Goal: Task Accomplishment & Management: Manage account settings

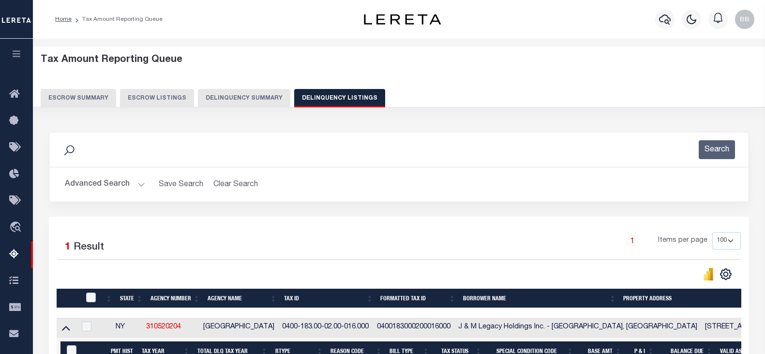
select select "100"
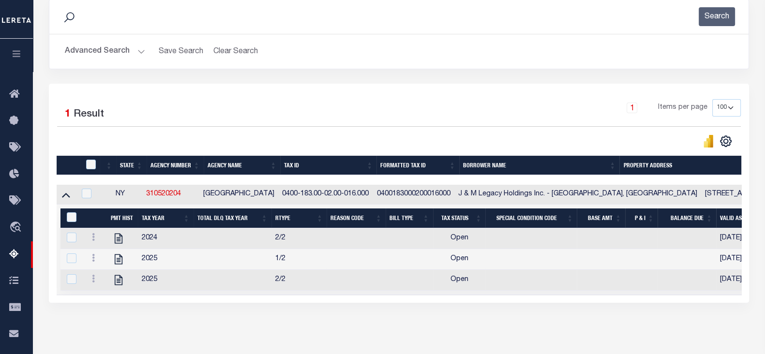
scroll to position [145, 0]
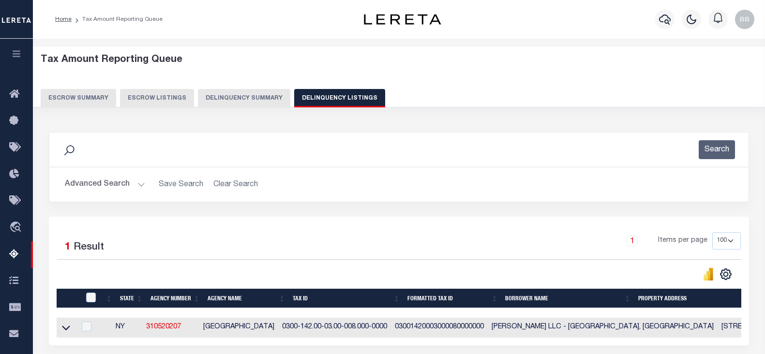
select select
select select "100"
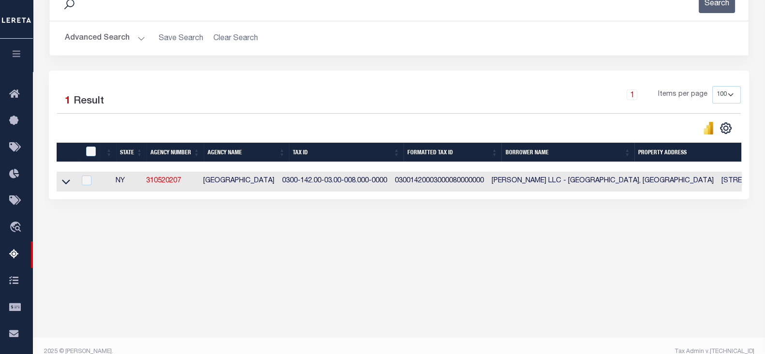
scroll to position [146, 0]
click at [106, 36] on button "Advanced Search" at bounding box center [105, 38] width 80 height 19
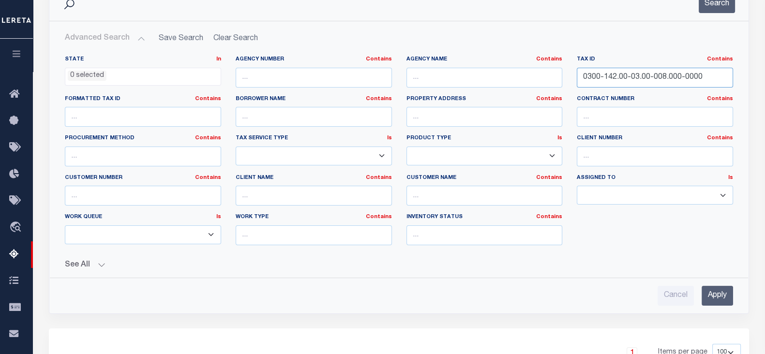
click at [638, 77] on input "0300-142.00-03.00-008.000-0000" at bounding box center [655, 78] width 156 height 20
paste input "400-183.00-02.00-016."
type input "0400-183.00-02.00-016.000"
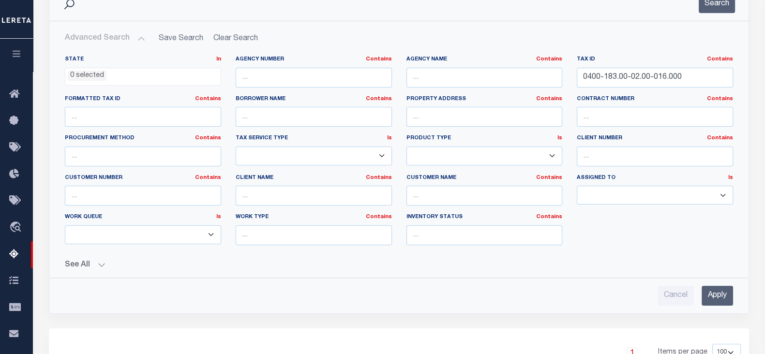
click at [719, 291] on input "Apply" at bounding box center [717, 296] width 31 height 20
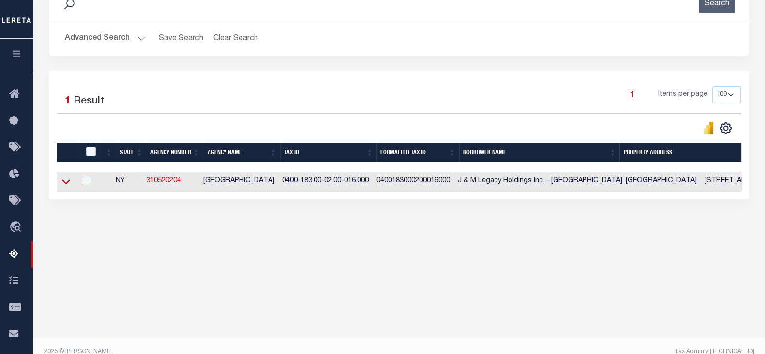
click at [62, 185] on icon at bounding box center [66, 182] width 8 height 10
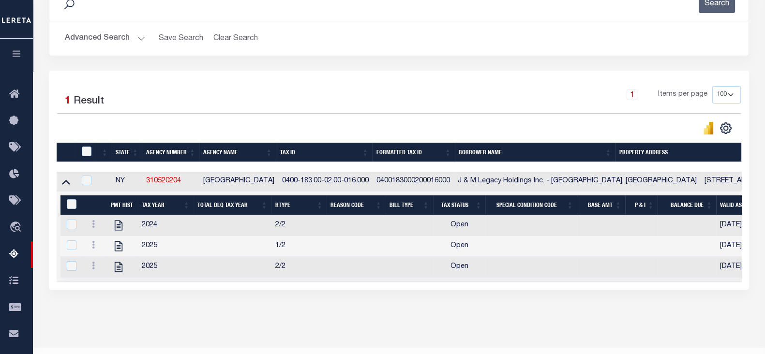
scroll to position [159, 0]
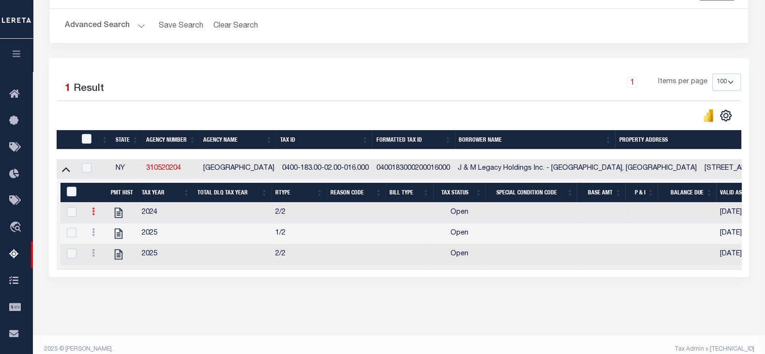
click at [91, 215] on link at bounding box center [93, 213] width 11 height 8
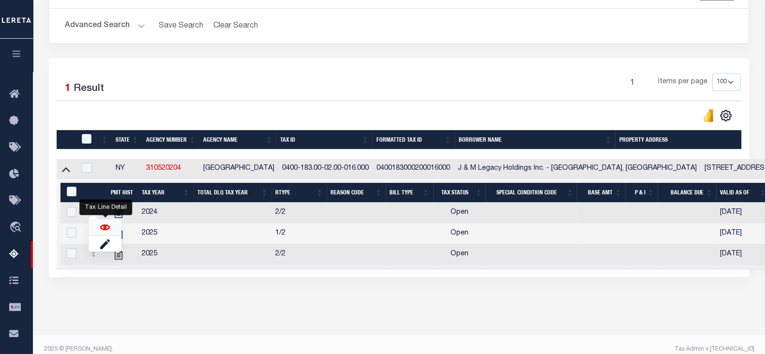
click at [104, 228] on img "" at bounding box center [105, 228] width 10 height 10
checkbox input "false"
checkbox input "true"
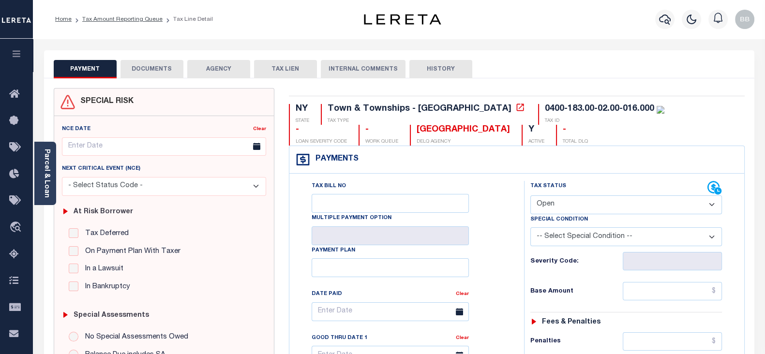
click at [564, 206] on select "- Select Status Code - Open Due/Unpaid Paid Incomplete No Tax Due Internal Refu…" at bounding box center [627, 205] width 192 height 19
select select "PYD"
click at [531, 196] on select "- Select Status Code - Open Due/Unpaid Paid Incomplete No Tax Due Internal Refu…" at bounding box center [627, 205] width 192 height 19
type input "[DATE]"
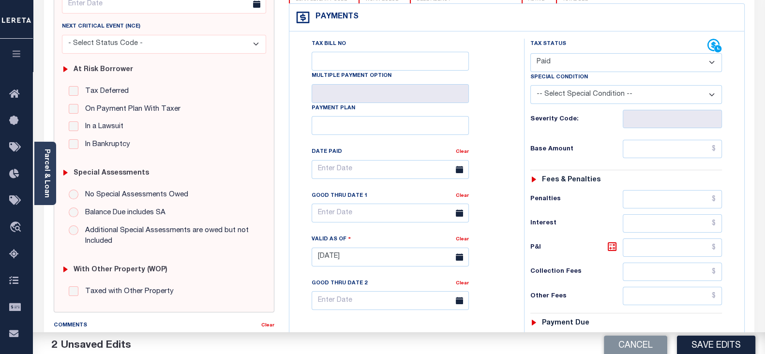
scroll to position [182, 0]
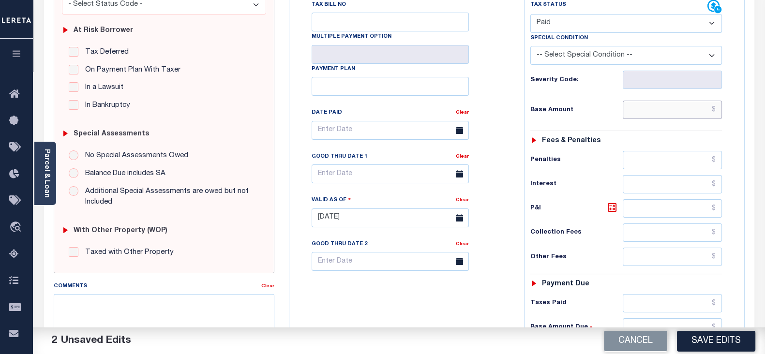
click at [654, 112] on input "text" at bounding box center [672, 110] width 99 height 18
type input "$0.00"
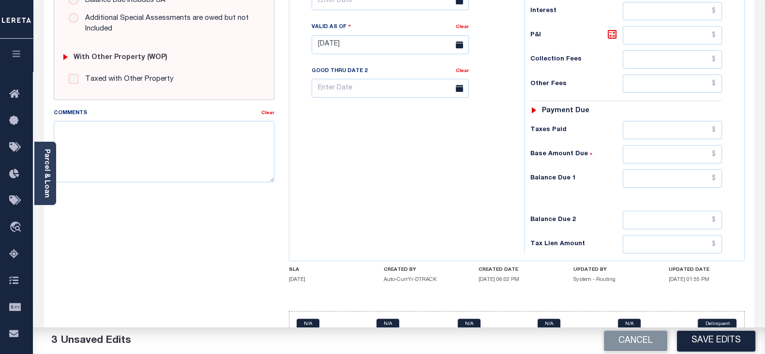
scroll to position [363, 0]
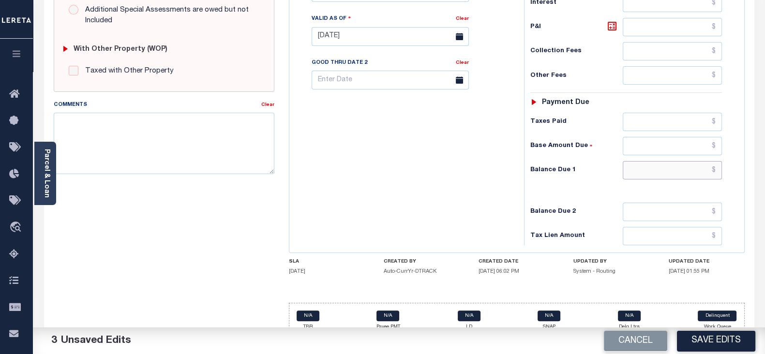
click at [655, 171] on input "text" at bounding box center [672, 170] width 99 height 18
type input "$0.00"
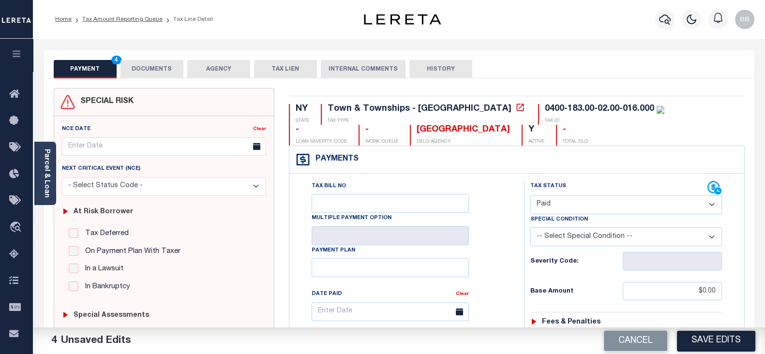
scroll to position [0, 0]
click at [159, 70] on button "DOCUMENTS" at bounding box center [152, 69] width 63 height 18
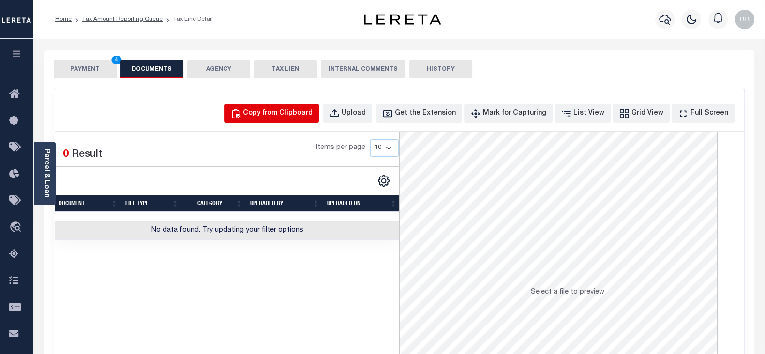
click at [288, 114] on div "Copy from Clipboard" at bounding box center [278, 113] width 70 height 11
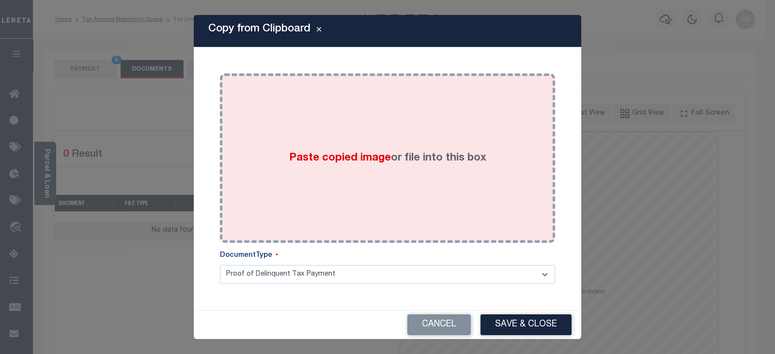
click at [326, 144] on div "Paste copied image or file into this box" at bounding box center [387, 158] width 321 height 155
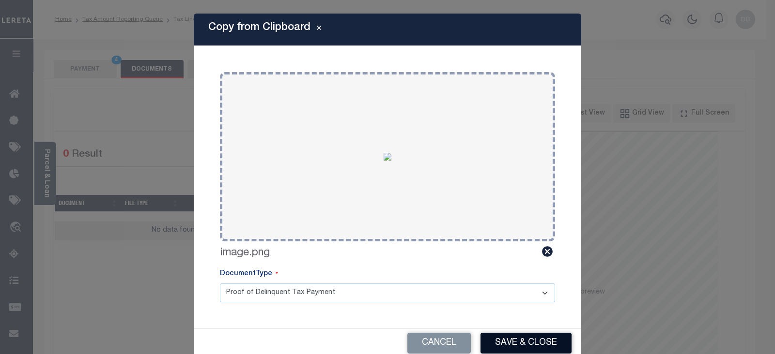
click at [539, 345] on button "Save & Close" at bounding box center [525, 343] width 91 height 21
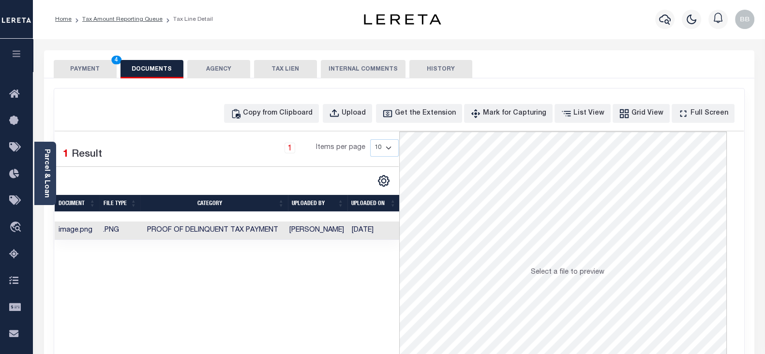
click at [81, 79] on div "SPECIAL RISK NCE Date Clear" at bounding box center [399, 258] width 711 height 360
click at [76, 74] on button "PAYMENT 4" at bounding box center [85, 69] width 63 height 18
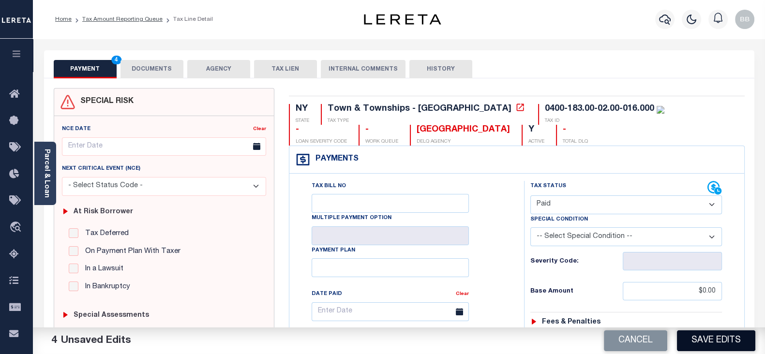
click at [737, 337] on button "Save Edits" at bounding box center [716, 341] width 78 height 21
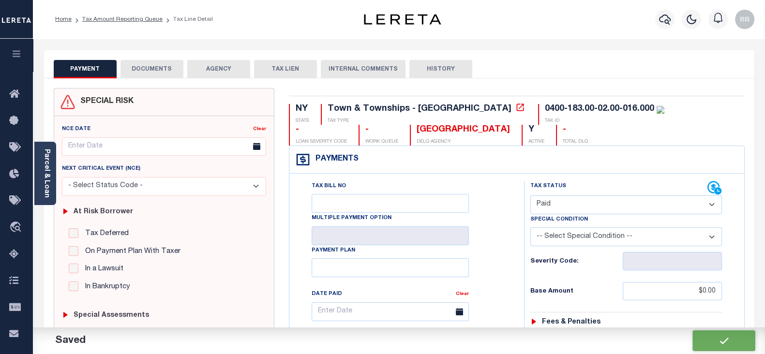
checkbox input "false"
type input "$0"
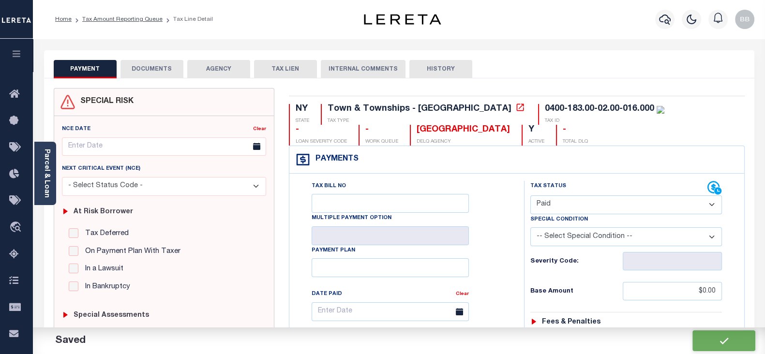
type input "$0"
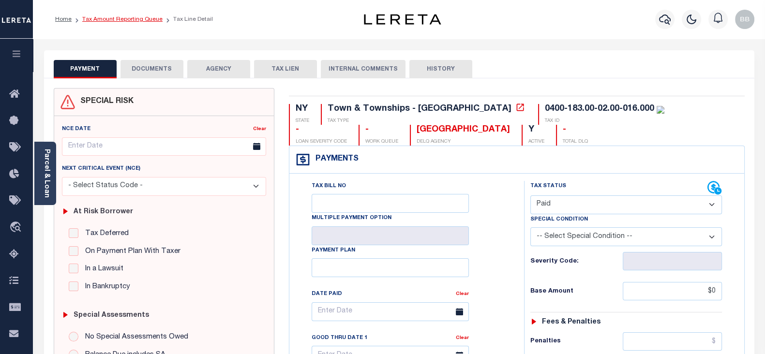
click at [143, 16] on link "Tax Amount Reporting Queue" at bounding box center [122, 19] width 80 height 6
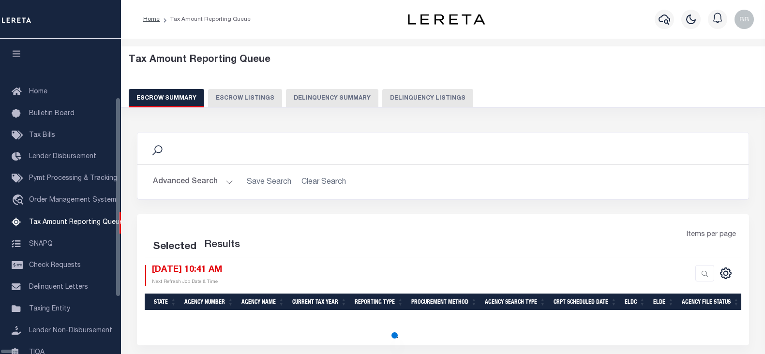
click at [385, 102] on button "Delinquency Listings" at bounding box center [427, 98] width 91 height 18
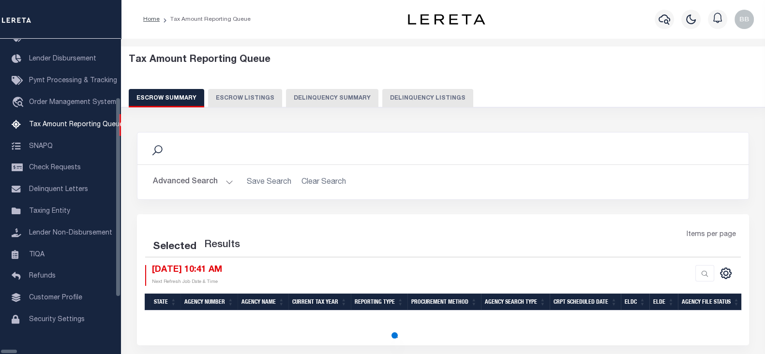
select select "100"
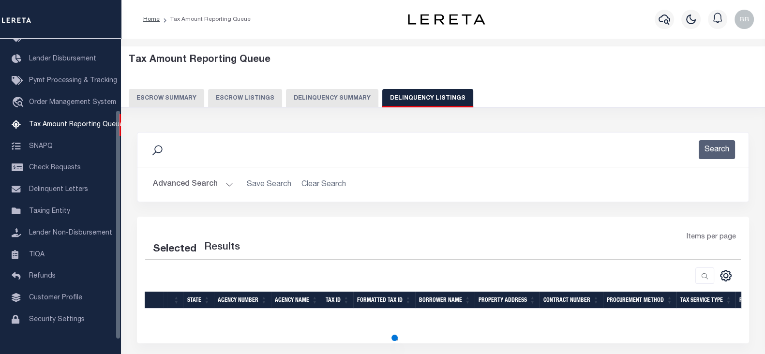
select select "100"
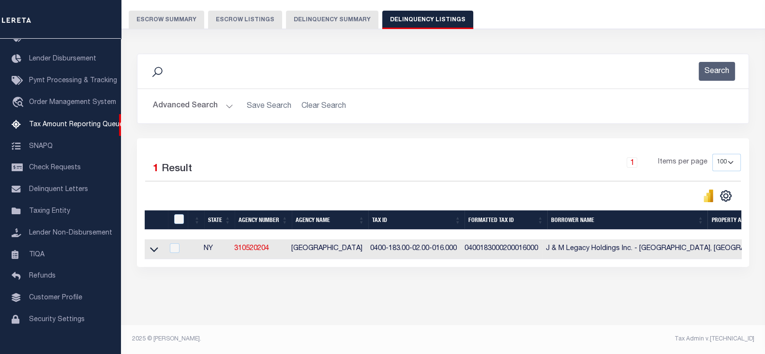
scroll to position [86, 0]
click at [156, 245] on icon at bounding box center [154, 250] width 8 height 10
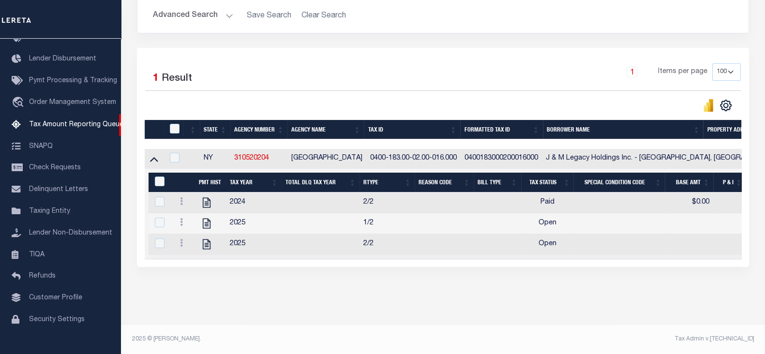
scroll to position [177, 0]
click at [182, 221] on link at bounding box center [181, 224] width 11 height 8
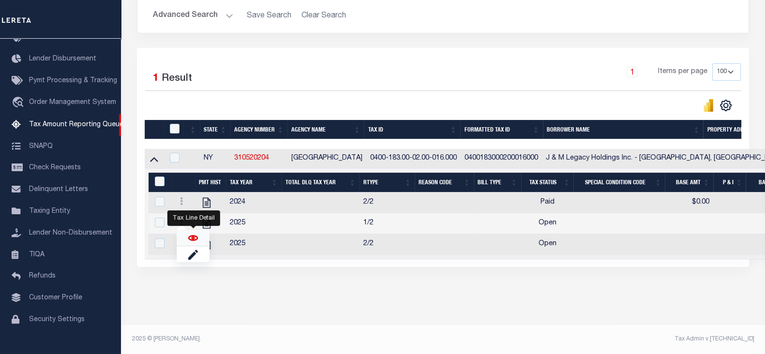
click at [192, 240] on img "" at bounding box center [193, 238] width 10 height 10
checkbox input "true"
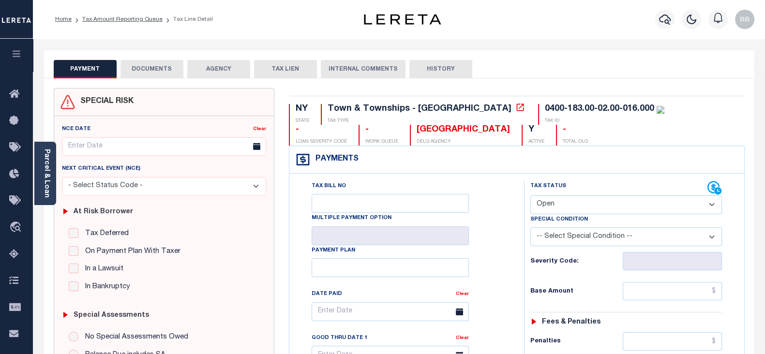
click at [578, 208] on select "- Select Status Code - Open Due/Unpaid Paid Incomplete No Tax Due Internal Refu…" at bounding box center [627, 205] width 192 height 19
select select "DUE"
click at [531, 196] on select "- Select Status Code - Open Due/Unpaid Paid Incomplete No Tax Due Internal Refu…" at bounding box center [627, 205] width 192 height 19
type input "[DATE]"
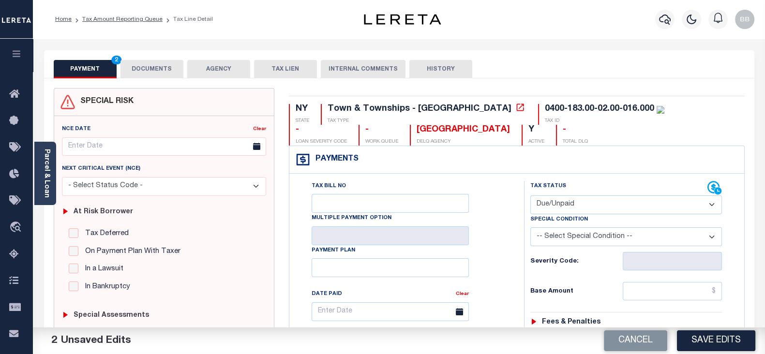
click at [576, 202] on select "- Select Status Code - Open Due/Unpaid Paid Incomplete No Tax Due Internal Refu…" at bounding box center [627, 205] width 192 height 19
click at [531, 196] on select "- Select Status Code - Open Due/Unpaid Paid Incomplete No Tax Due Internal Refu…" at bounding box center [627, 205] width 192 height 19
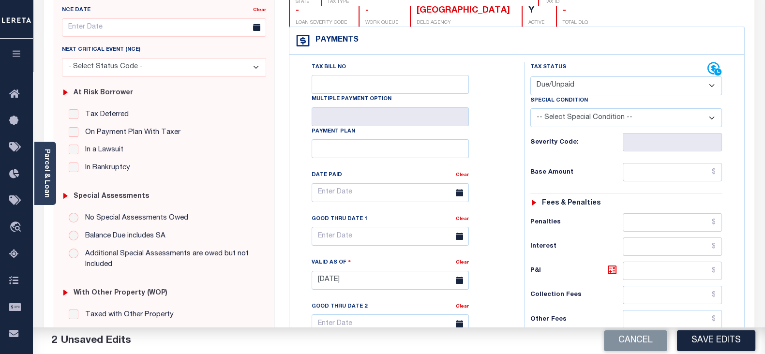
scroll to position [121, 0]
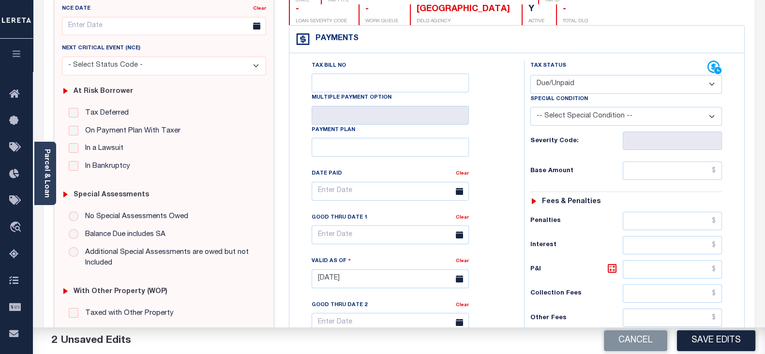
click at [662, 161] on div "Tax Status Status - Select Status Code -" at bounding box center [629, 275] width 211 height 428
click at [672, 172] on input "text" at bounding box center [672, 171] width 99 height 18
paste input "4,034.45"
type input "$4,034.45"
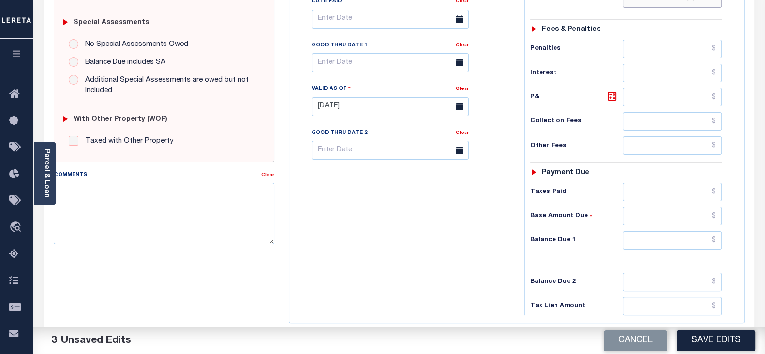
scroll to position [303, 0]
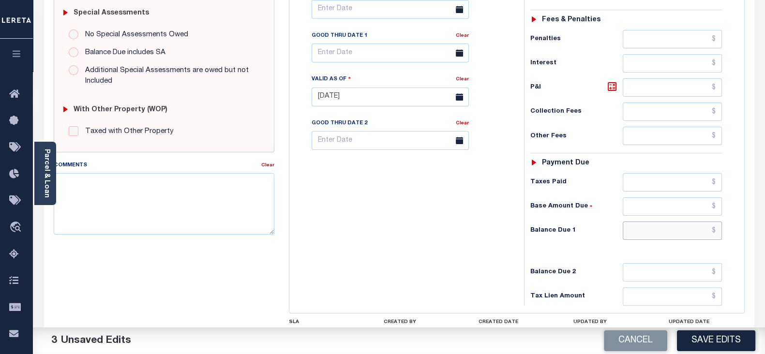
click at [660, 226] on input "text" at bounding box center [672, 231] width 99 height 18
paste input "4,355.62"
type input "$4,355.62"
click at [615, 83] on icon at bounding box center [612, 86] width 9 height 9
type input "$321.17"
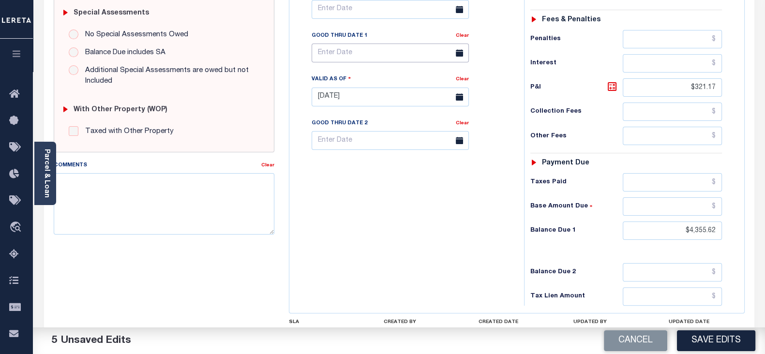
click at [384, 47] on input "text" at bounding box center [390, 53] width 157 height 19
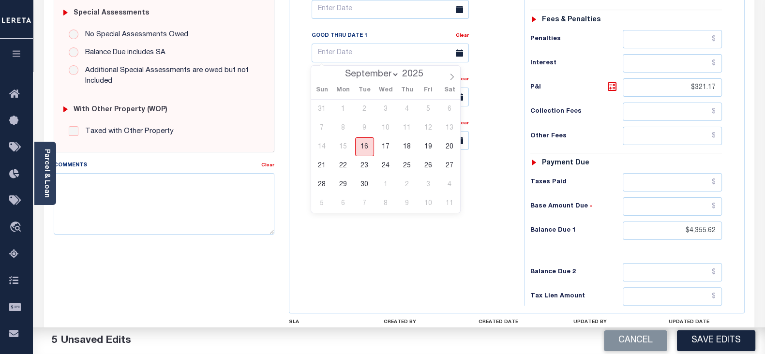
click at [368, 150] on span "16" at bounding box center [364, 147] width 19 height 19
type input "[DATE]"
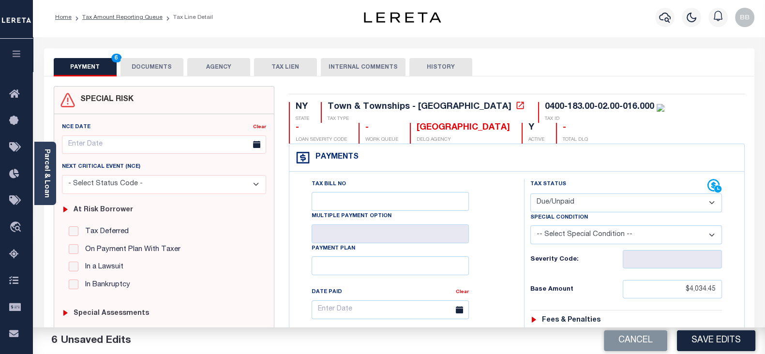
scroll to position [0, 0]
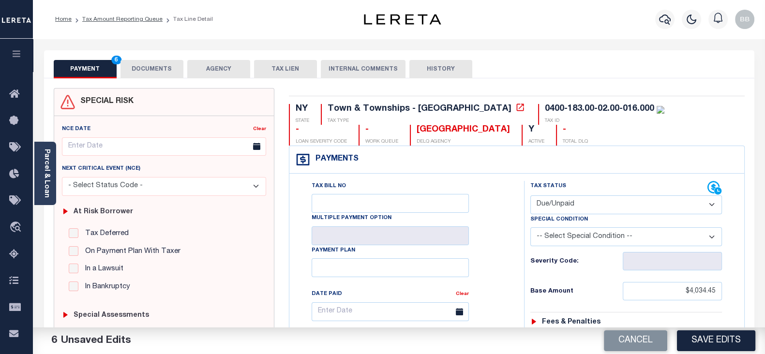
click at [156, 73] on button "DOCUMENTS" at bounding box center [152, 69] width 63 height 18
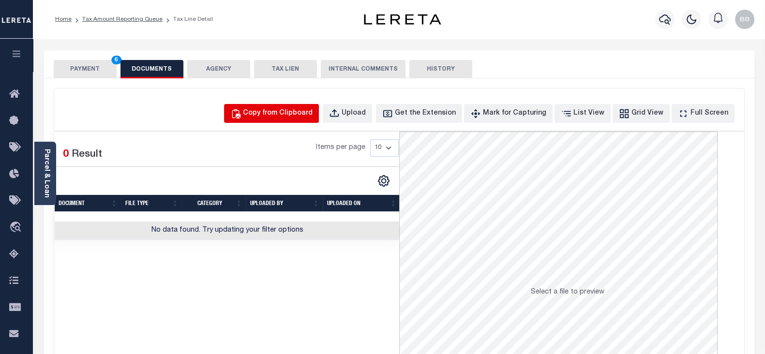
click at [276, 113] on div "Copy from Clipboard" at bounding box center [278, 113] width 70 height 11
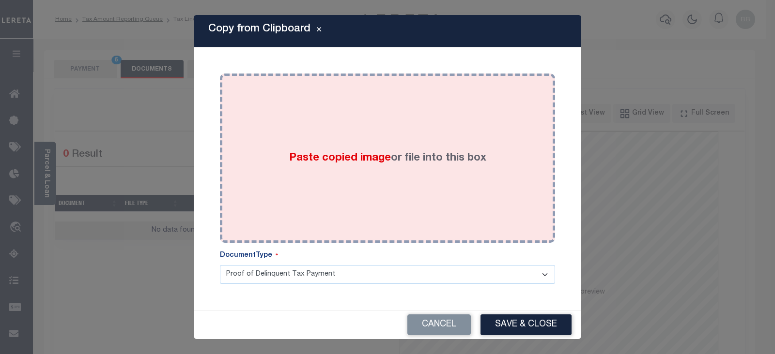
click at [417, 159] on label "Paste copied image or file into this box" at bounding box center [387, 159] width 197 height 16
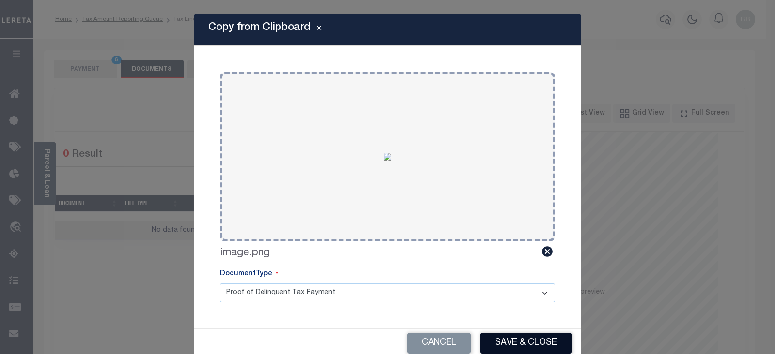
click at [523, 347] on button "Save & Close" at bounding box center [525, 343] width 91 height 21
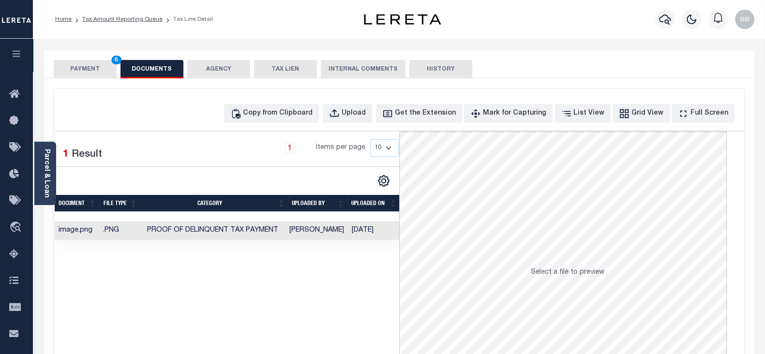
click at [75, 65] on button "PAYMENT 6" at bounding box center [85, 69] width 63 height 18
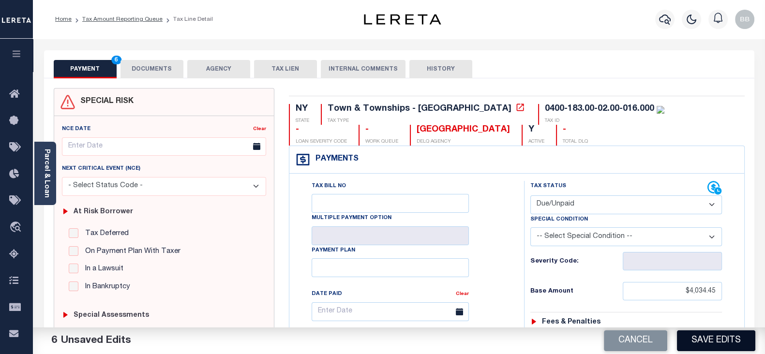
click at [726, 334] on button "Save Edits" at bounding box center [716, 341] width 78 height 21
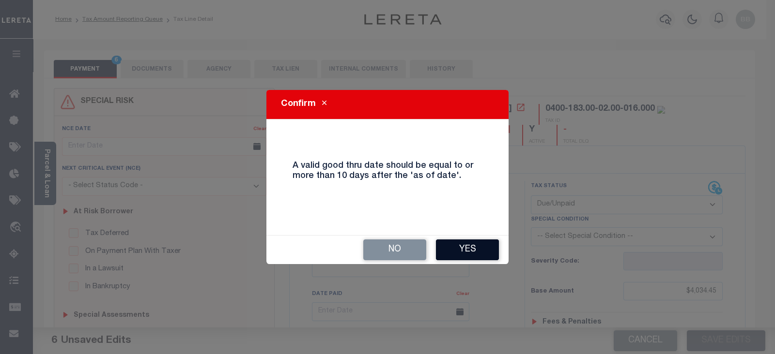
click at [468, 248] on button "Yes" at bounding box center [467, 250] width 63 height 21
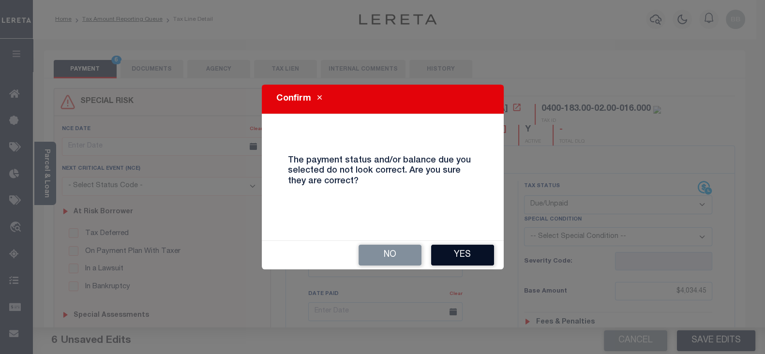
click at [476, 254] on button "Yes" at bounding box center [462, 255] width 63 height 21
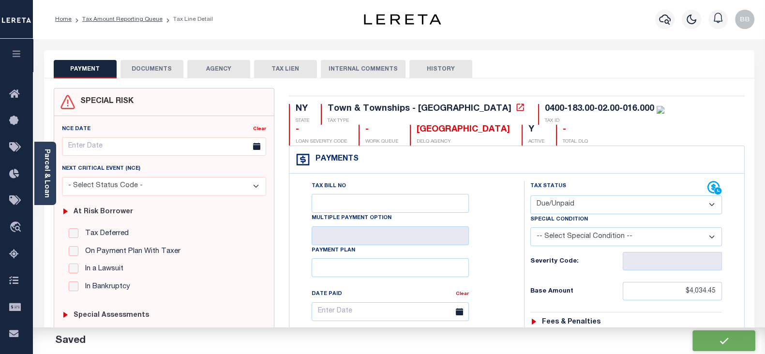
checkbox input "false"
type input "$4,034.45"
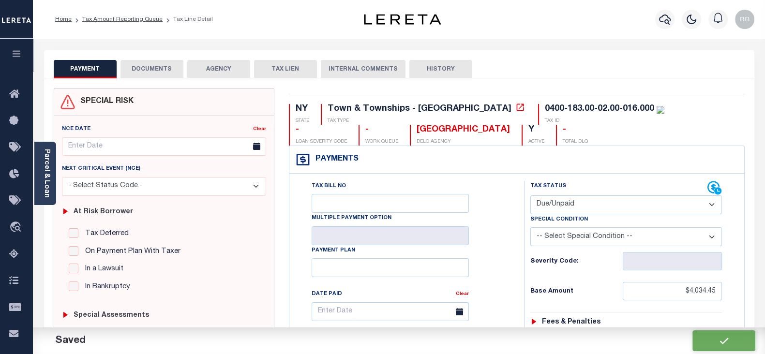
type input "$321.17"
type input "$4,355.62"
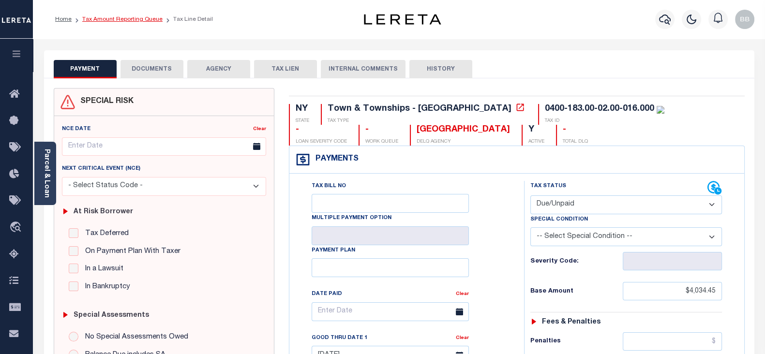
click at [146, 20] on link "Tax Amount Reporting Queue" at bounding box center [122, 19] width 80 height 6
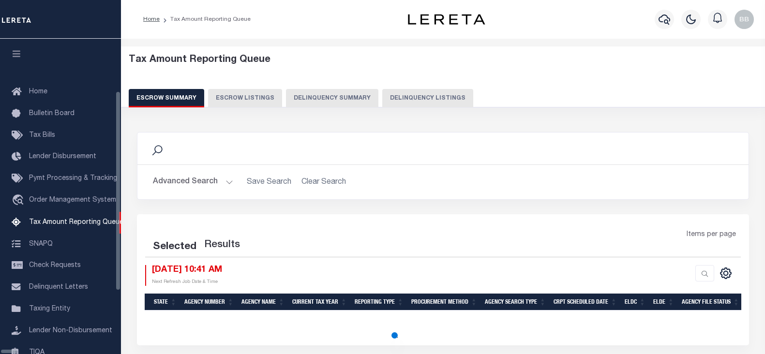
select select "100"
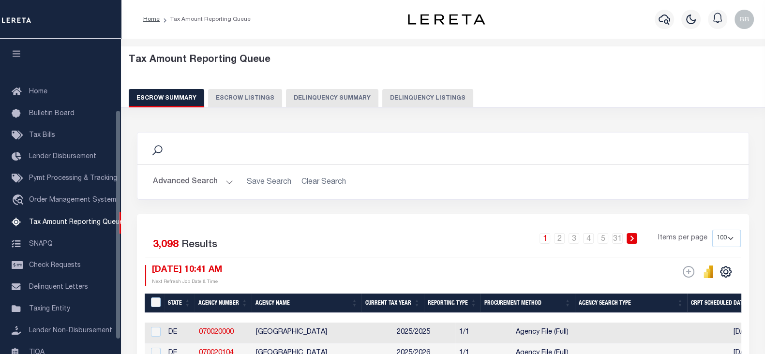
scroll to position [98, 0]
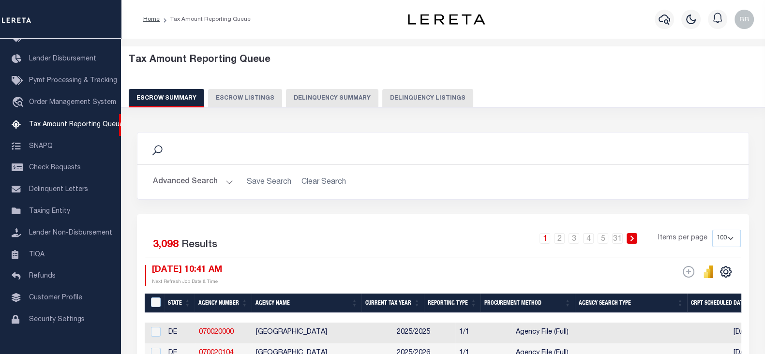
click at [409, 99] on button "Delinquency Listings" at bounding box center [427, 98] width 91 height 18
select select "100"
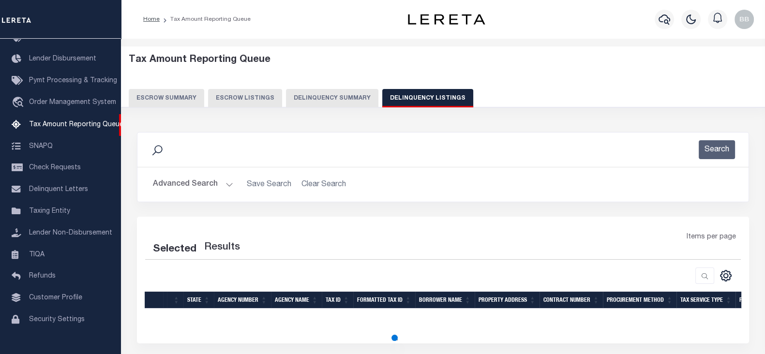
select select "100"
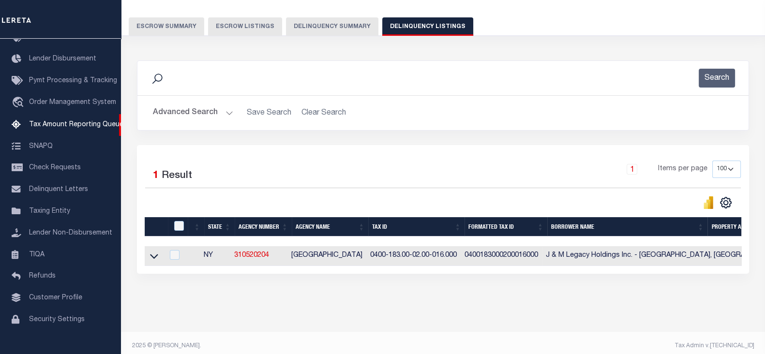
scroll to position [86, 0]
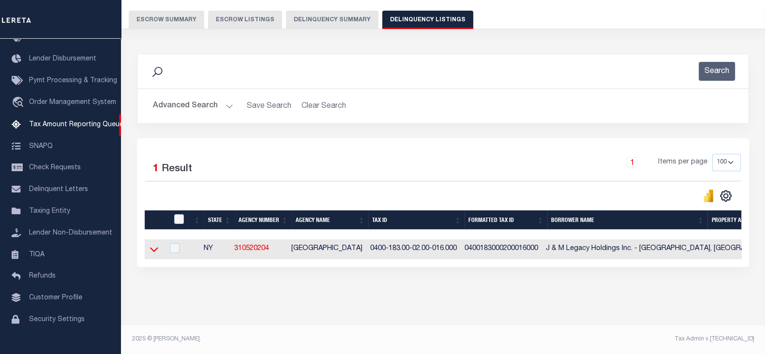
click at [157, 245] on icon at bounding box center [154, 250] width 8 height 10
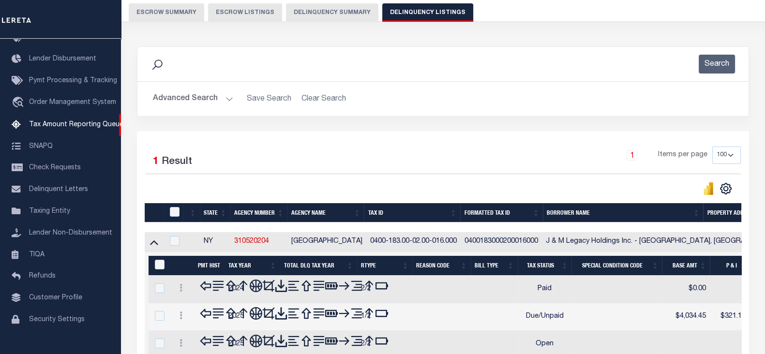
scroll to position [146, 0]
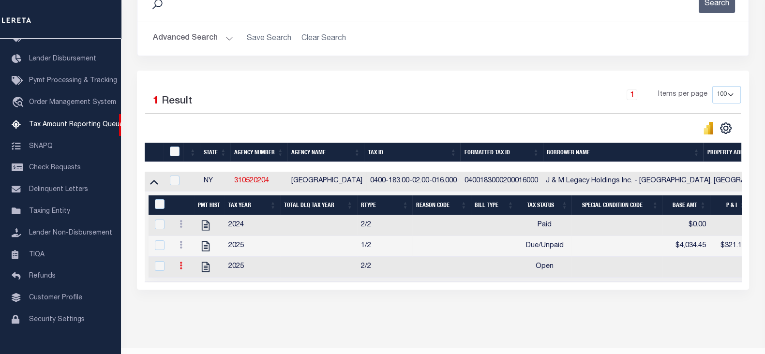
click at [182, 270] on icon at bounding box center [181, 266] width 3 height 8
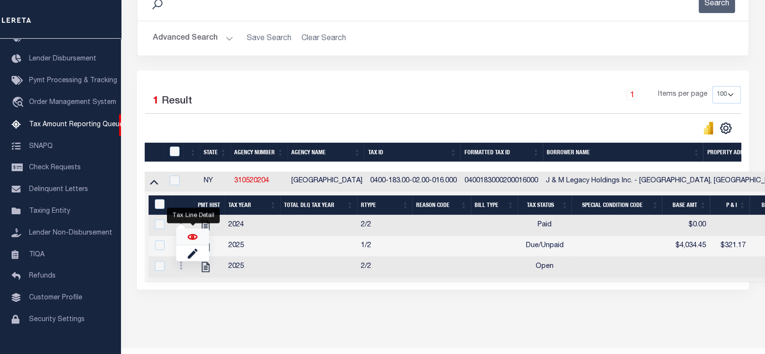
click at [193, 240] on img "" at bounding box center [193, 237] width 10 height 10
checkbox input "true"
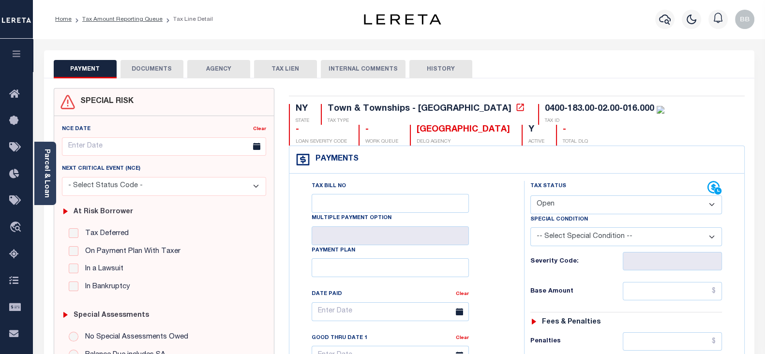
click at [585, 202] on select "- Select Status Code - Open Due/Unpaid Paid Incomplete No Tax Due Internal Refu…" at bounding box center [627, 205] width 192 height 19
select select "DUE"
click at [531, 196] on select "- Select Status Code - Open Due/Unpaid Paid Incomplete No Tax Due Internal Refu…" at bounding box center [627, 205] width 192 height 19
type input "[DATE]"
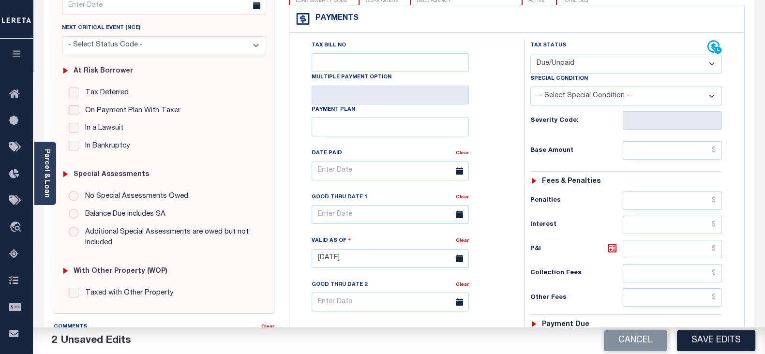
scroll to position [182, 0]
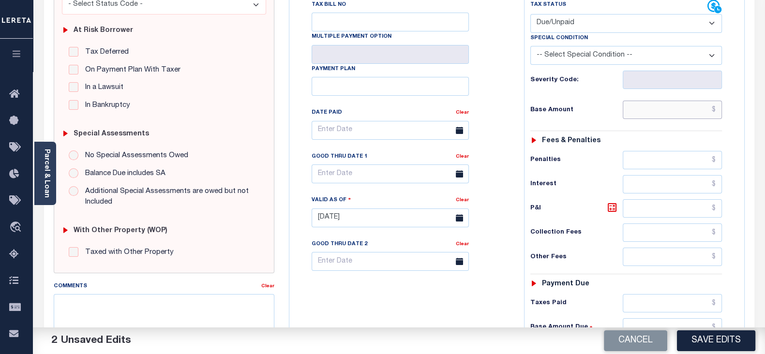
click at [652, 113] on input "text" at bounding box center [672, 110] width 99 height 18
paste input "3,649.49"
type input "$3,649.49"
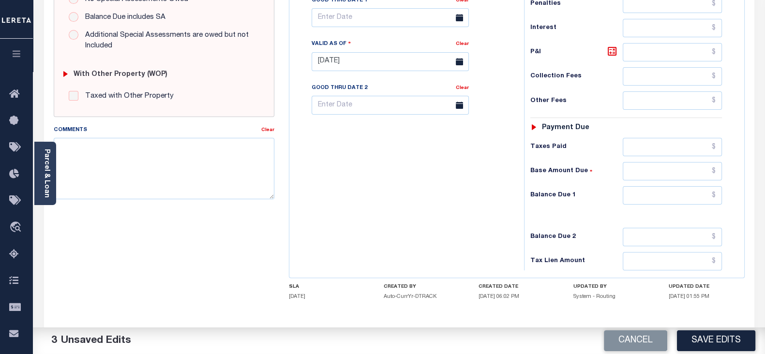
scroll to position [376, 0]
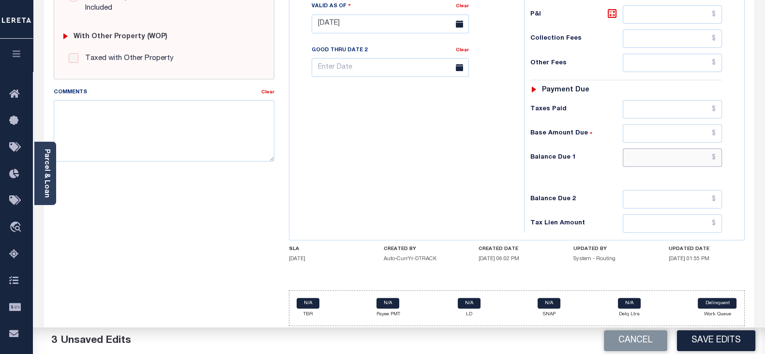
click at [658, 154] on input "text" at bounding box center [672, 158] width 99 height 18
paste input "3,941.44"
type input "$3,941.44"
click at [612, 15] on icon at bounding box center [613, 14] width 12 height 12
type input "$291.95"
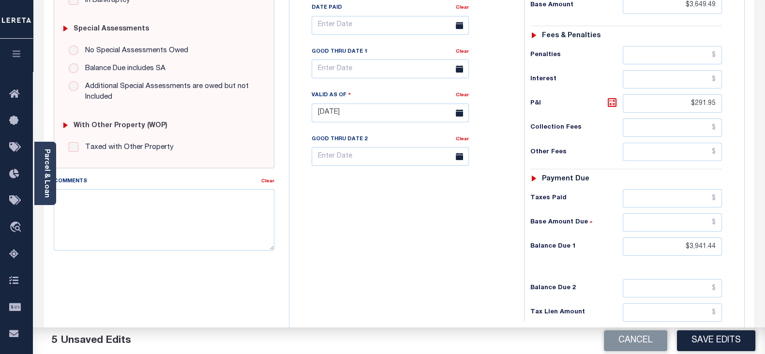
scroll to position [255, 0]
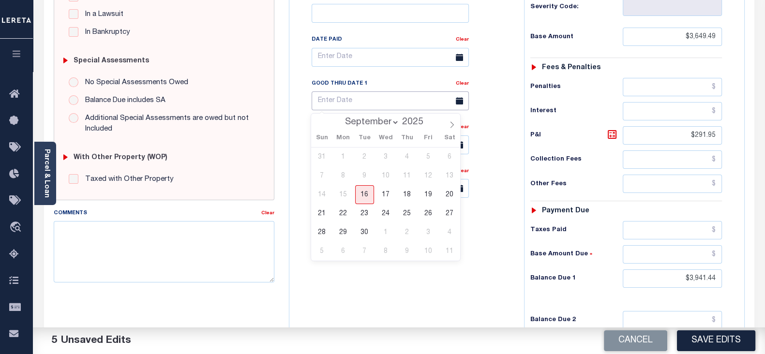
click at [356, 105] on input "text" at bounding box center [390, 101] width 157 height 19
click at [362, 190] on span "16" at bounding box center [364, 194] width 19 height 19
type input "[DATE]"
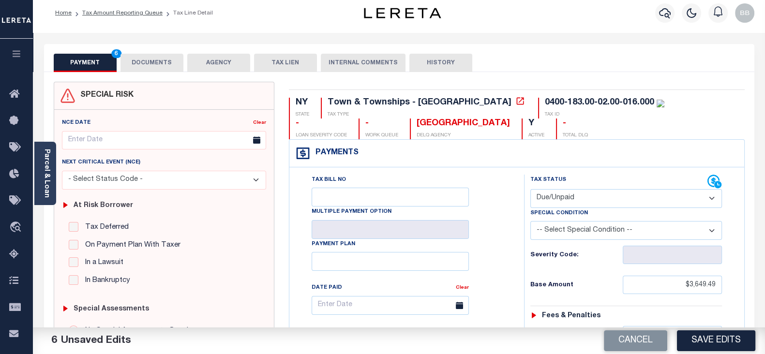
scroll to position [0, 0]
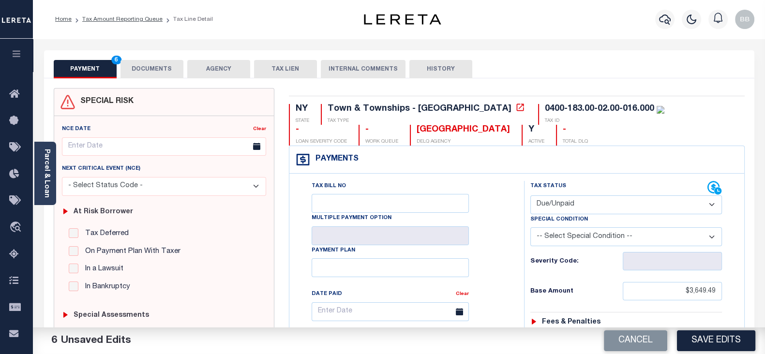
click at [158, 67] on button "DOCUMENTS" at bounding box center [152, 69] width 63 height 18
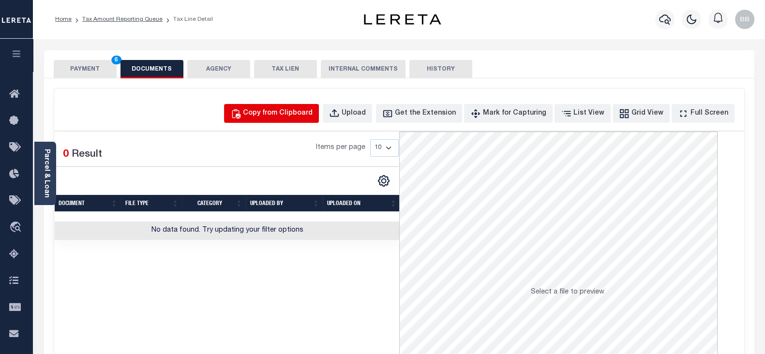
click at [284, 108] on div "Copy from Clipboard" at bounding box center [278, 113] width 70 height 11
select select "POP"
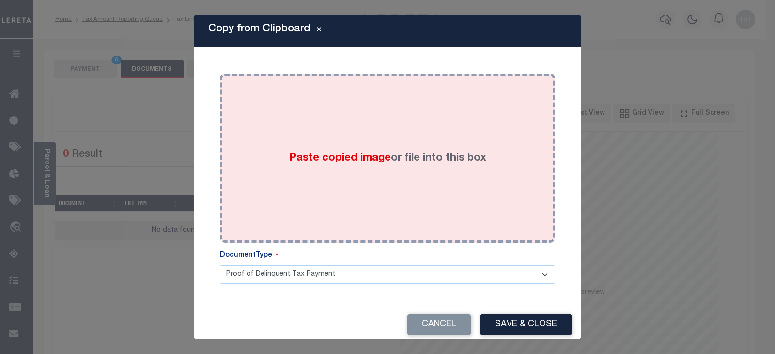
click at [350, 146] on div "Paste copied image or file into this box" at bounding box center [387, 158] width 321 height 155
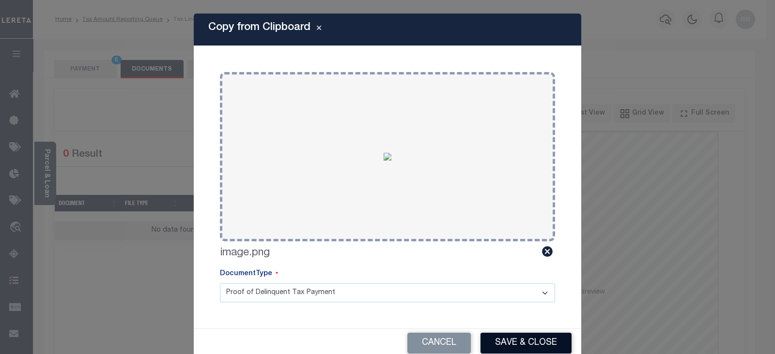
click at [534, 353] on button "Save & Close" at bounding box center [525, 343] width 91 height 21
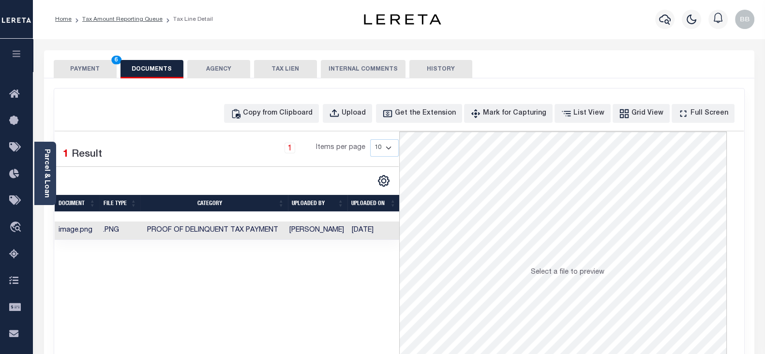
click at [79, 76] on button "PAYMENT 6" at bounding box center [85, 69] width 63 height 18
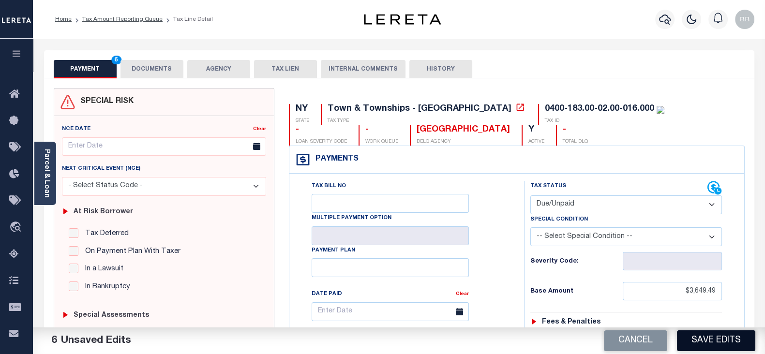
click at [731, 343] on button "Save Edits" at bounding box center [716, 341] width 78 height 21
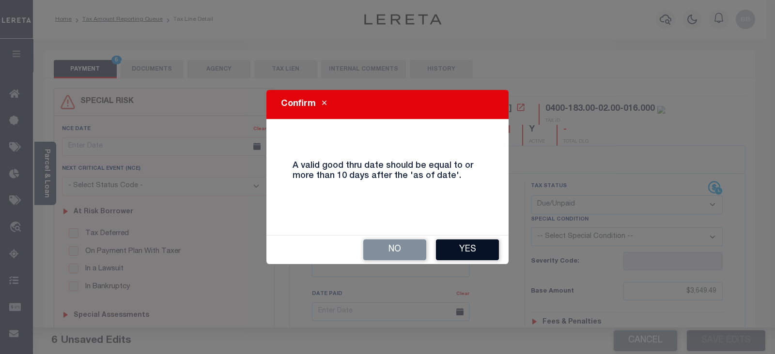
click at [471, 253] on button "Yes" at bounding box center [467, 250] width 63 height 21
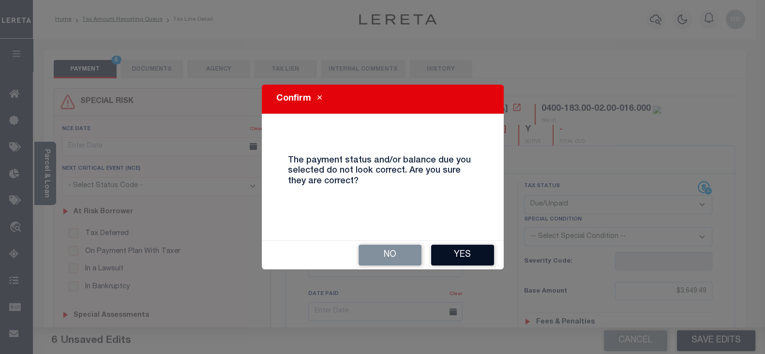
click at [469, 250] on button "Yes" at bounding box center [462, 255] width 63 height 21
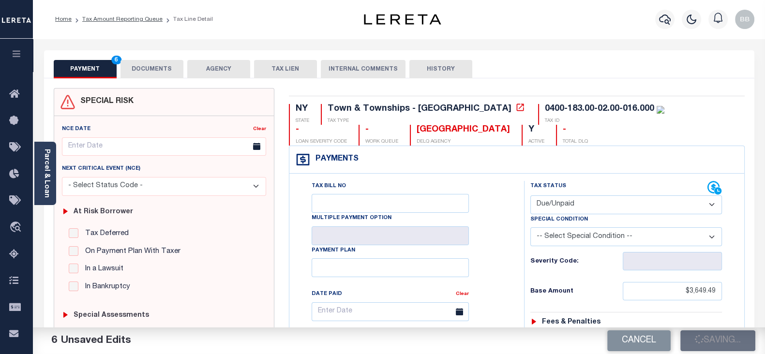
checkbox input "false"
type input "$3,649.49"
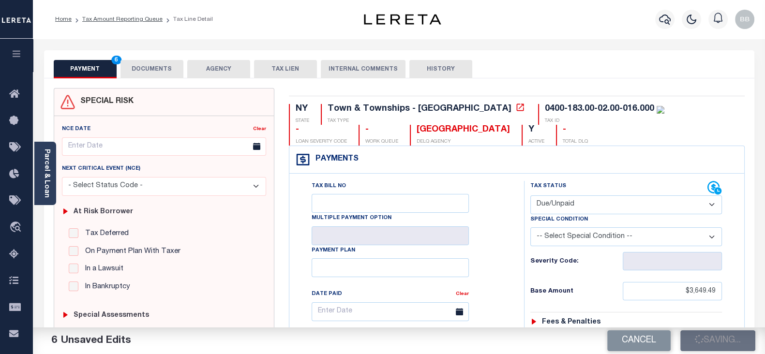
type input "$291.95"
type input "$3,941.44"
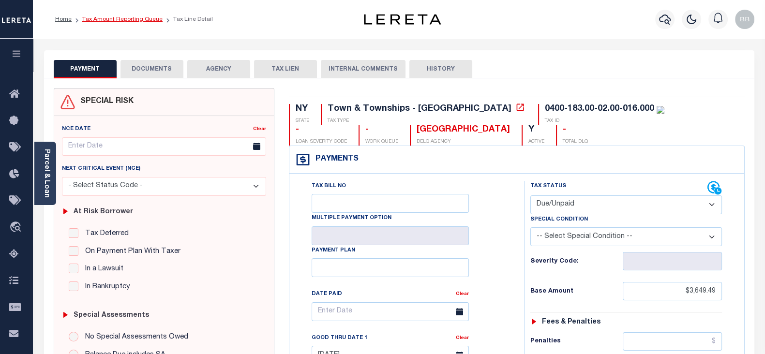
click at [138, 20] on link "Tax Amount Reporting Queue" at bounding box center [122, 19] width 80 height 6
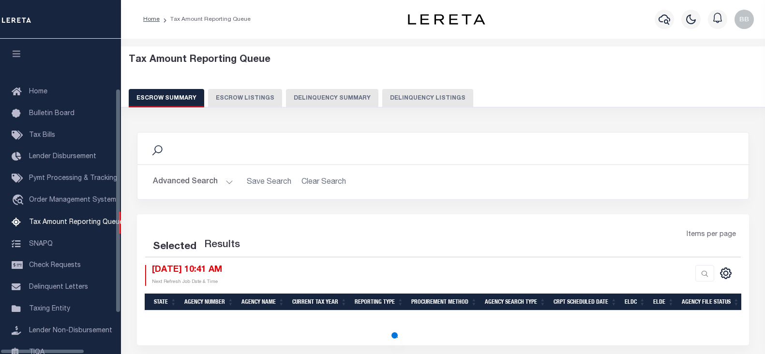
click at [416, 100] on button "Delinquency Listings" at bounding box center [427, 98] width 91 height 18
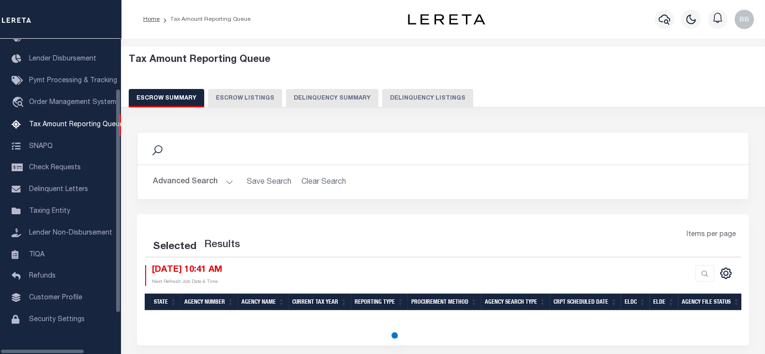
select select "100"
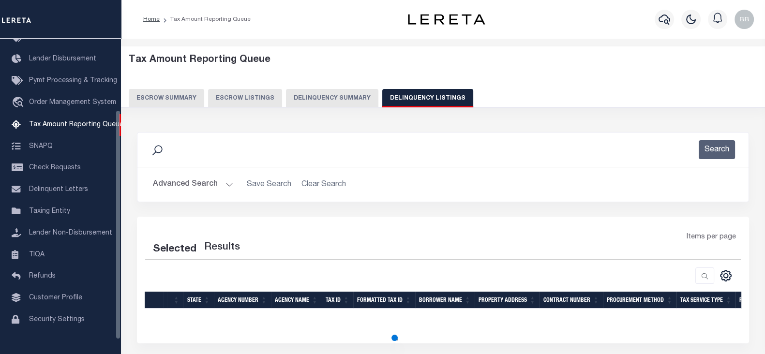
select select "100"
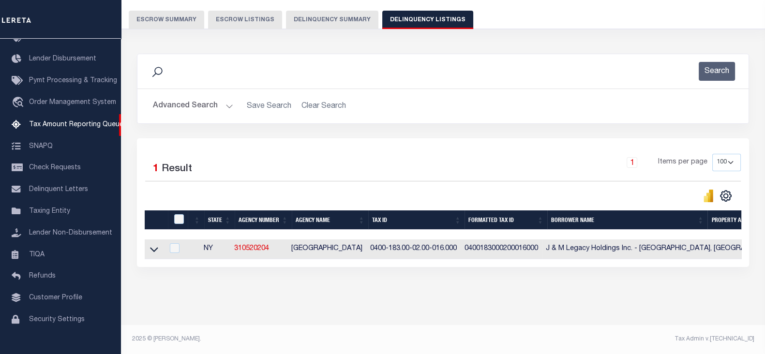
scroll to position [86, 0]
click at [154, 245] on icon at bounding box center [154, 250] width 8 height 10
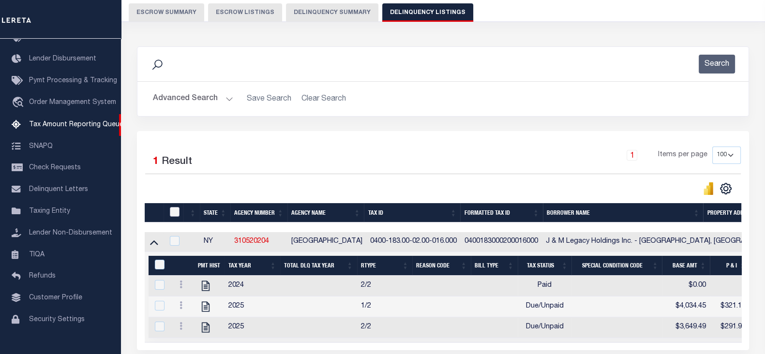
click at [177, 211] on input "checkbox" at bounding box center [175, 212] width 10 height 10
checkbox input "true"
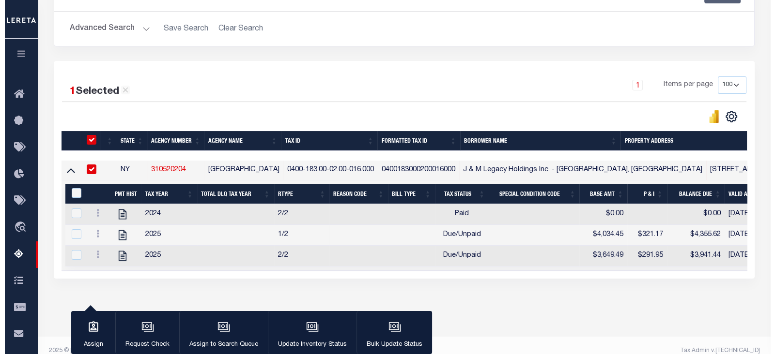
scroll to position [175, 0]
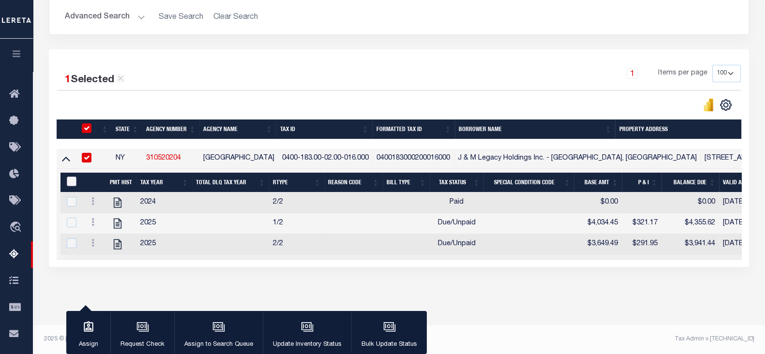
click at [70, 177] on input "&nbsp;" at bounding box center [72, 182] width 10 height 10
checkbox input "true"
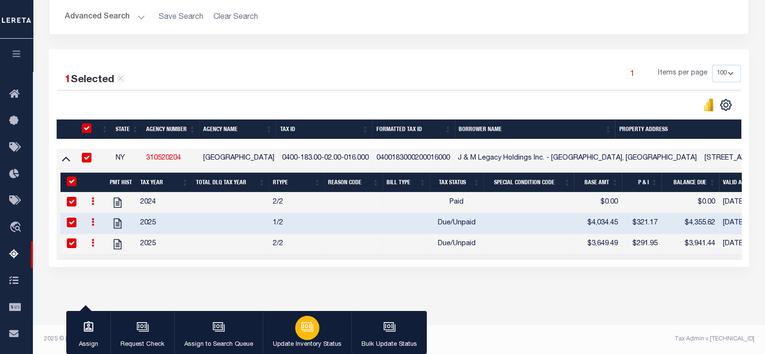
click at [315, 336] on button "Update Inventory Status" at bounding box center [307, 333] width 89 height 44
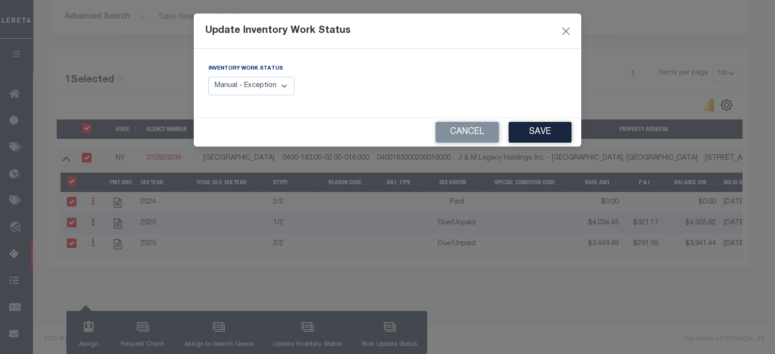
click at [263, 80] on select "Manual - Exception Pended - Awaiting Search Late Add Exception Completed" at bounding box center [251, 86] width 86 height 19
select select "4"
click at [208, 77] on select "Manual - Exception Pended - Awaiting Search Late Add Exception Completed" at bounding box center [251, 86] width 86 height 19
click at [537, 137] on button "Save" at bounding box center [539, 132] width 63 height 21
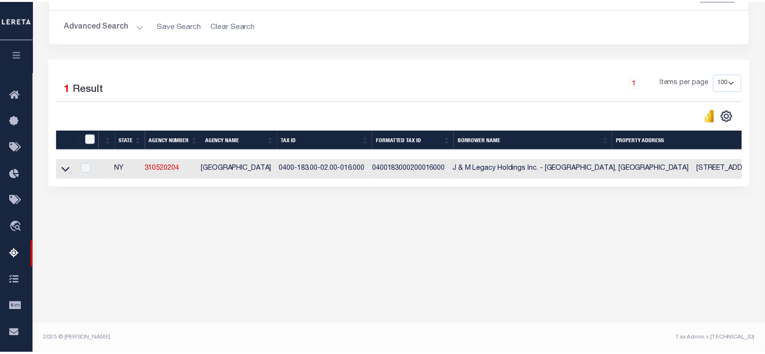
scroll to position [159, 0]
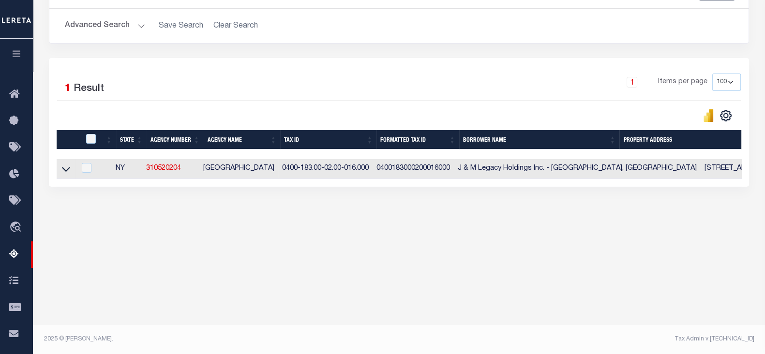
click at [118, 21] on button "Advanced Search" at bounding box center [105, 25] width 80 height 19
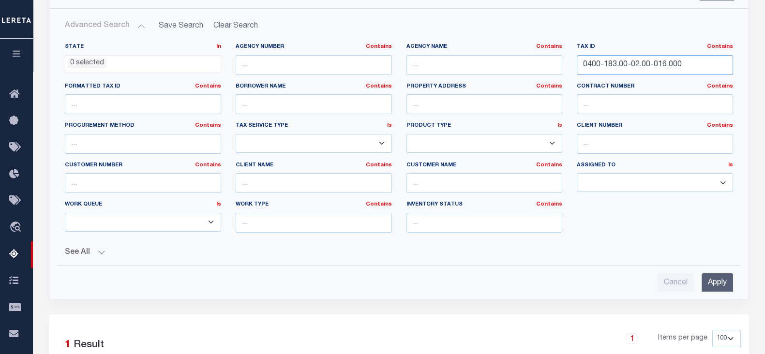
click at [658, 62] on input "0400-183.00-02.00-016.000" at bounding box center [655, 65] width 156 height 20
paste input "063.00-03.00-024"
type input "0400-063.00-03.00-024.000"
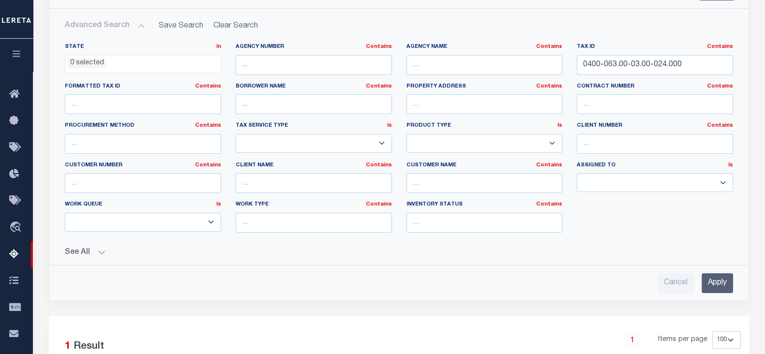
click at [728, 287] on input "Apply" at bounding box center [717, 284] width 31 height 20
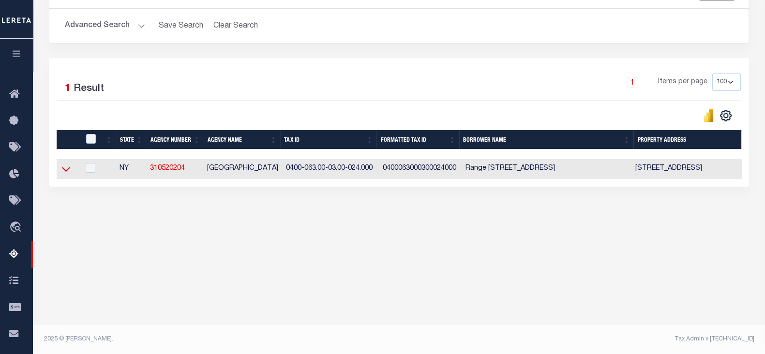
click at [67, 172] on icon at bounding box center [66, 170] width 8 height 5
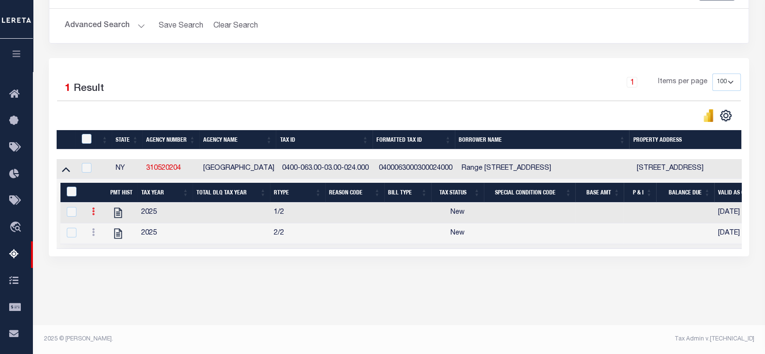
click at [93, 215] on icon at bounding box center [93, 212] width 3 height 8
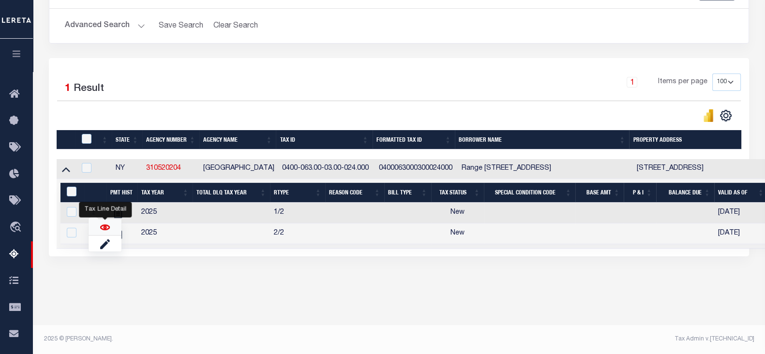
click at [103, 232] on img "" at bounding box center [105, 228] width 10 height 10
checkbox input "false"
checkbox input "true"
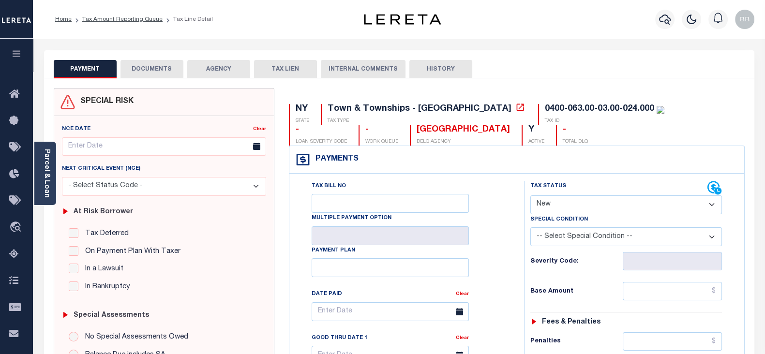
click at [556, 203] on select "- Select Status Code - Open Due/Unpaid Paid Incomplete No Tax Due Internal Refu…" at bounding box center [627, 205] width 192 height 19
select select "DUE"
click at [531, 196] on select "- Select Status Code - Open Due/Unpaid Paid Incomplete No Tax Due Internal Refu…" at bounding box center [627, 205] width 192 height 19
type input "[DATE]"
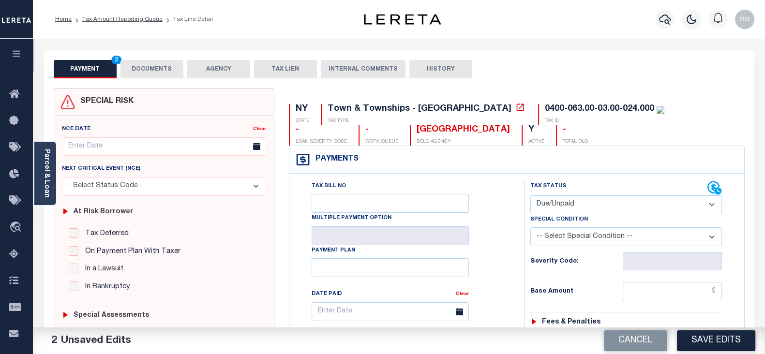
click at [562, 192] on div "Tax Status Status" at bounding box center [619, 188] width 177 height 15
click at [561, 200] on select "- Select Status Code - Open Due/Unpaid Paid Incomplete No Tax Due Internal Refu…" at bounding box center [627, 205] width 192 height 19
select select "PYD"
click at [531, 196] on select "- Select Status Code - Open Due/Unpaid Paid Incomplete No Tax Due Internal Refu…" at bounding box center [627, 205] width 192 height 19
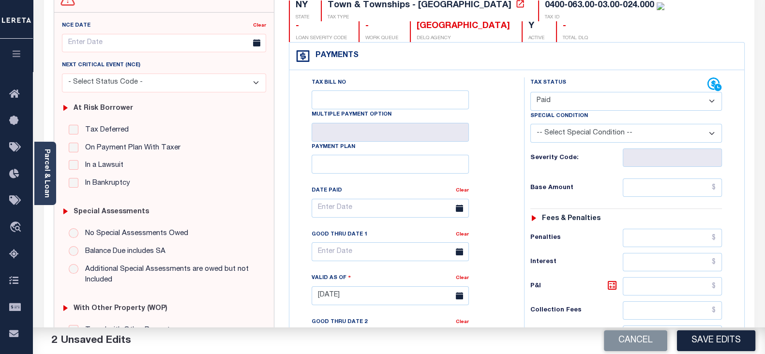
scroll to position [121, 0]
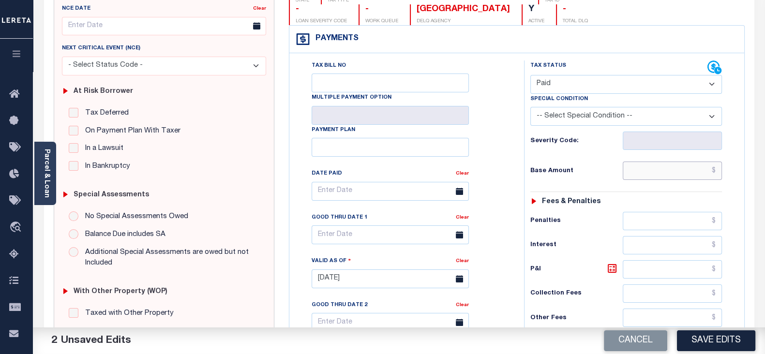
click at [677, 175] on input "text" at bounding box center [672, 171] width 99 height 18
type input "$0.00"
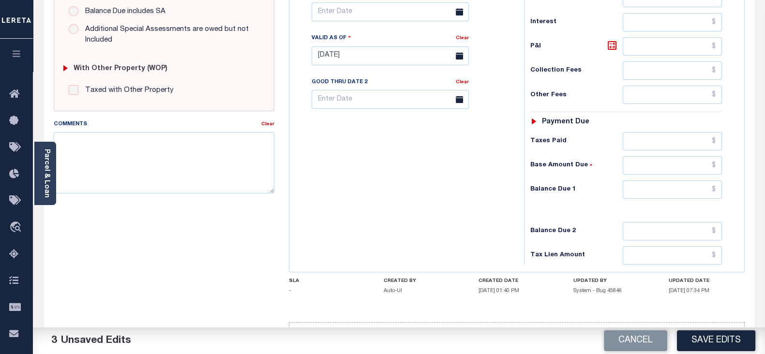
scroll to position [363, 0]
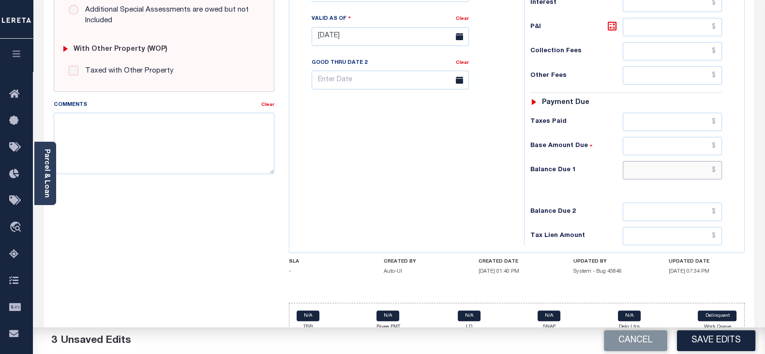
click at [678, 170] on input "text" at bounding box center [672, 170] width 99 height 18
type input "$0.00"
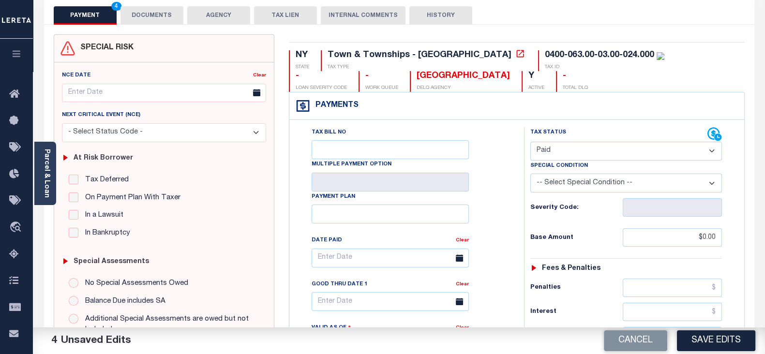
scroll to position [0, 0]
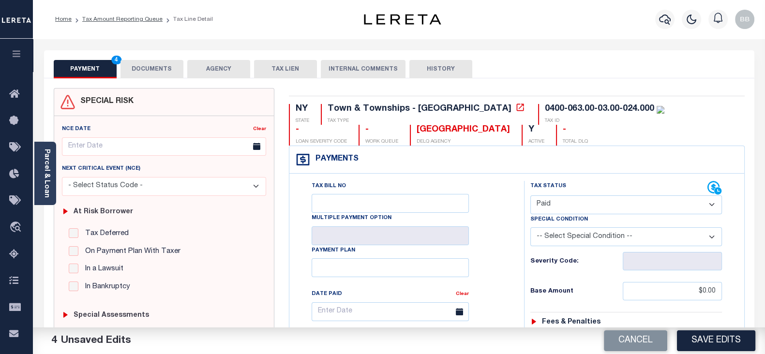
click at [157, 67] on button "DOCUMENTS" at bounding box center [152, 69] width 63 height 18
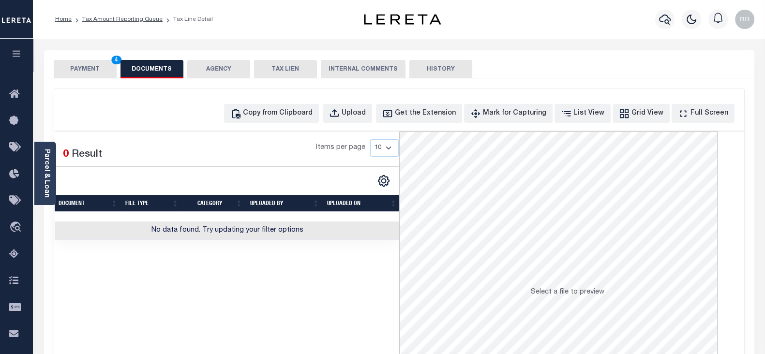
click at [165, 142] on div "Items per page 10 25 50 100" at bounding box center [272, 151] width 254 height 25
click at [310, 120] on button "Copy from Clipboard" at bounding box center [271, 113] width 95 height 19
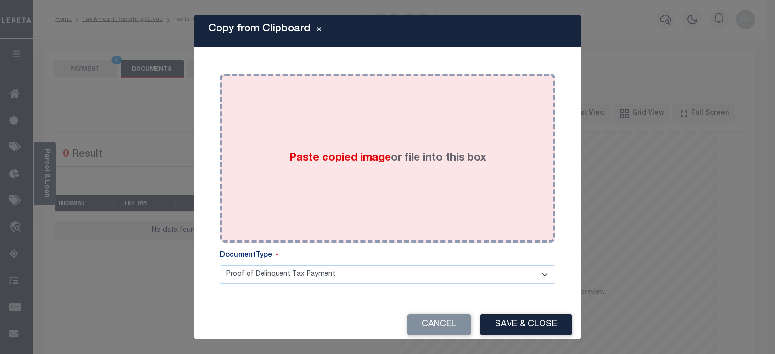
click at [538, 178] on div "Paste copied image or file into this box" at bounding box center [387, 158] width 321 height 155
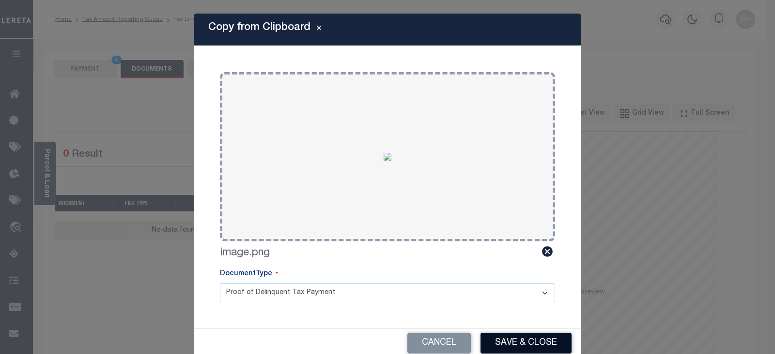
click at [538, 338] on button "Save & Close" at bounding box center [525, 343] width 91 height 21
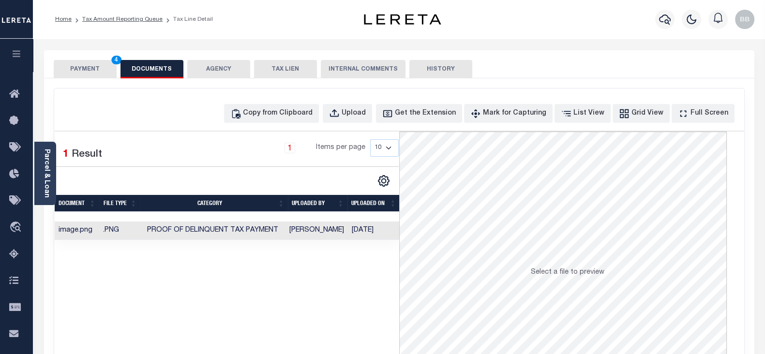
click at [74, 68] on button "PAYMENT 4" at bounding box center [85, 69] width 63 height 18
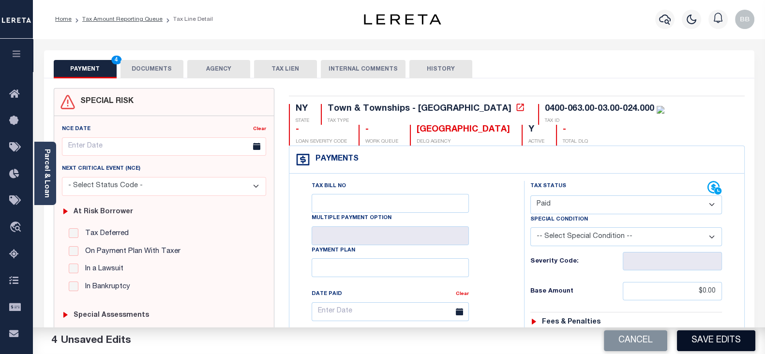
click at [706, 339] on button "Save Edits" at bounding box center [716, 341] width 78 height 21
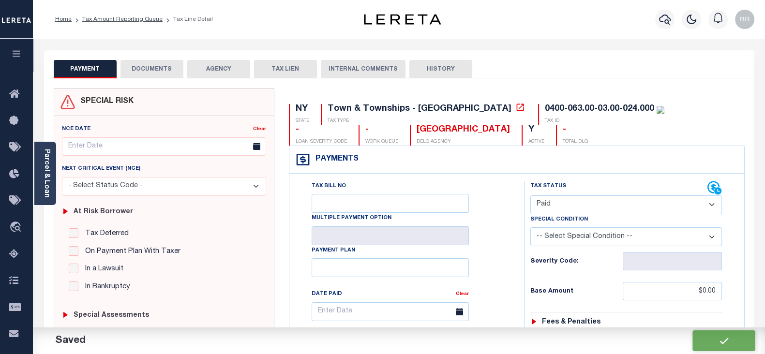
checkbox input "false"
type input "$0"
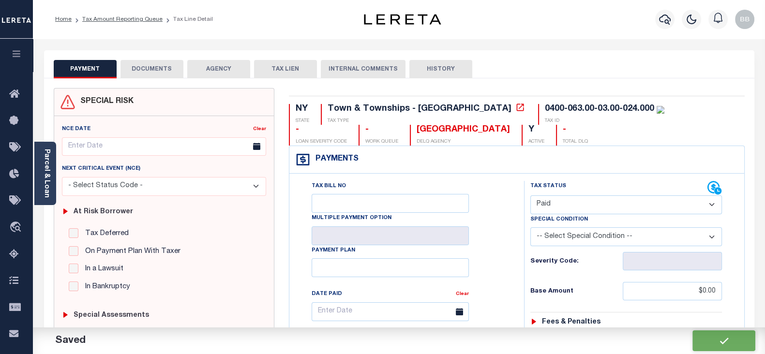
type input "$0"
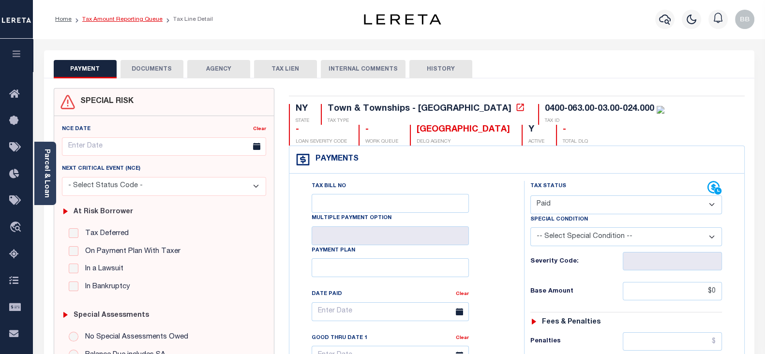
click at [147, 20] on link "Tax Amount Reporting Queue" at bounding box center [122, 19] width 80 height 6
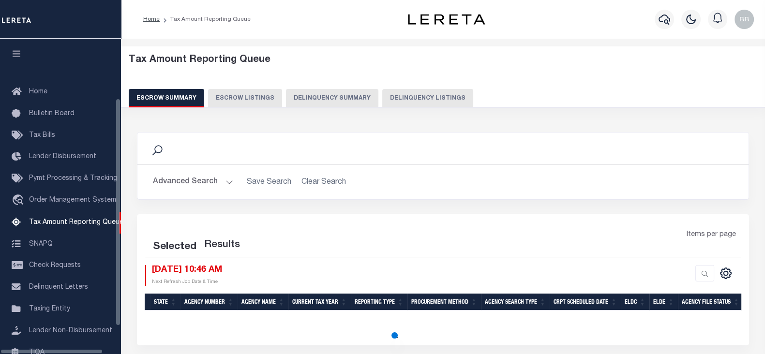
click at [423, 96] on button "Delinquency Listings" at bounding box center [427, 98] width 91 height 18
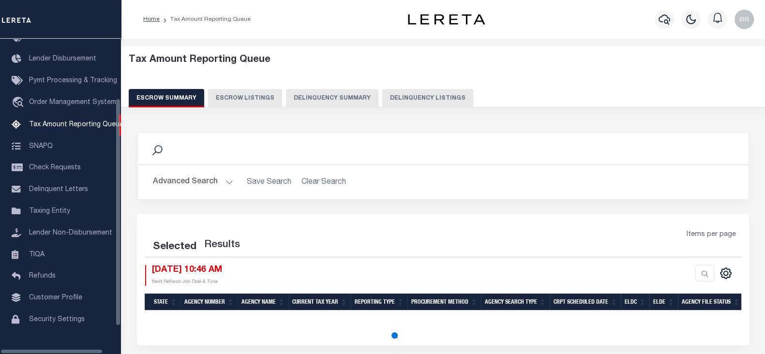
select select "100"
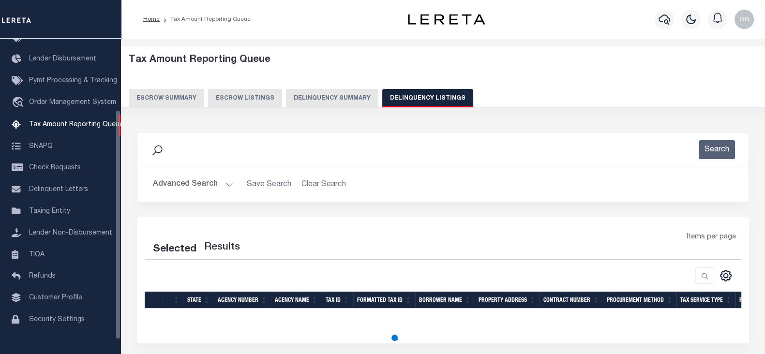
select select "100"
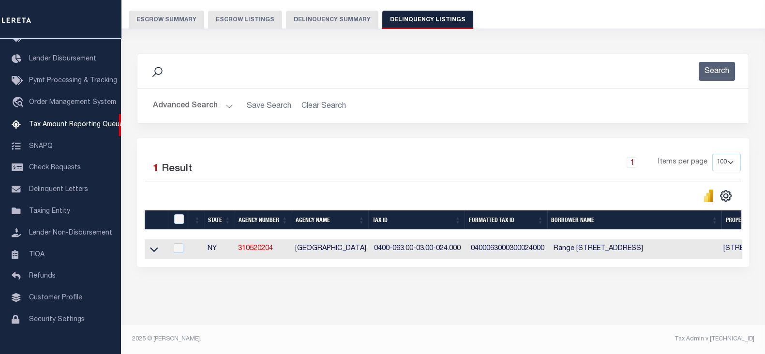
scroll to position [86, 0]
click at [157, 248] on icon at bounding box center [154, 250] width 8 height 5
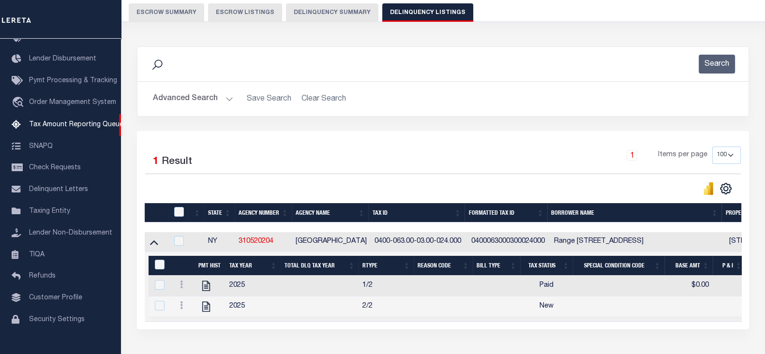
scroll to position [146, 0]
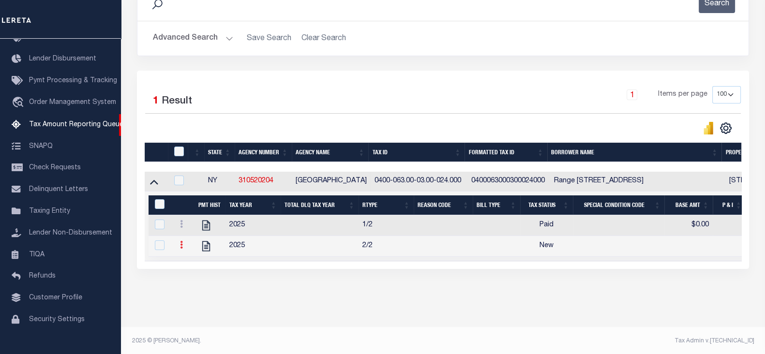
click at [180, 249] on icon at bounding box center [181, 245] width 3 height 8
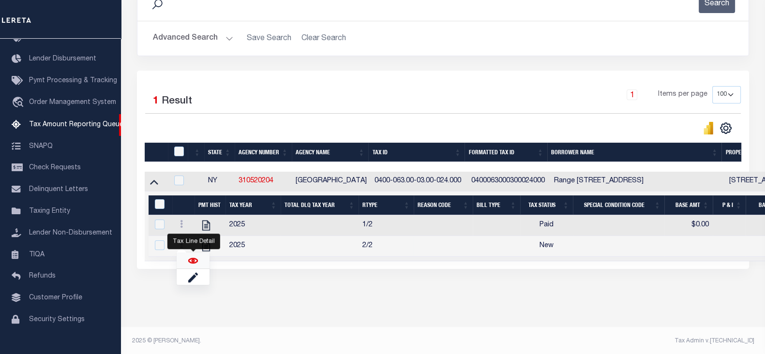
click at [194, 266] on img "" at bounding box center [193, 261] width 10 height 10
checkbox input "true"
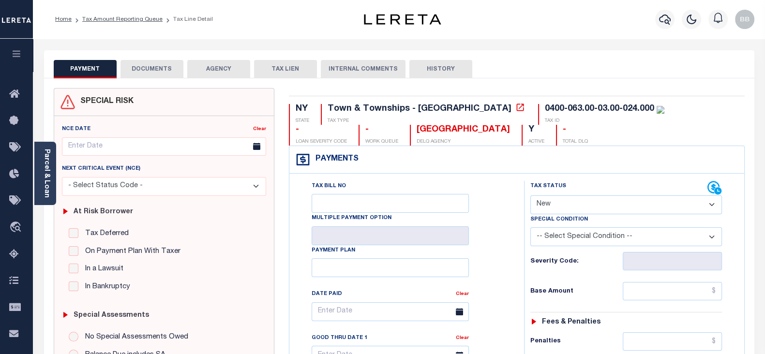
click at [556, 202] on select "- Select Status Code - Open Due/Unpaid Paid Incomplete No Tax Due Internal Refu…" at bounding box center [627, 205] width 192 height 19
select select "PYD"
click at [531, 196] on select "- Select Status Code - Open Due/Unpaid Paid Incomplete No Tax Due Internal Refu…" at bounding box center [627, 205] width 192 height 19
type input "[DATE]"
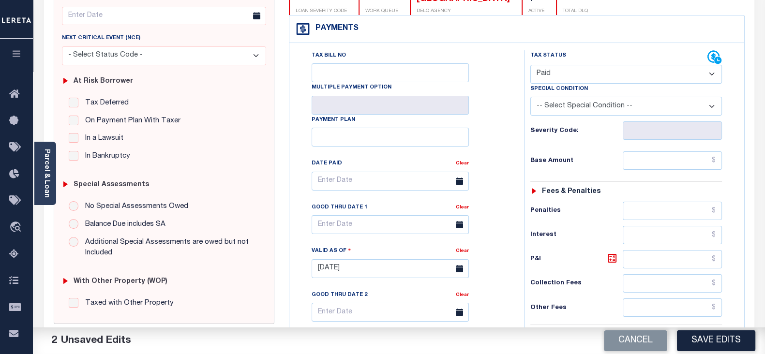
scroll to position [182, 0]
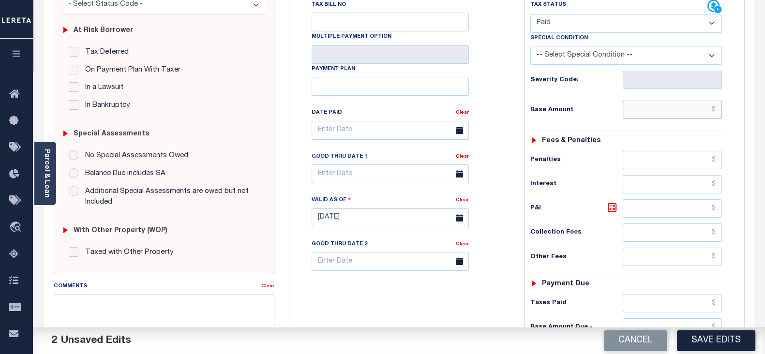
click at [658, 110] on input "text" at bounding box center [672, 110] width 99 height 18
type input "$0.00"
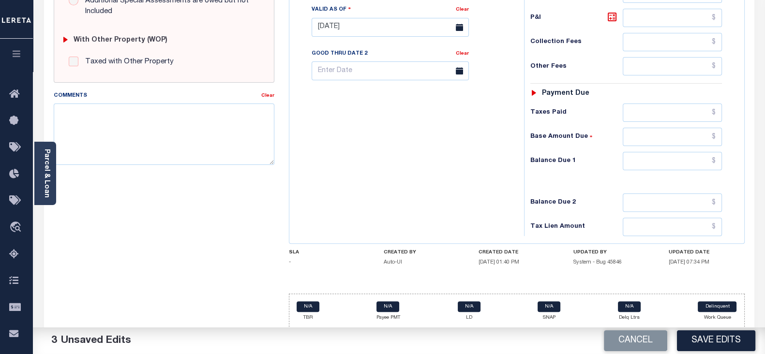
scroll to position [376, 0]
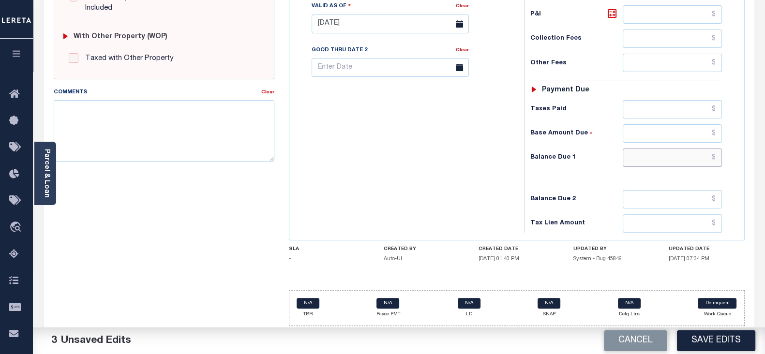
click at [669, 159] on input "text" at bounding box center [672, 158] width 99 height 18
type input "$0.00"
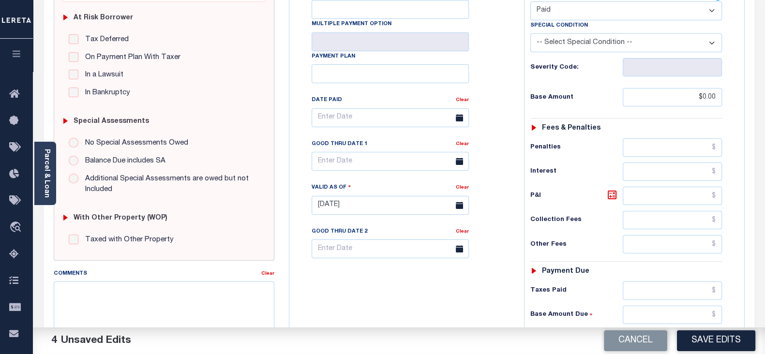
scroll to position [0, 0]
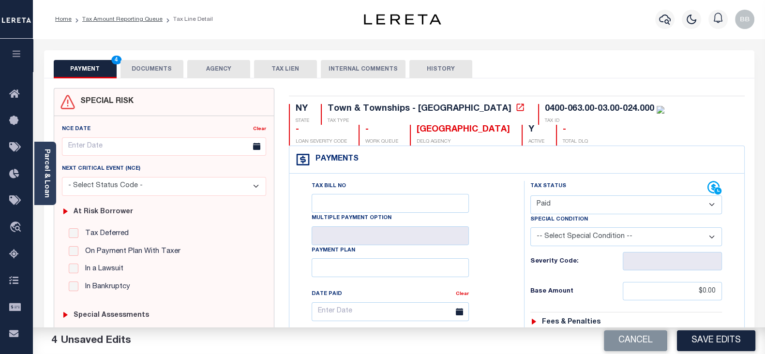
click at [157, 73] on button "DOCUMENTS" at bounding box center [152, 69] width 63 height 18
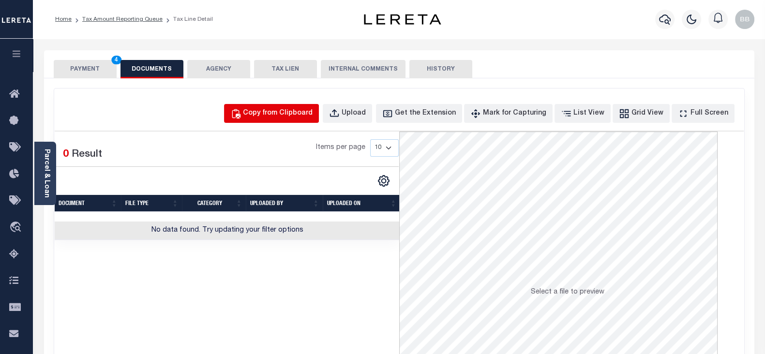
click at [317, 120] on button "Copy from Clipboard" at bounding box center [271, 113] width 95 height 19
select select "POP"
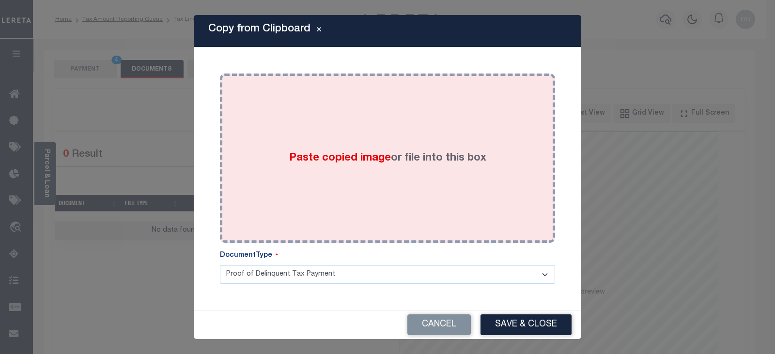
click at [348, 156] on span "Paste copied image" at bounding box center [340, 158] width 102 height 11
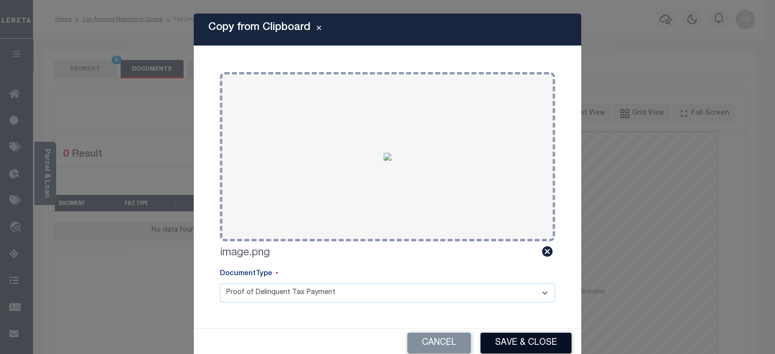
click at [510, 337] on button "Save & Close" at bounding box center [525, 343] width 91 height 21
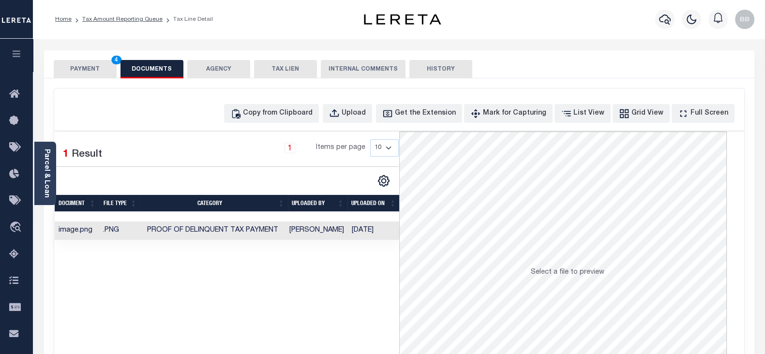
click at [92, 76] on button "PAYMENT 4" at bounding box center [85, 69] width 63 height 18
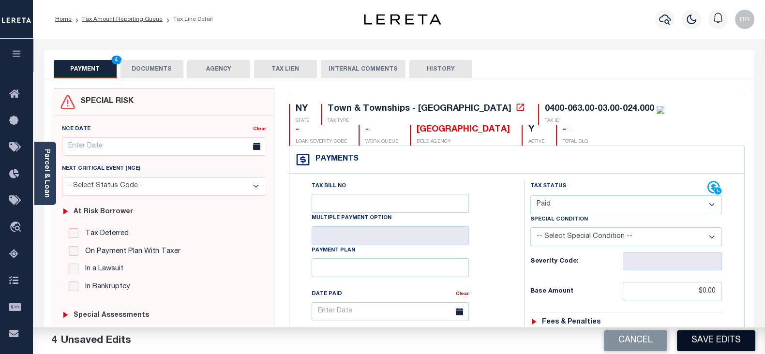
click at [719, 344] on button "Save Edits" at bounding box center [716, 341] width 78 height 21
checkbox input "false"
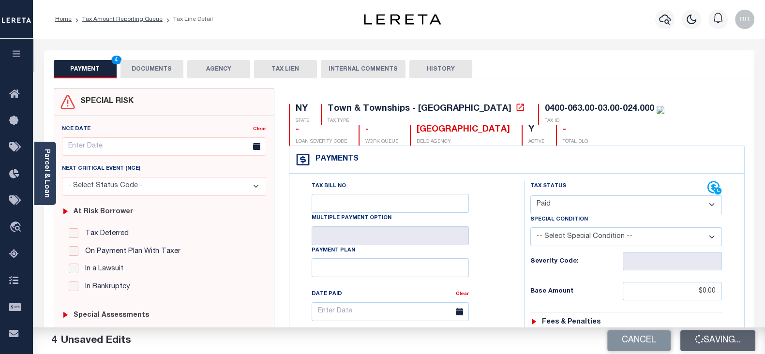
type input "$0"
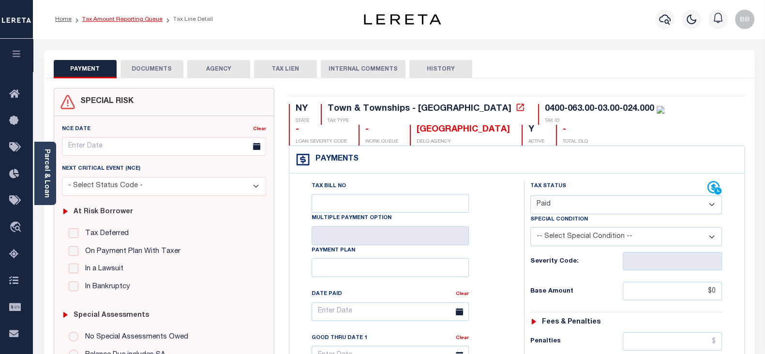
click at [138, 17] on link "Tax Amount Reporting Queue" at bounding box center [122, 19] width 80 height 6
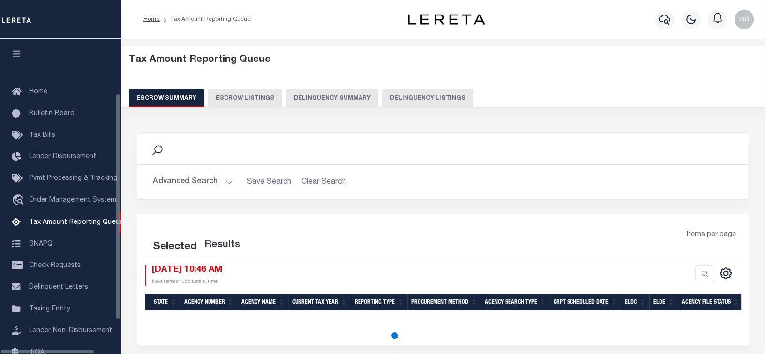
click at [422, 104] on button "Delinquency Listings" at bounding box center [427, 98] width 91 height 18
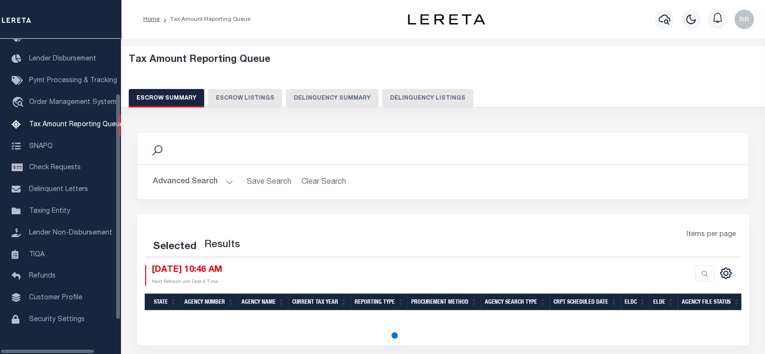
select select "100"
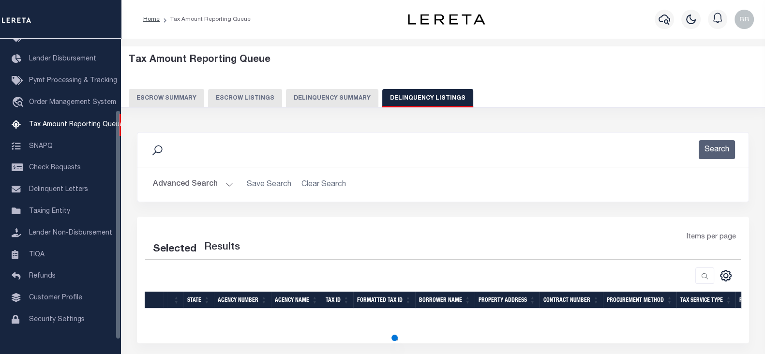
select select "100"
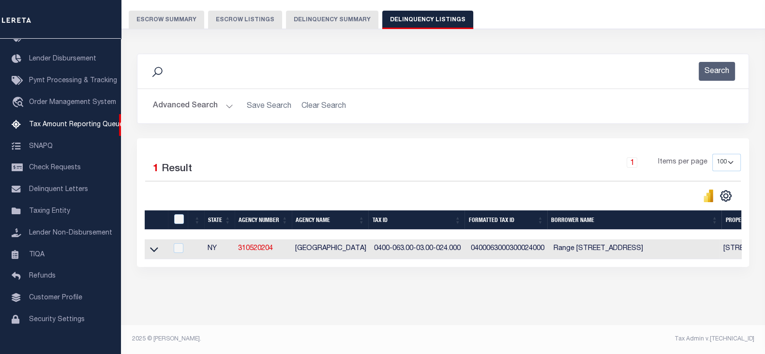
scroll to position [83, 0]
click at [153, 245] on icon at bounding box center [154, 250] width 8 height 10
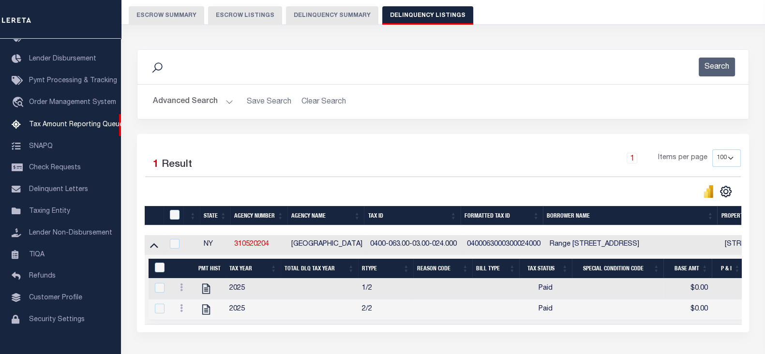
scroll to position [86, 0]
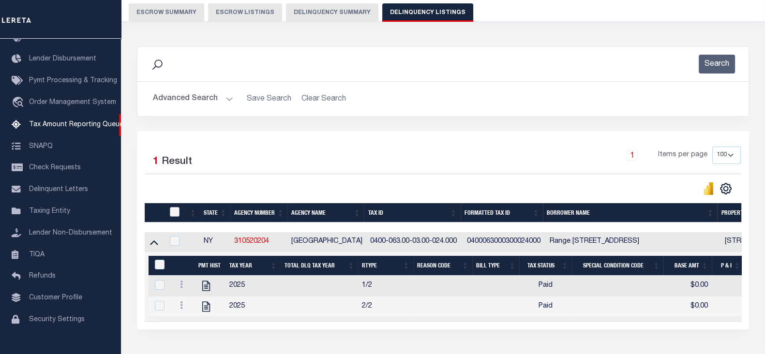
click at [177, 212] on input "checkbox" at bounding box center [175, 212] width 10 height 10
checkbox input "true"
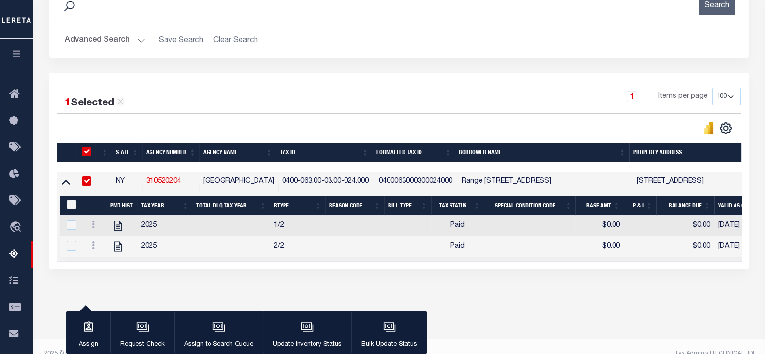
scroll to position [146, 0]
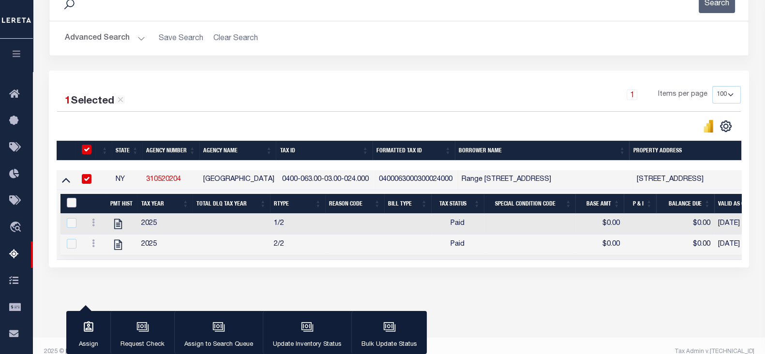
click at [71, 200] on input "&nbsp;" at bounding box center [72, 203] width 10 height 10
checkbox input "true"
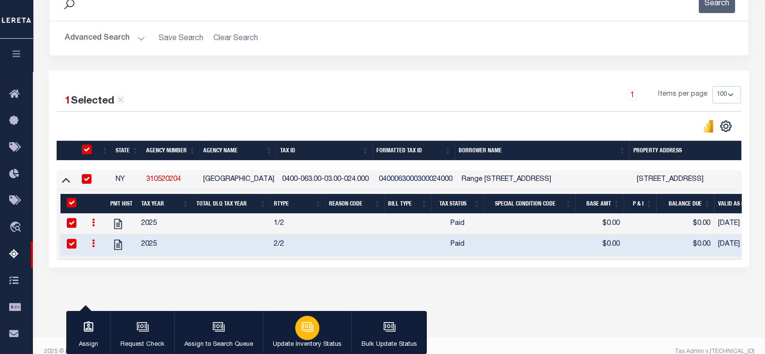
click at [297, 330] on div "button" at bounding box center [307, 328] width 24 height 24
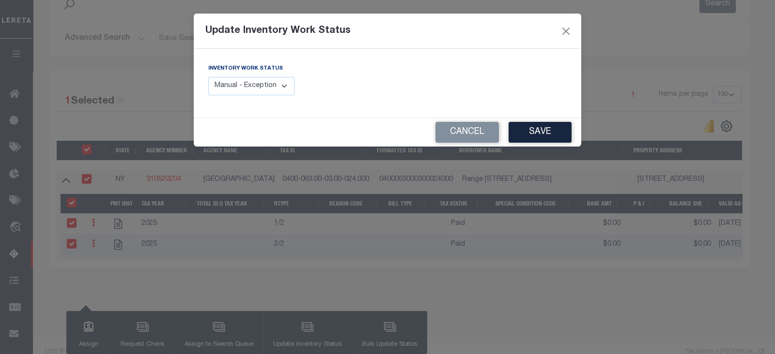
click at [253, 85] on select "Manual - Exception Pended - Awaiting Search Late Add Exception Completed" at bounding box center [251, 86] width 86 height 19
select select "4"
click at [208, 77] on select "Manual - Exception Pended - Awaiting Search Late Add Exception Completed" at bounding box center [251, 86] width 86 height 19
click at [533, 139] on button "Save" at bounding box center [539, 132] width 63 height 21
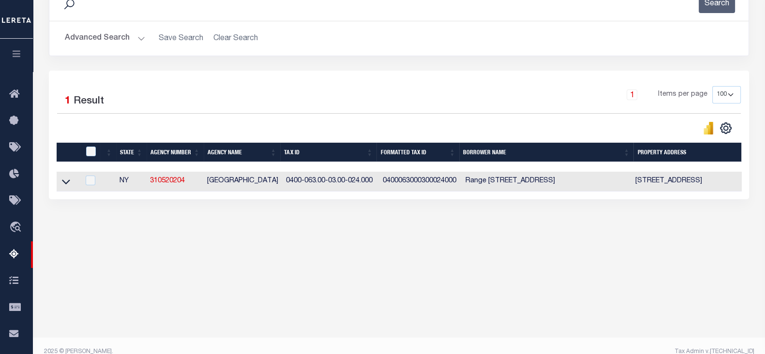
click at [113, 35] on button "Advanced Search" at bounding box center [105, 38] width 80 height 19
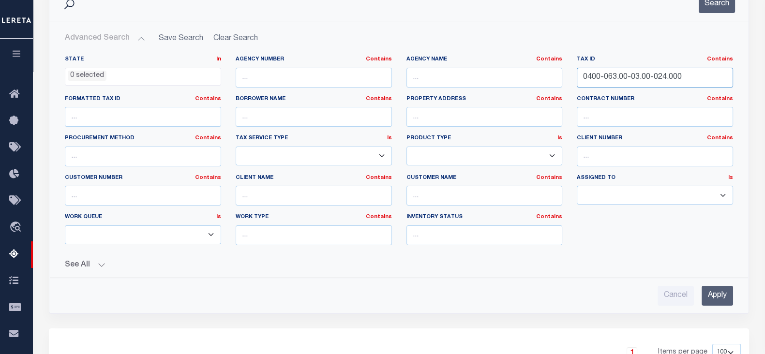
click at [680, 76] on input "0400-063.00-03.00-024.000" at bounding box center [655, 78] width 156 height 20
paste input "500-36200-0400-034001"
type input "0500-36200-0400-034001"
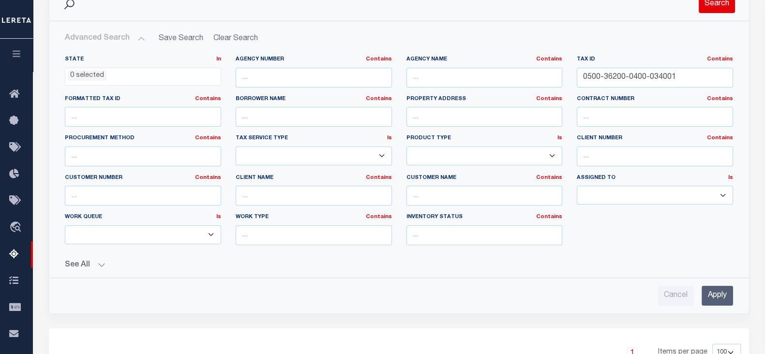
click at [719, 3] on button "Search" at bounding box center [717, 3] width 36 height 19
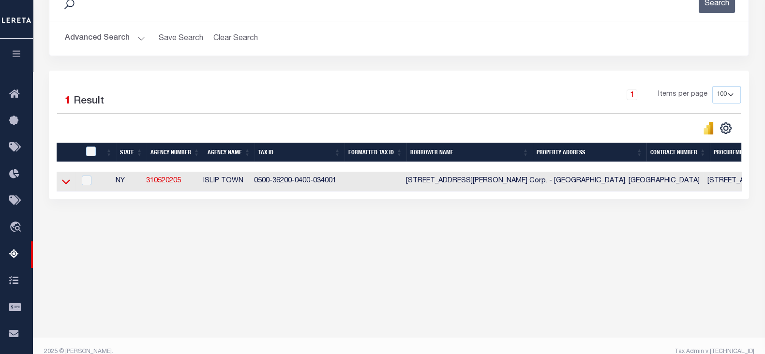
click at [64, 182] on icon at bounding box center [66, 182] width 8 height 10
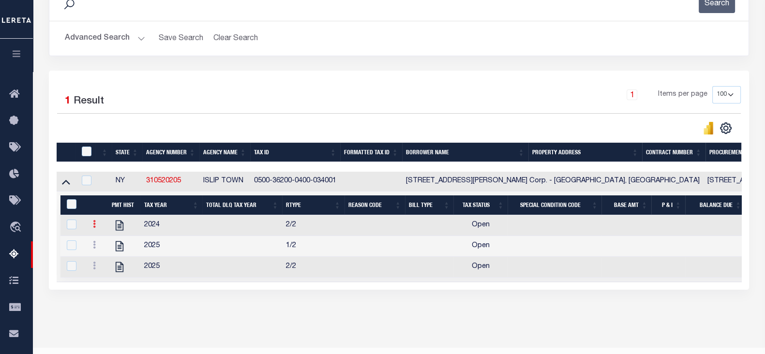
click at [93, 227] on icon at bounding box center [94, 224] width 3 height 8
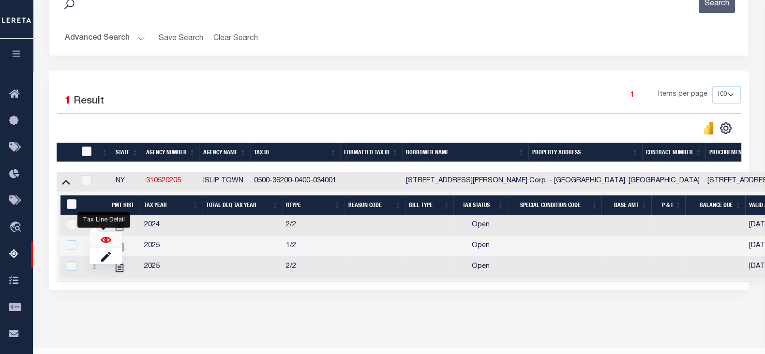
click at [101, 242] on img "" at bounding box center [106, 240] width 10 height 10
checkbox input "false"
checkbox input "true"
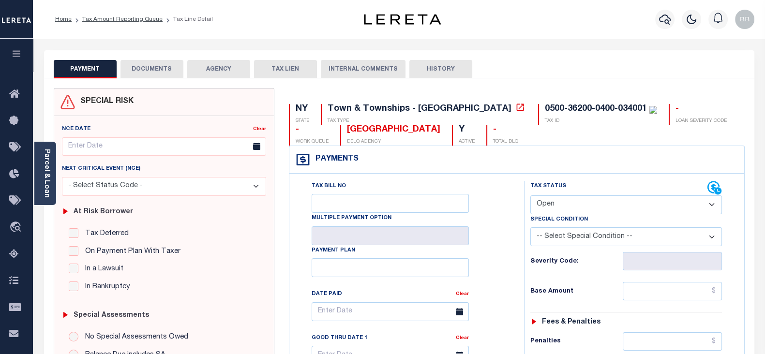
click at [554, 202] on select "- Select Status Code - Open Due/Unpaid Paid Incomplete No Tax Due Internal Refu…" at bounding box center [627, 205] width 192 height 19
select select "DUE"
click at [531, 196] on select "- Select Status Code - Open Due/Unpaid Paid Incomplete No Tax Due Internal Refu…" at bounding box center [627, 205] width 192 height 19
type input "[DATE]"
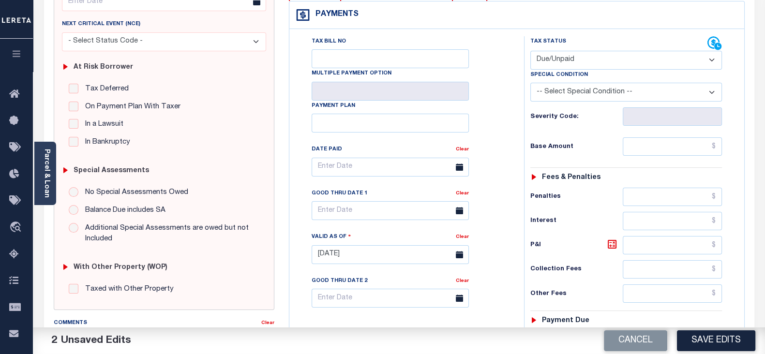
scroll to position [182, 0]
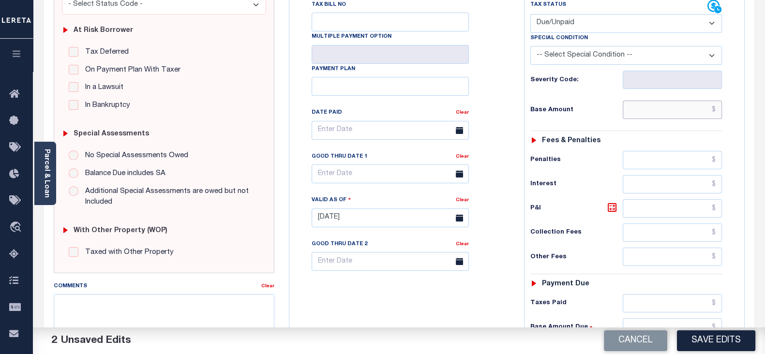
click at [653, 112] on input "text" at bounding box center [672, 110] width 99 height 18
paste input "14,324.36"
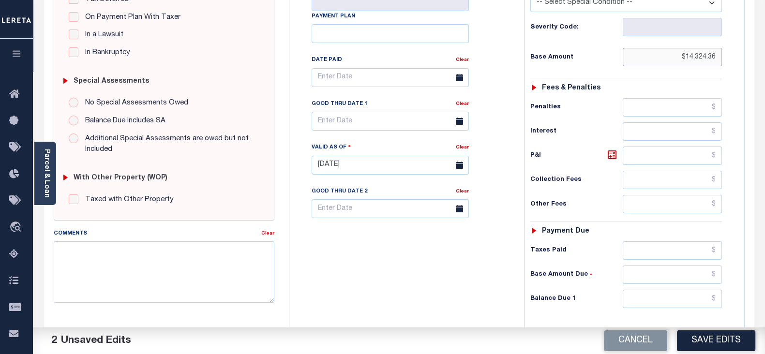
scroll to position [242, 0]
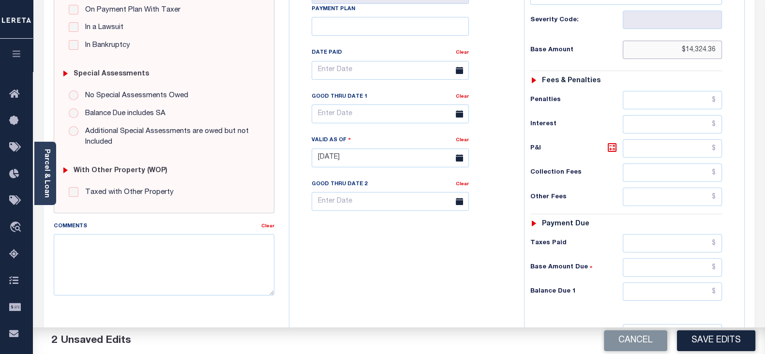
type input "$14,324.36"
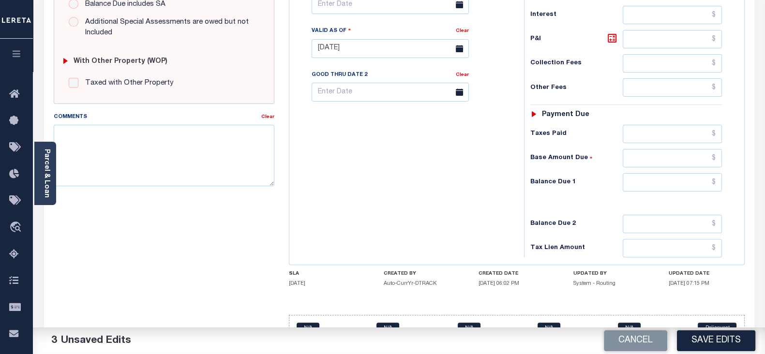
scroll to position [363, 0]
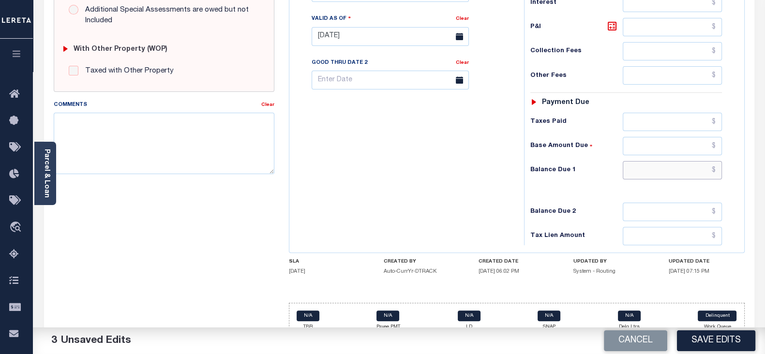
click at [656, 170] on input "text" at bounding box center [672, 170] width 99 height 18
paste input "16,043.29"
type input "$16,043.29"
click at [611, 25] on icon at bounding box center [613, 26] width 6 height 6
type input "$1,718.93"
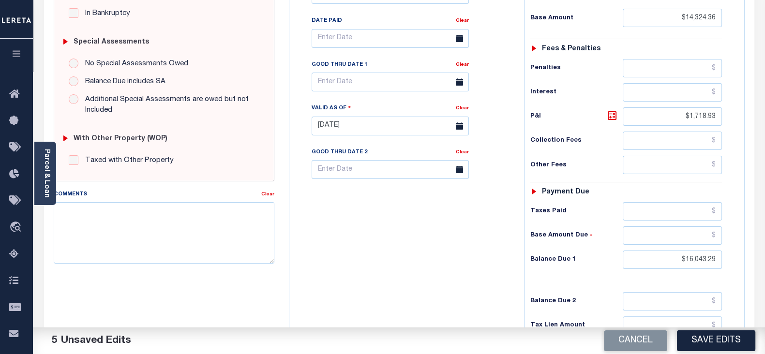
scroll to position [242, 0]
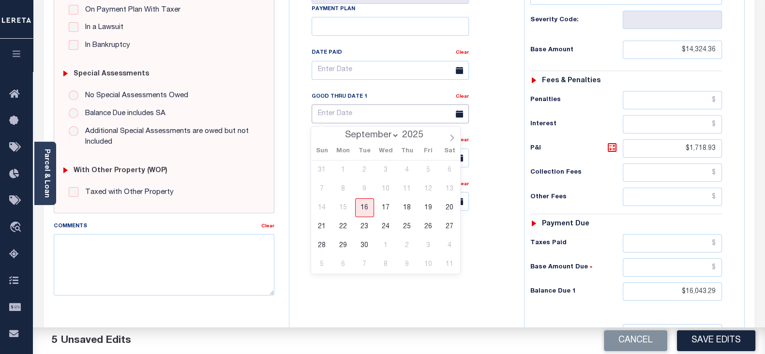
click at [357, 118] on input "text" at bounding box center [390, 114] width 157 height 19
click at [372, 209] on span "16" at bounding box center [364, 208] width 19 height 19
type input "[DATE]"
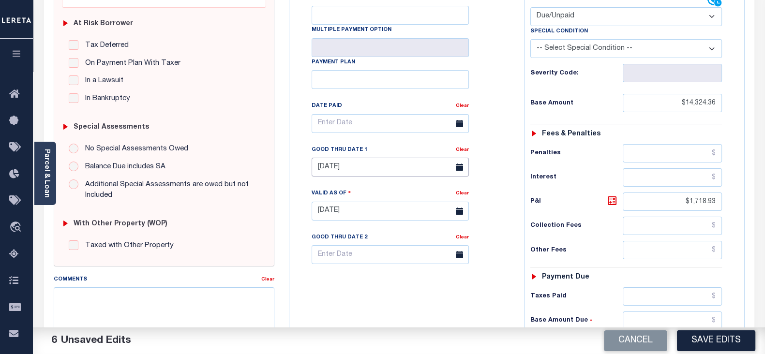
scroll to position [0, 0]
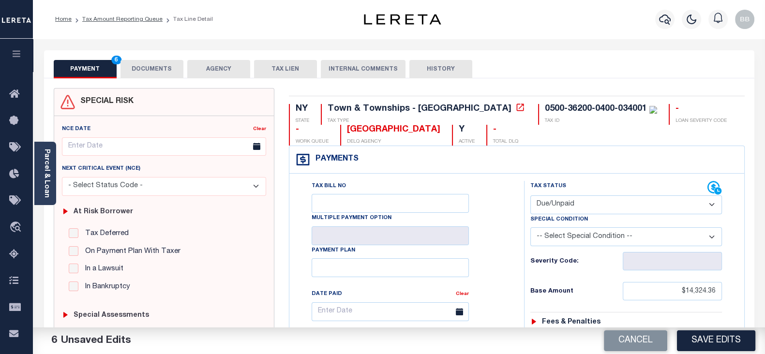
click at [158, 68] on button "DOCUMENTS" at bounding box center [152, 69] width 63 height 18
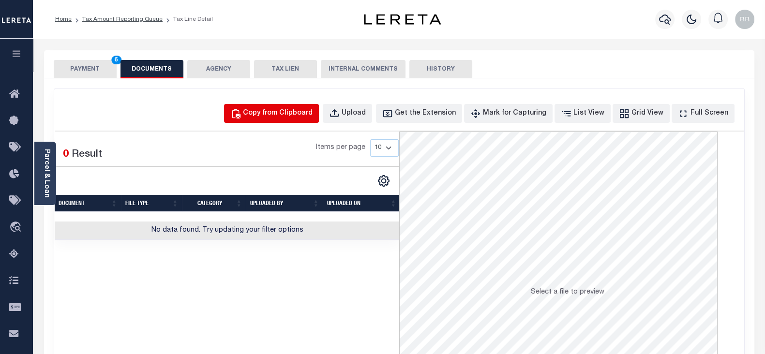
click at [295, 113] on div "Copy from Clipboard" at bounding box center [278, 113] width 70 height 11
select select "POP"
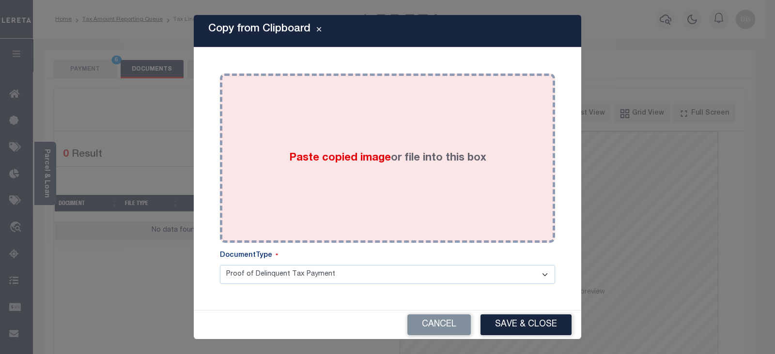
click at [459, 132] on div "Paste copied image or file into this box" at bounding box center [387, 158] width 321 height 155
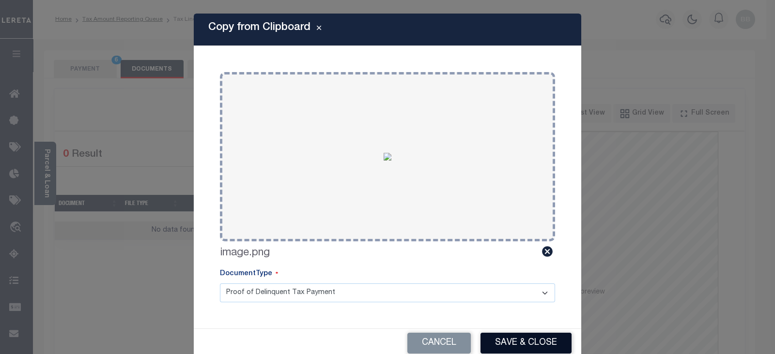
click at [537, 340] on button "Save & Close" at bounding box center [525, 343] width 91 height 21
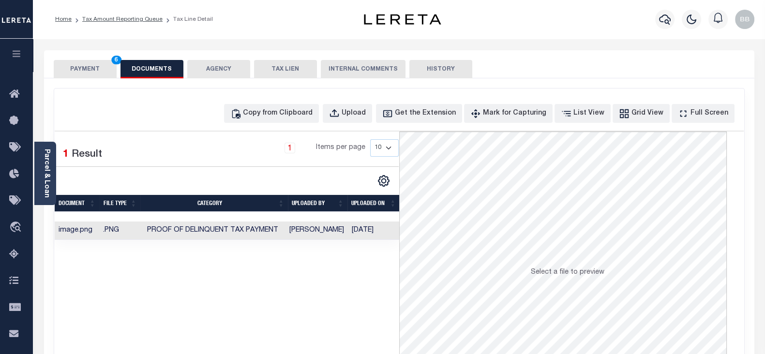
click at [93, 70] on button "PAYMENT 6" at bounding box center [85, 69] width 63 height 18
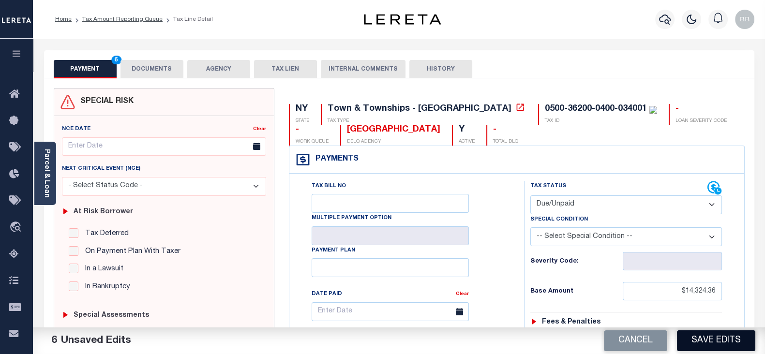
click at [726, 345] on button "Save Edits" at bounding box center [716, 341] width 78 height 21
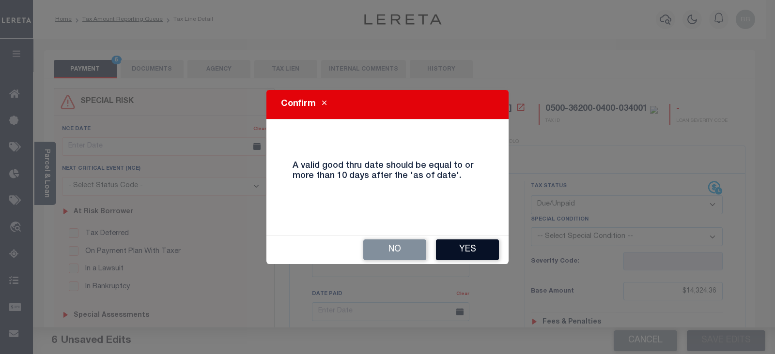
click at [460, 247] on button "Yes" at bounding box center [467, 250] width 63 height 21
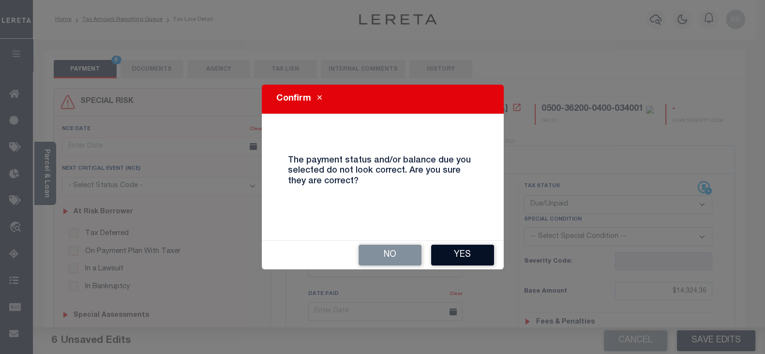
click at [475, 249] on button "Yes" at bounding box center [462, 255] width 63 height 21
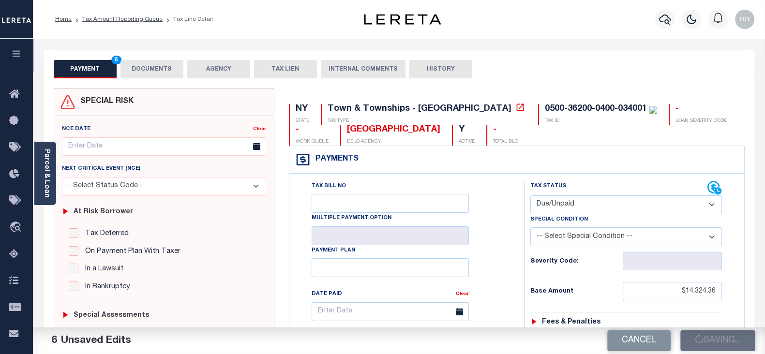
checkbox input "false"
type input "$14,324.36"
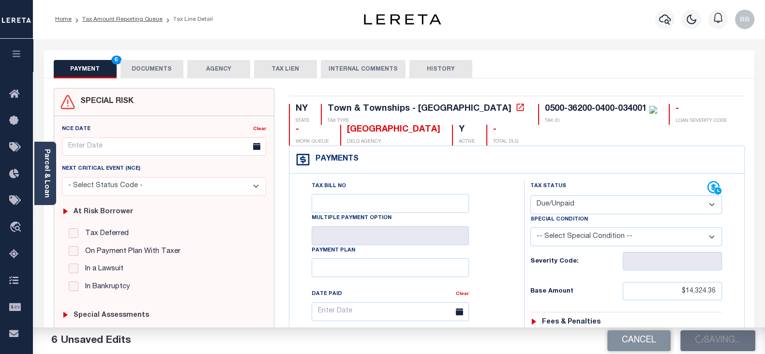
type input "$1,718.93"
type input "$16,043.29"
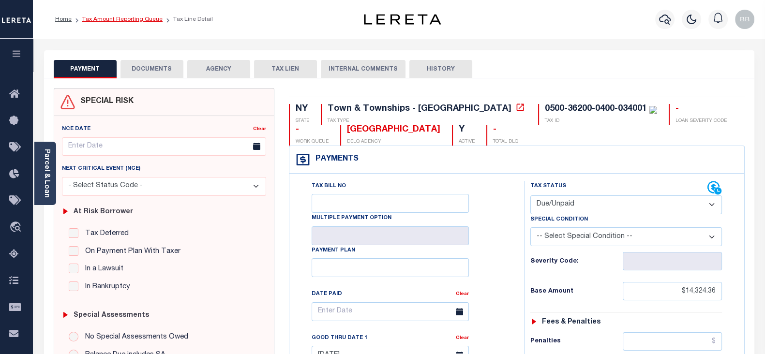
click at [139, 20] on link "Tax Amount Reporting Queue" at bounding box center [122, 19] width 80 height 6
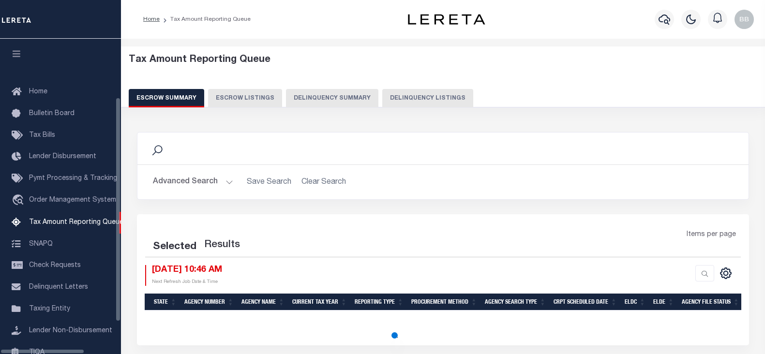
click at [424, 101] on button "Delinquency Listings" at bounding box center [427, 98] width 91 height 18
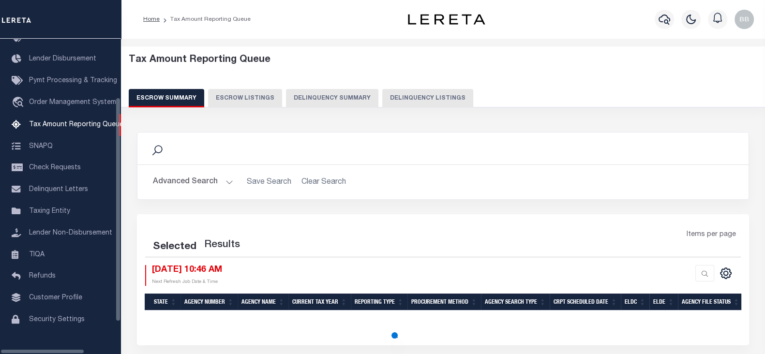
select select "100"
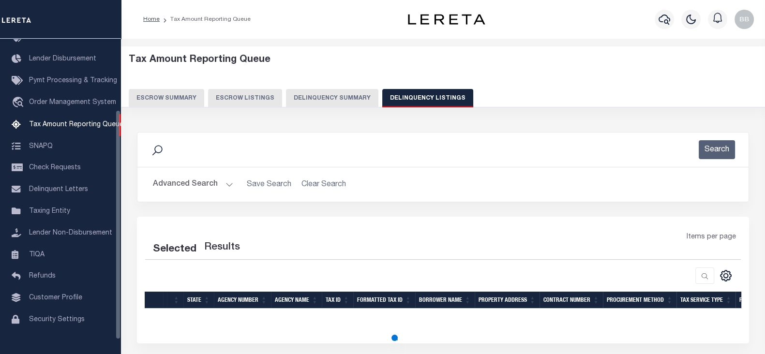
select select "100"
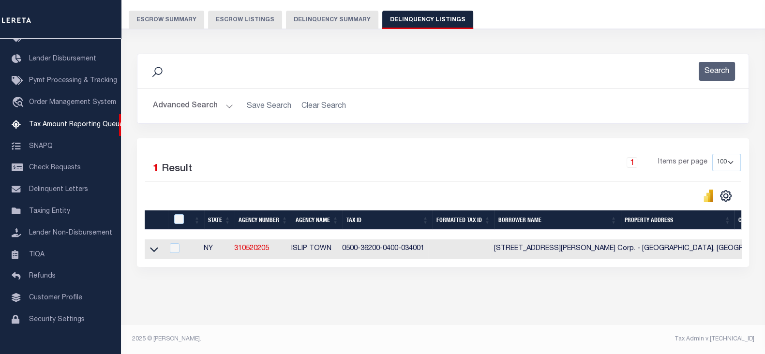
scroll to position [86, 0]
click at [155, 245] on icon at bounding box center [154, 250] width 8 height 10
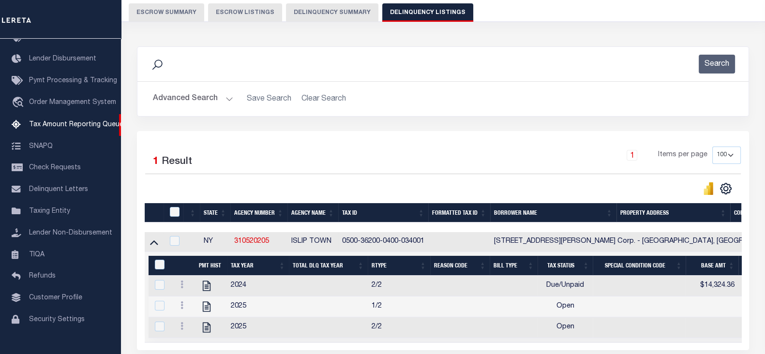
scroll to position [146, 0]
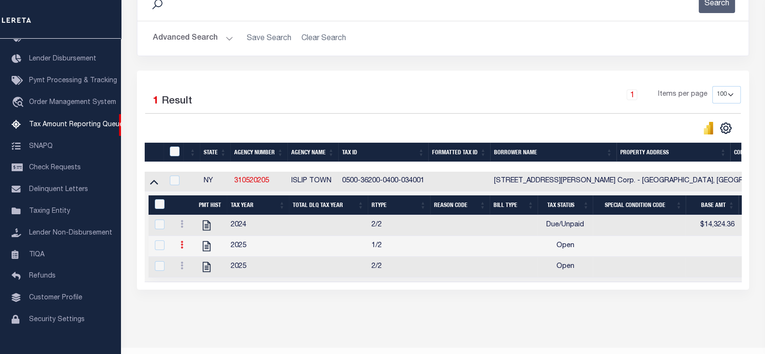
click at [181, 249] on icon at bounding box center [182, 245] width 3 height 8
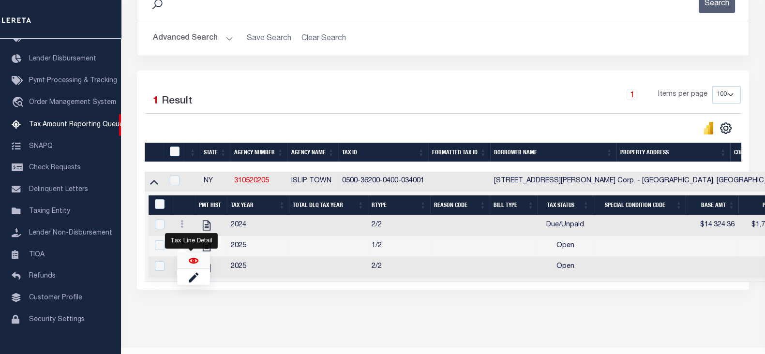
click at [189, 263] on img "" at bounding box center [194, 261] width 10 height 10
checkbox input "true"
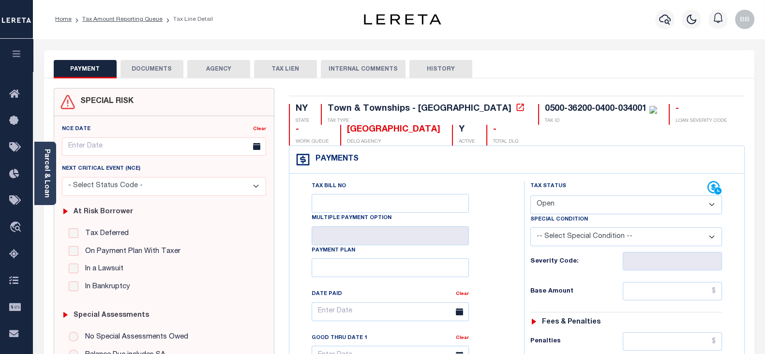
click at [563, 207] on select "- Select Status Code - Open Due/Unpaid Paid Incomplete No Tax Due Internal Refu…" at bounding box center [627, 205] width 192 height 19
select select "DUE"
click at [531, 196] on select "- Select Status Code - Open Due/Unpaid Paid Incomplete No Tax Due Internal Refu…" at bounding box center [627, 205] width 192 height 19
type input "[DATE]"
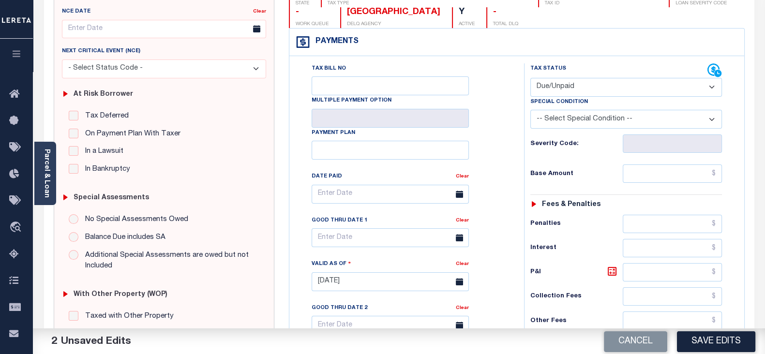
scroll to position [121, 0]
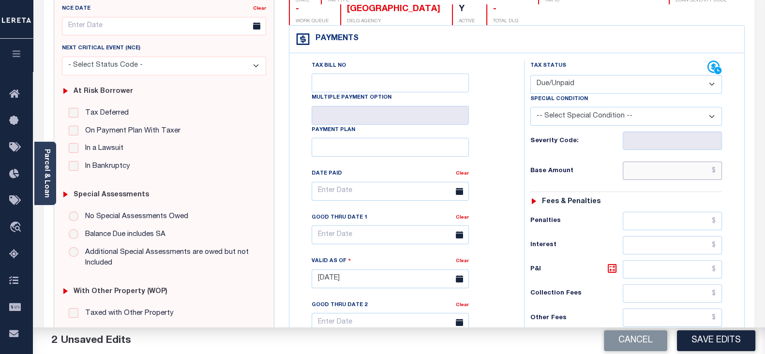
click at [654, 174] on input "text" at bounding box center [672, 171] width 99 height 18
paste input "12,356.81"
type input "$12,356.81"
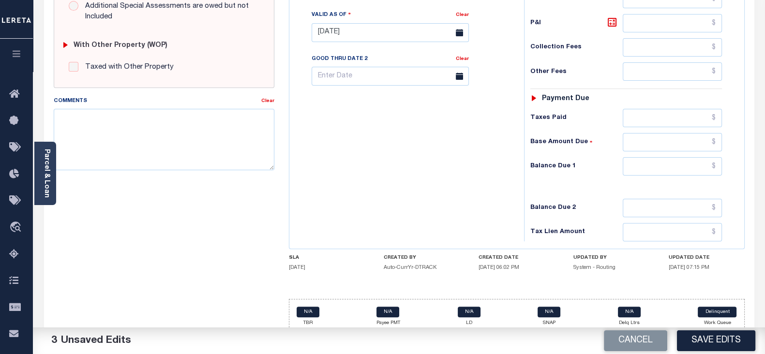
scroll to position [376, 0]
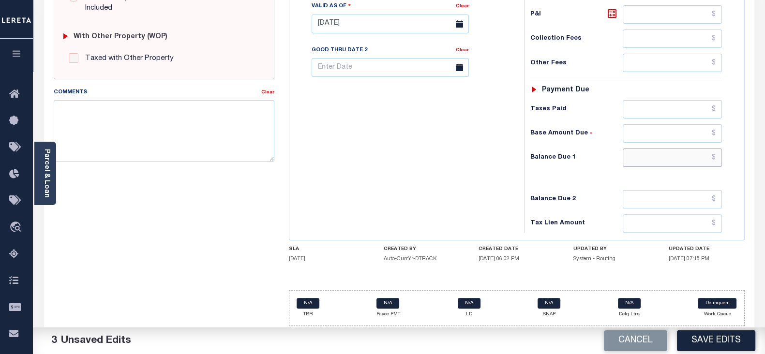
click at [652, 158] on input "text" at bounding box center [672, 158] width 99 height 18
paste input "13,343.76"
type input "$13,343.76"
click at [609, 11] on icon at bounding box center [613, 14] width 12 height 12
type input "$986.95"
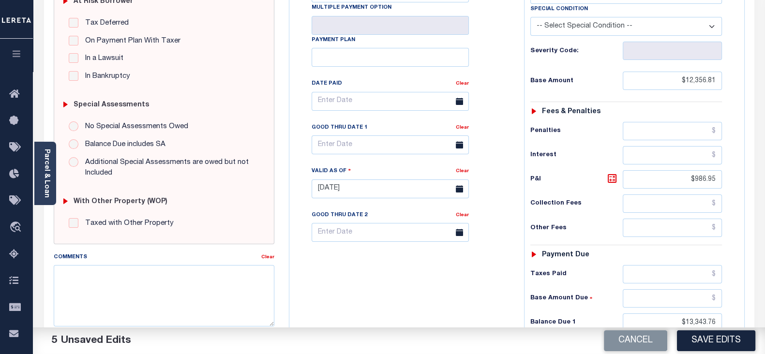
scroll to position [194, 0]
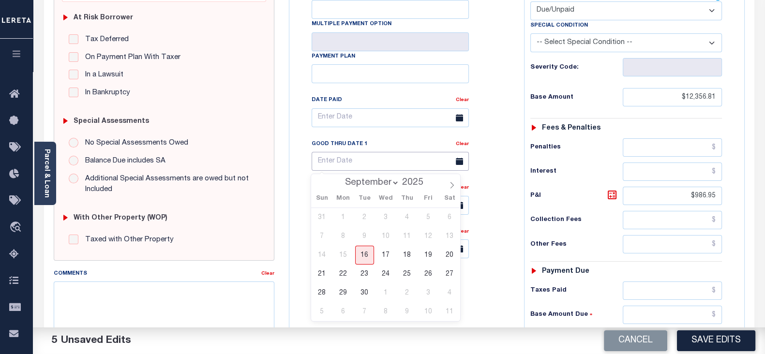
click at [351, 158] on input "text" at bounding box center [390, 161] width 157 height 19
click at [370, 255] on span "16" at bounding box center [364, 255] width 19 height 19
type input "[DATE]"
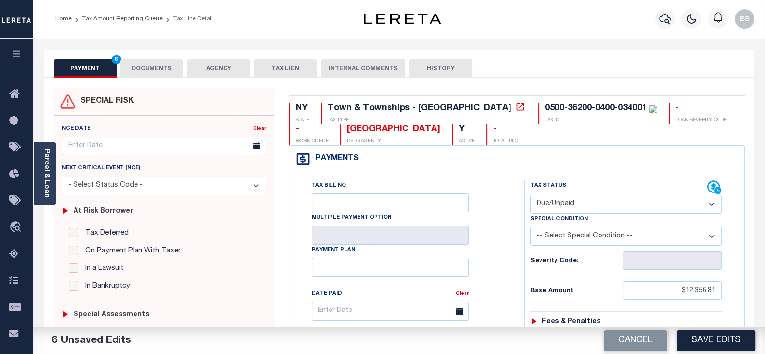
scroll to position [0, 0]
click at [157, 72] on button "DOCUMENTS" at bounding box center [152, 69] width 63 height 18
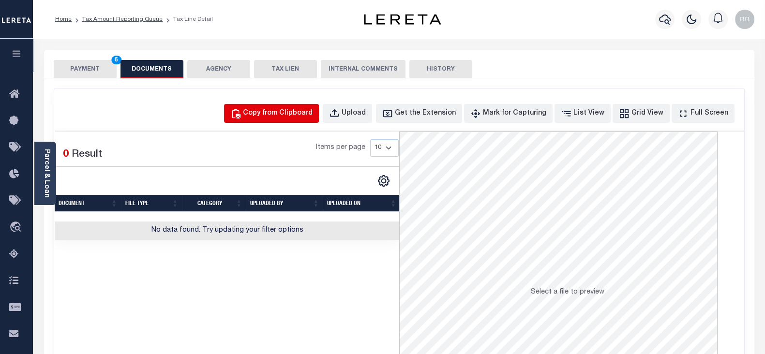
click at [290, 120] on button "Copy from Clipboard" at bounding box center [271, 113] width 95 height 19
select select "POP"
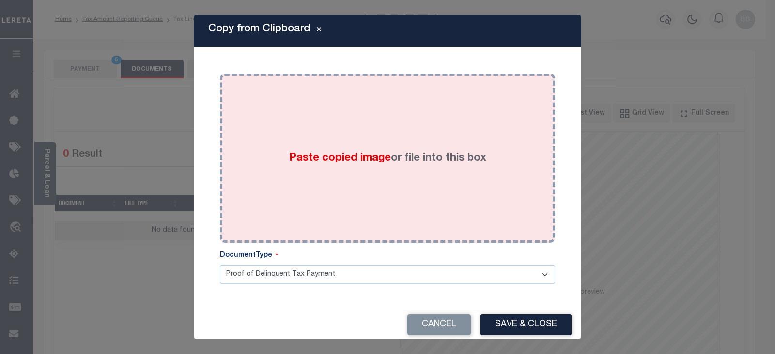
click at [423, 200] on div "Paste copied image or file into this box" at bounding box center [387, 158] width 321 height 155
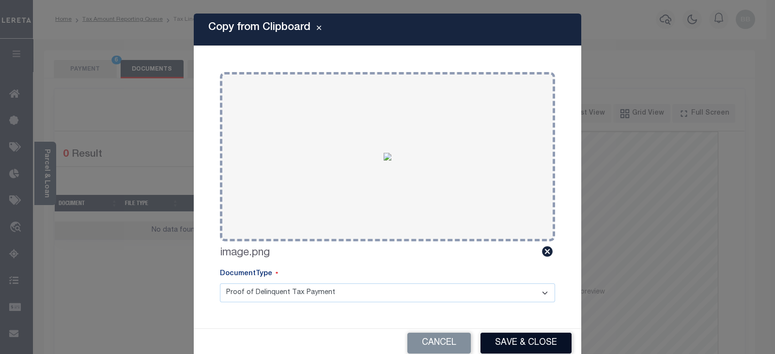
click at [509, 340] on button "Save & Close" at bounding box center [525, 343] width 91 height 21
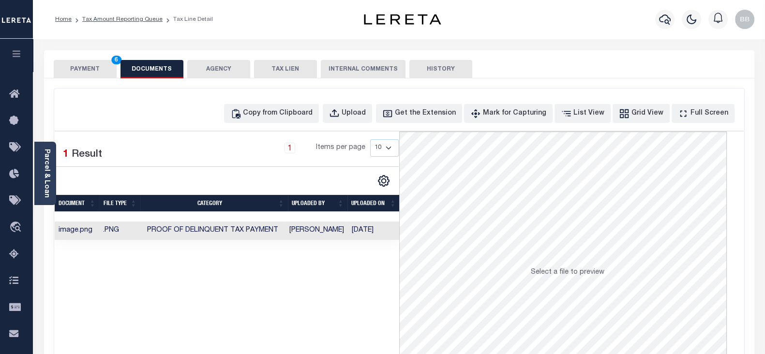
click at [79, 71] on button "PAYMENT 6" at bounding box center [85, 69] width 63 height 18
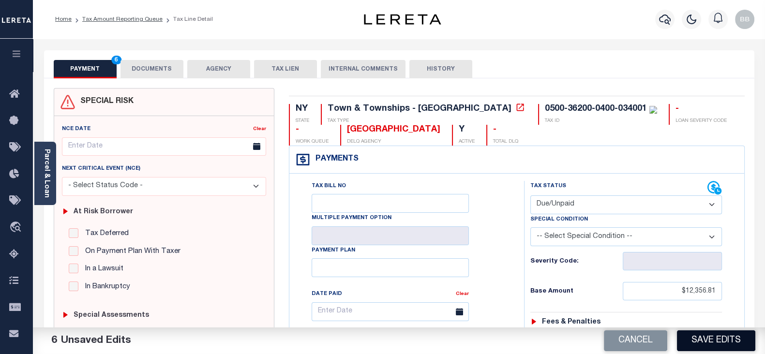
click at [722, 331] on button "Save Edits" at bounding box center [716, 341] width 78 height 21
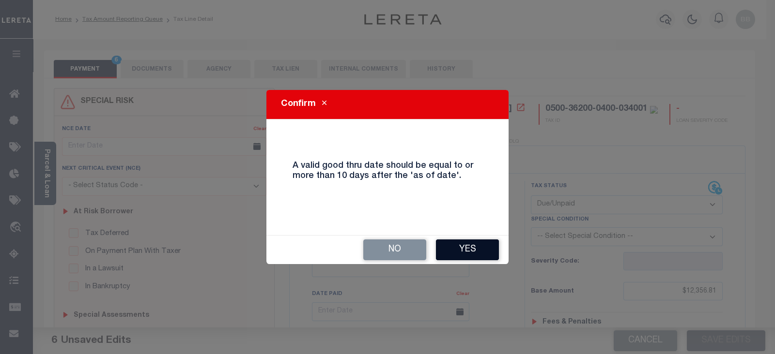
click at [467, 248] on button "Yes" at bounding box center [467, 250] width 63 height 21
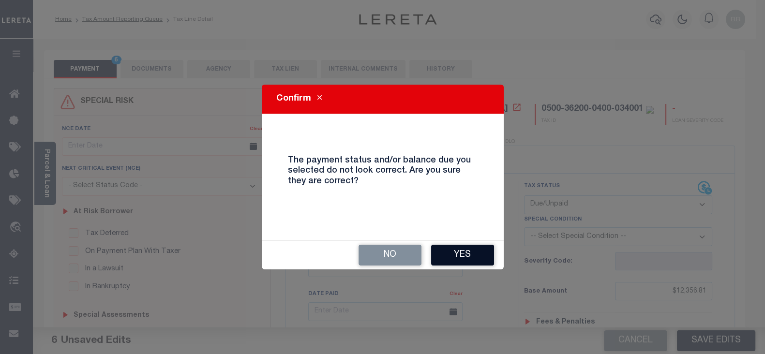
click at [467, 252] on button "Yes" at bounding box center [462, 255] width 63 height 21
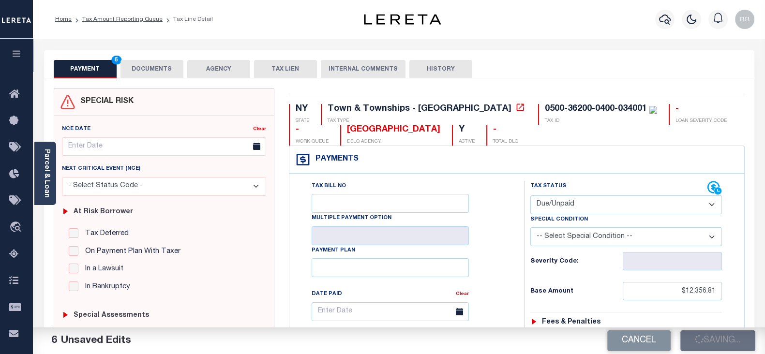
checkbox input "false"
type input "$12,356.81"
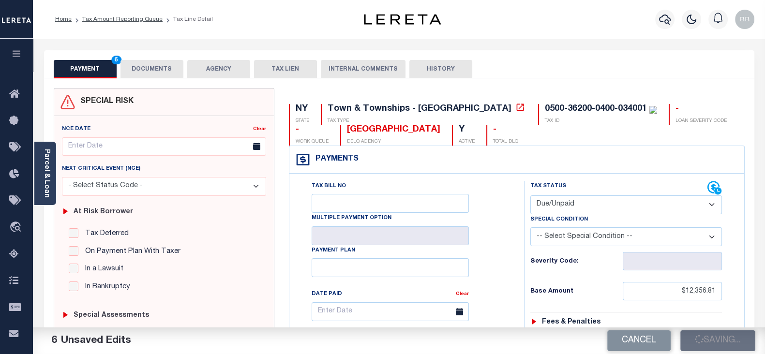
type input "$986.95"
type input "$13,343.76"
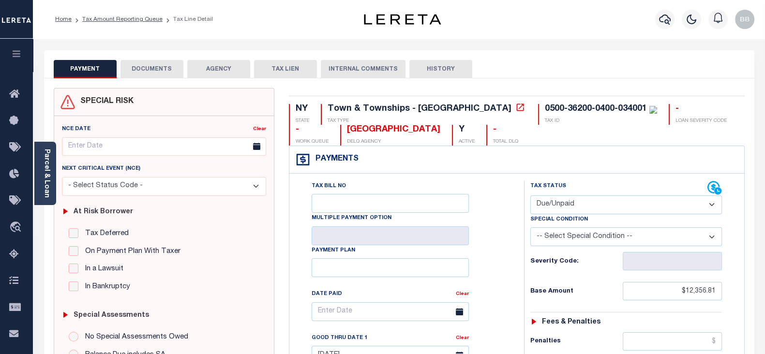
click at [157, 66] on button "DOCUMENTS" at bounding box center [152, 69] width 63 height 18
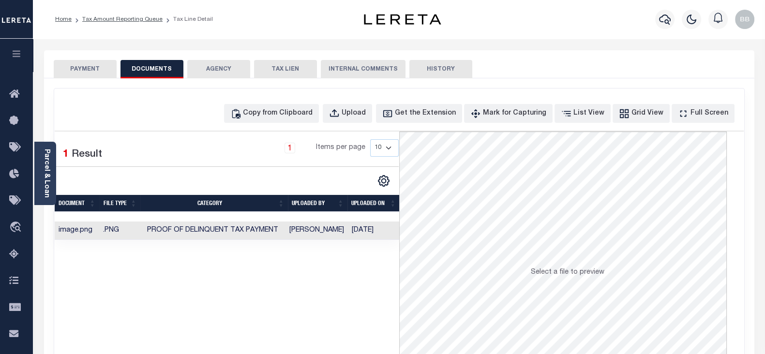
click at [95, 67] on button "PAYMENT" at bounding box center [85, 69] width 63 height 18
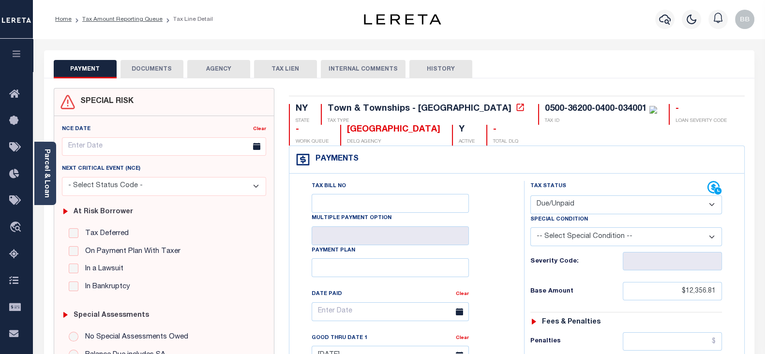
click at [158, 74] on button "DOCUMENTS" at bounding box center [152, 69] width 63 height 18
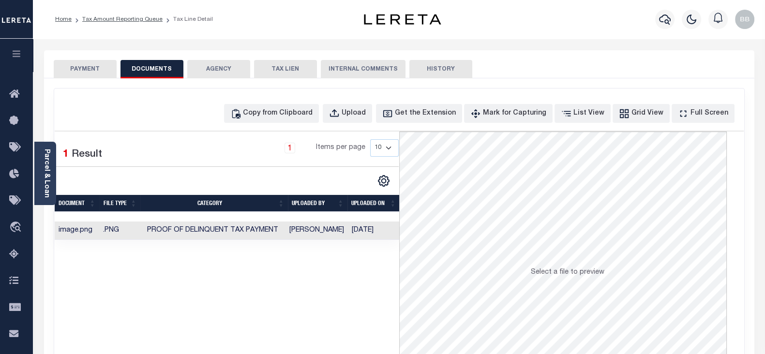
click at [99, 74] on button "PAYMENT" at bounding box center [85, 69] width 63 height 18
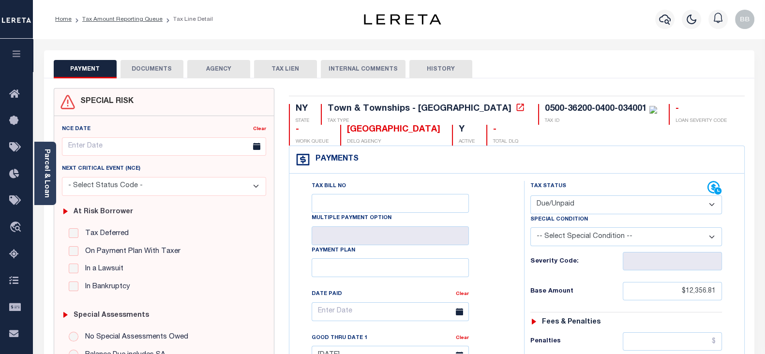
click at [147, 27] on ol "Home Tax Amount Reporting Queue Tax Line Detail" at bounding box center [133, 19] width 173 height 20
click at [148, 19] on link "Tax Amount Reporting Queue" at bounding box center [122, 19] width 80 height 6
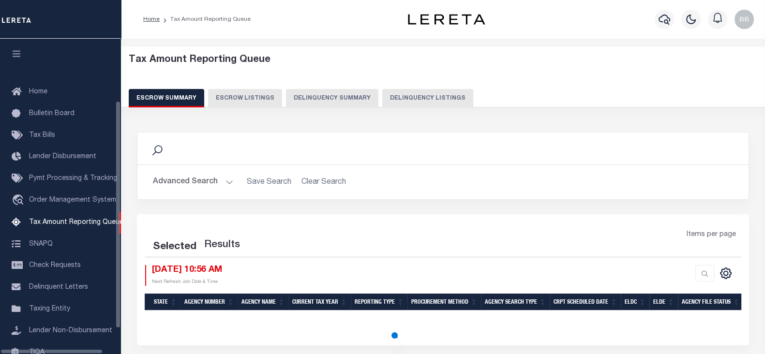
click at [412, 94] on button "Delinquency Listings" at bounding box center [427, 98] width 91 height 18
select select "100"
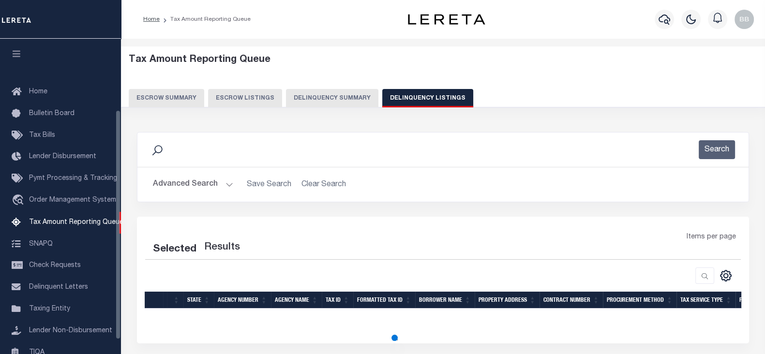
scroll to position [98, 0]
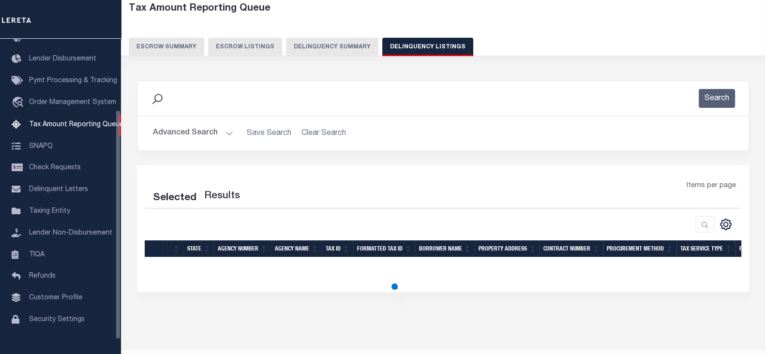
select select "100"
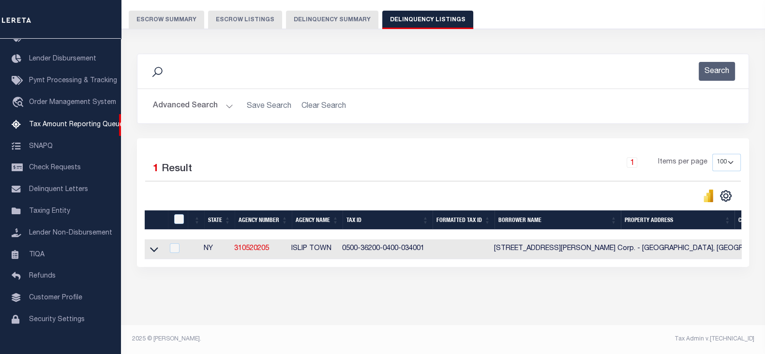
scroll to position [86, 0]
click at [155, 245] on icon at bounding box center [154, 250] width 8 height 10
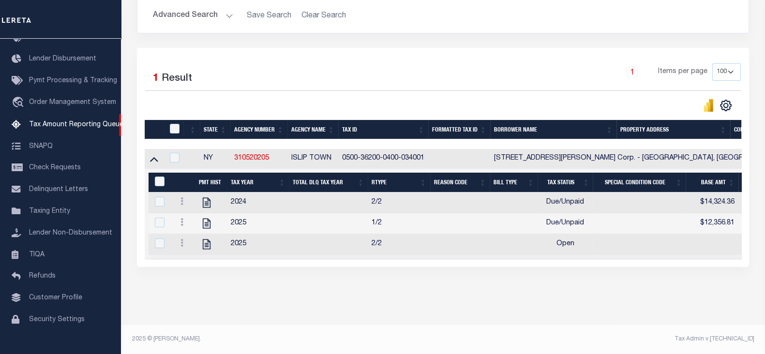
scroll to position [177, 0]
click at [181, 239] on icon at bounding box center [182, 243] width 3 height 8
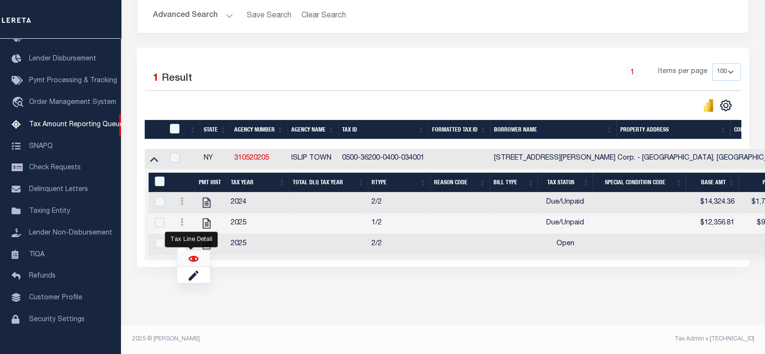
click at [192, 257] on img "" at bounding box center [194, 259] width 10 height 10
checkbox input "true"
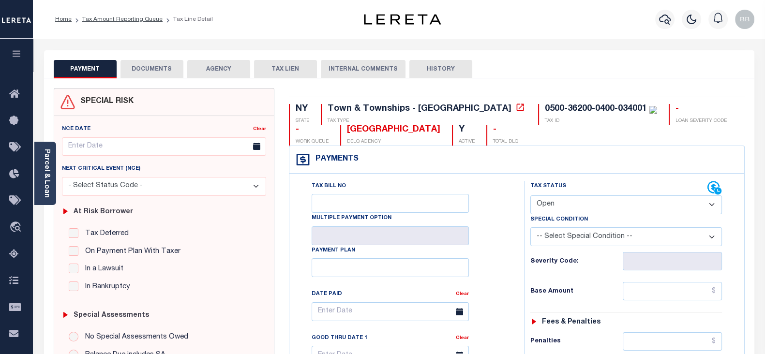
click at [560, 207] on select "- Select Status Code - Open Due/Unpaid Paid Incomplete No Tax Due Internal Refu…" at bounding box center [627, 205] width 192 height 19
select select "DUE"
click at [531, 196] on select "- Select Status Code - Open Due/Unpaid Paid Incomplete No Tax Due Internal Refu…" at bounding box center [627, 205] width 192 height 19
type input "[DATE]"
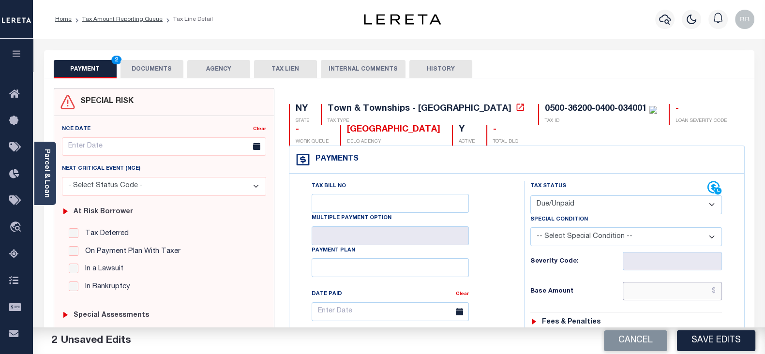
click at [662, 283] on input "text" at bounding box center [672, 291] width 99 height 18
click at [662, 293] on input "text" at bounding box center [672, 291] width 99 height 18
paste input "11,215.28"
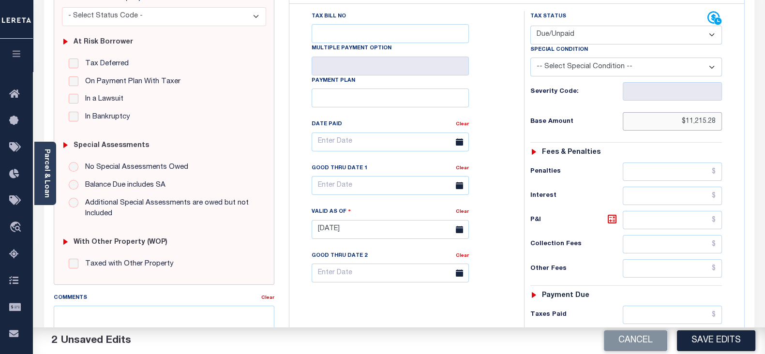
scroll to position [182, 0]
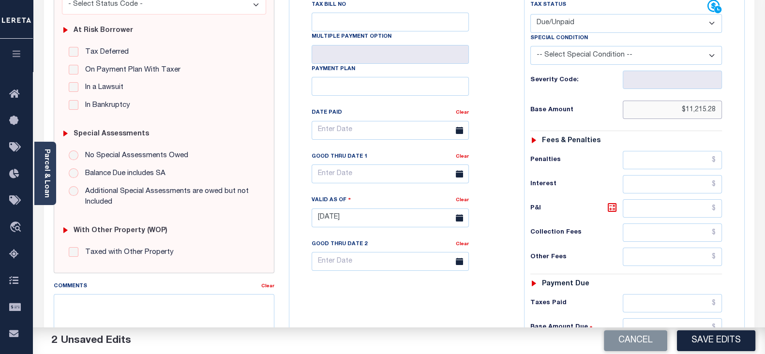
type input "$11,215.28"
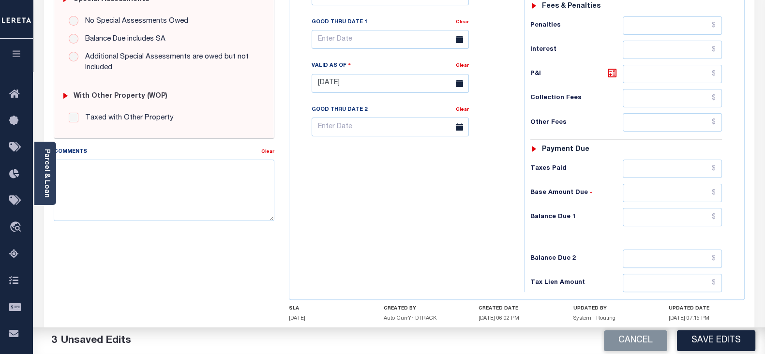
scroll to position [363, 0]
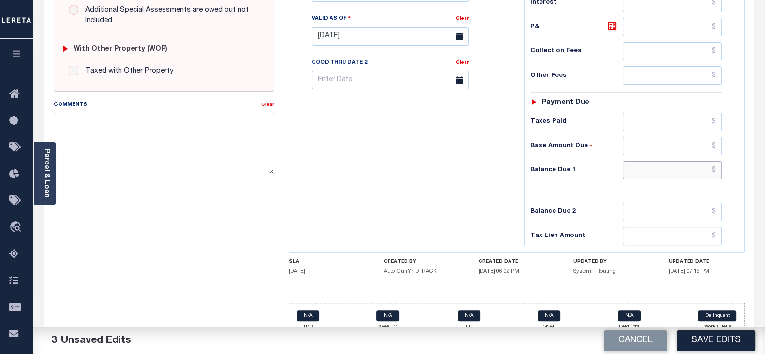
click at [660, 174] on input "text" at bounding box center [672, 170] width 99 height 18
paste input "12,112.50"
type input "$12,112.50"
click at [612, 28] on icon at bounding box center [613, 26] width 12 height 12
type input "$897.22"
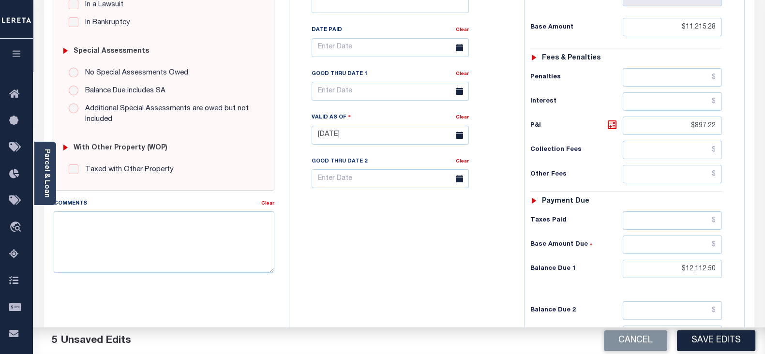
scroll to position [242, 0]
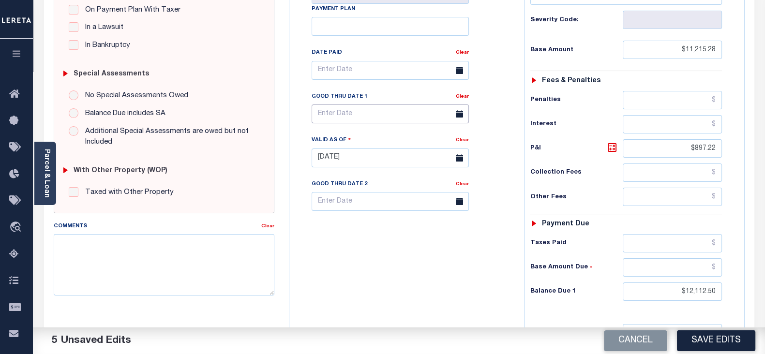
click at [359, 115] on input "text" at bounding box center [390, 114] width 157 height 19
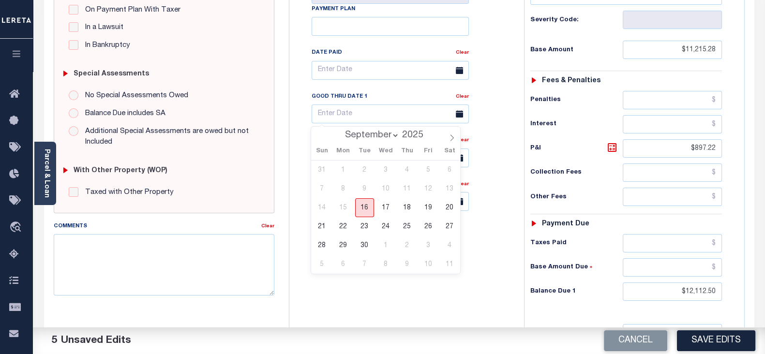
click at [366, 210] on span "16" at bounding box center [364, 208] width 19 height 19
type input "[DATE]"
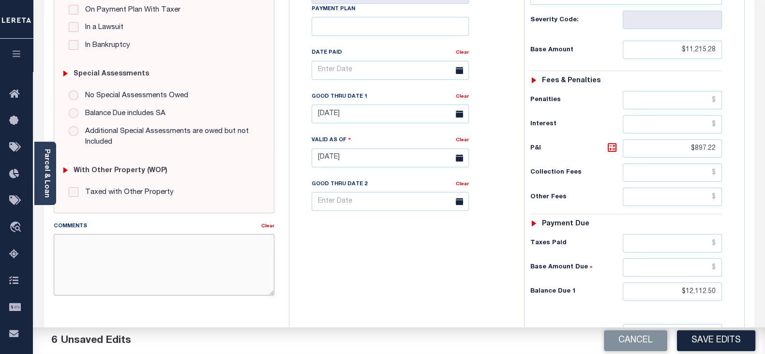
click at [154, 281] on textarea "Comments" at bounding box center [164, 264] width 221 height 61
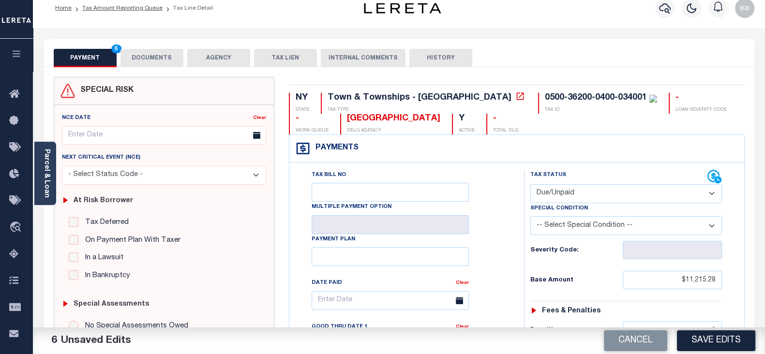
scroll to position [0, 0]
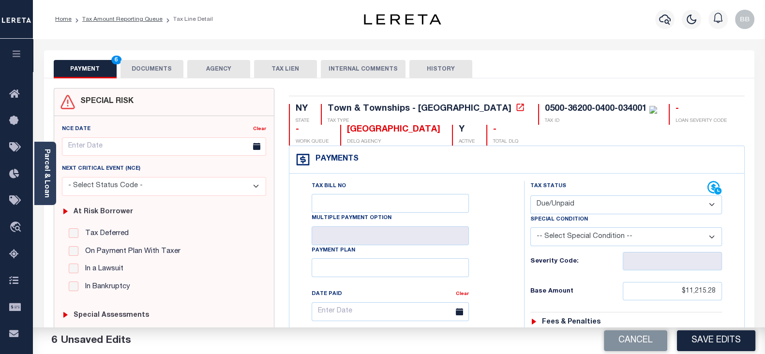
click at [150, 64] on button "DOCUMENTS" at bounding box center [152, 69] width 63 height 18
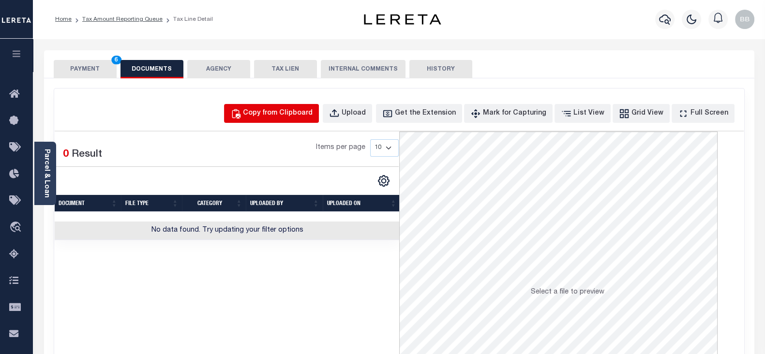
click at [299, 112] on div "Copy from Clipboard" at bounding box center [278, 113] width 70 height 11
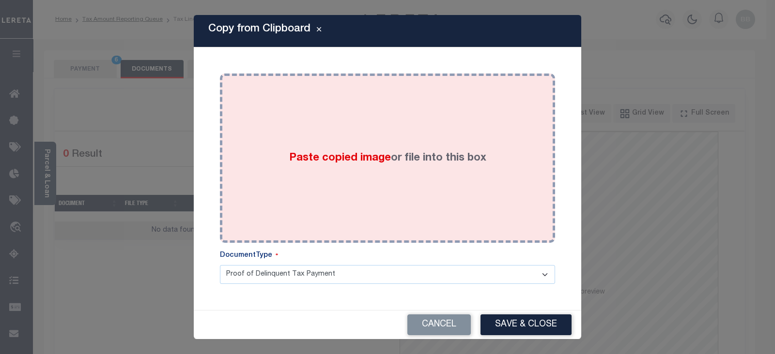
click at [394, 179] on div "Paste copied image or file into this box" at bounding box center [387, 158] width 321 height 155
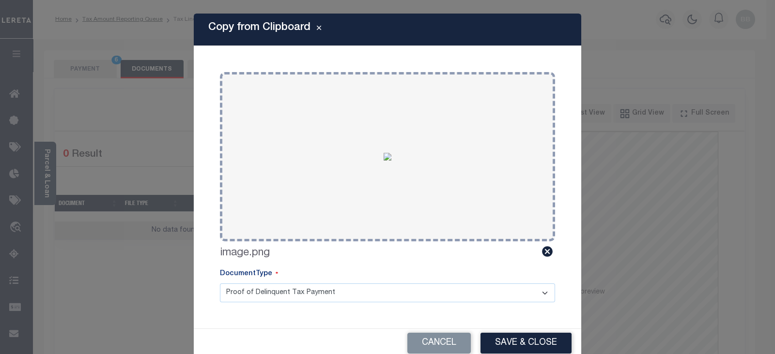
click at [506, 329] on div "Cancel Save & Close" at bounding box center [387, 343] width 387 height 29
click at [517, 345] on button "Save & Close" at bounding box center [525, 343] width 91 height 21
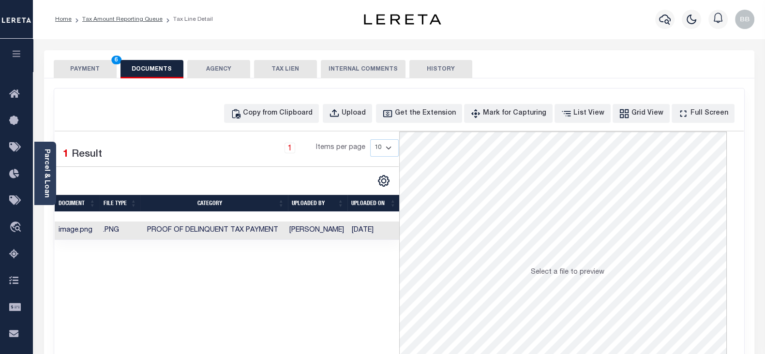
click at [78, 69] on button "PAYMENT 6" at bounding box center [85, 69] width 63 height 18
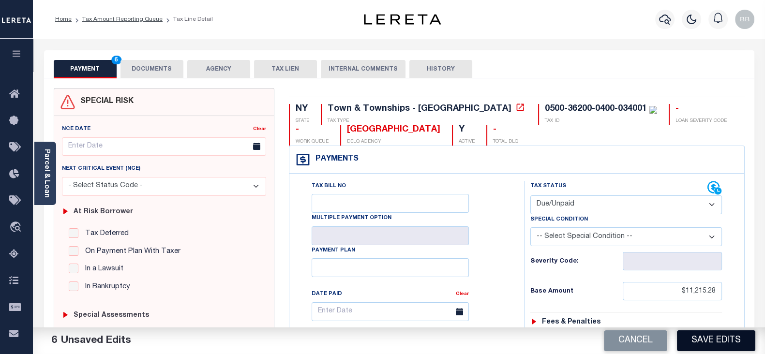
click at [703, 345] on button "Save Edits" at bounding box center [716, 341] width 78 height 21
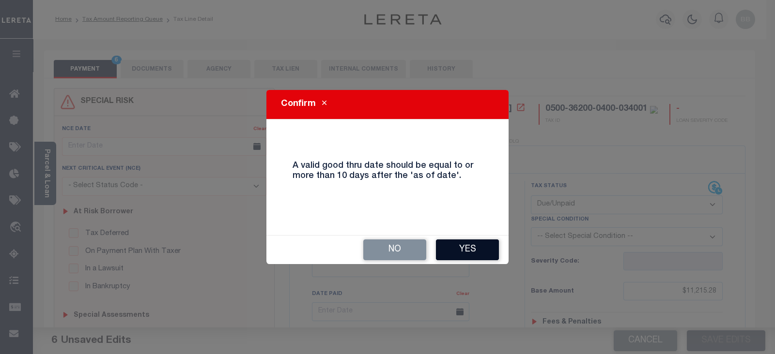
click at [465, 246] on button "Yes" at bounding box center [467, 250] width 63 height 21
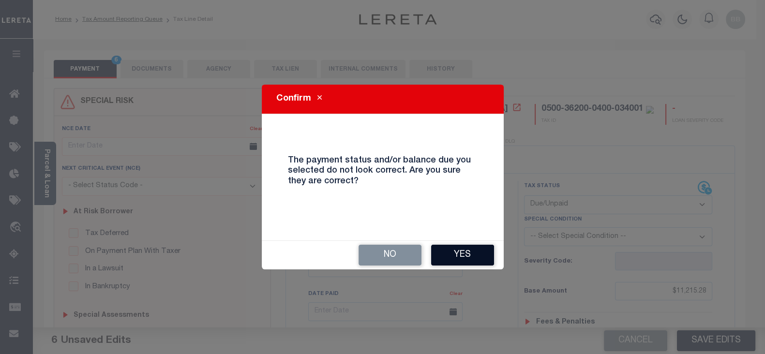
click at [469, 255] on button "Yes" at bounding box center [462, 255] width 63 height 21
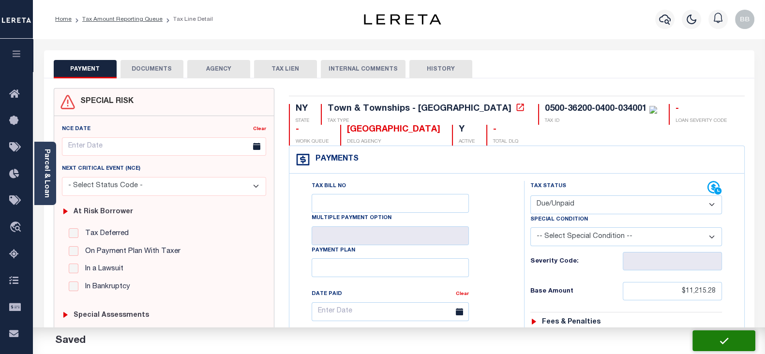
checkbox input "false"
type input "$11,215.28"
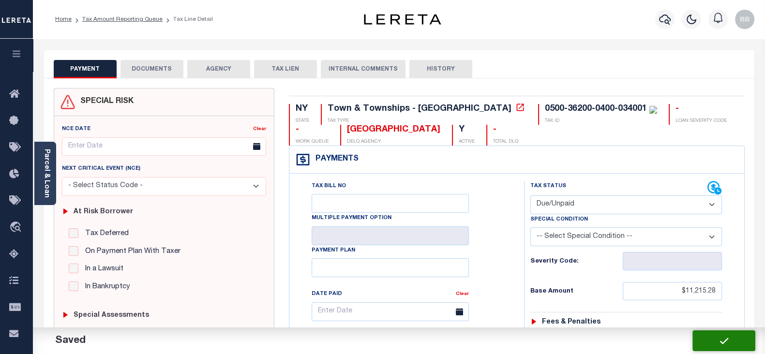
type input "$897.22"
type input "$12,112.5"
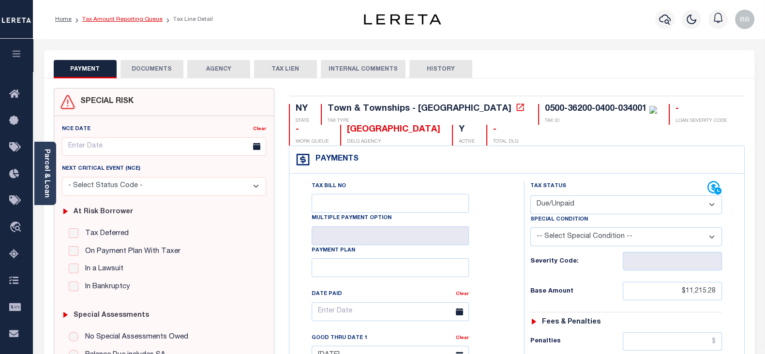
click at [144, 21] on link "Tax Amount Reporting Queue" at bounding box center [122, 19] width 80 height 6
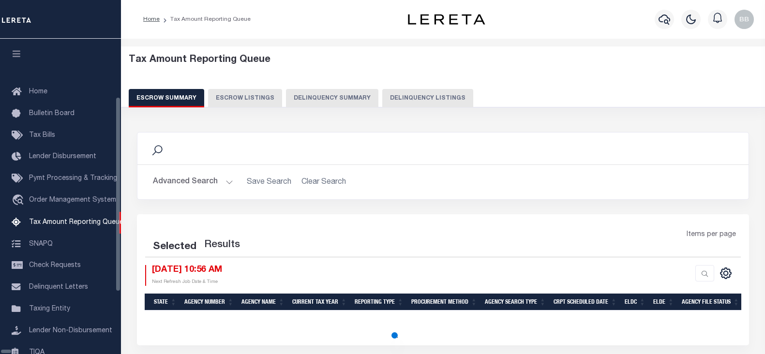
click at [389, 100] on button "Delinquency Listings" at bounding box center [427, 98] width 91 height 18
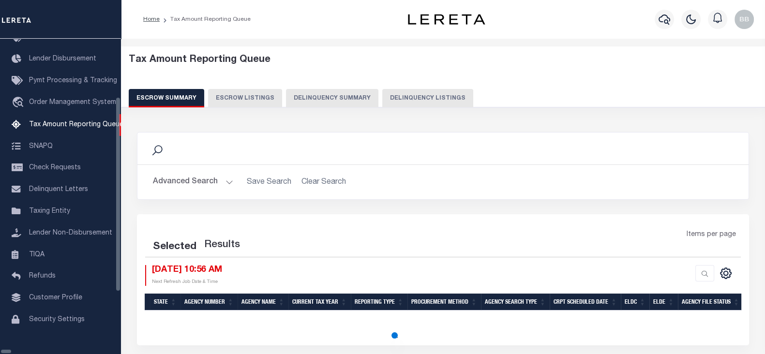
select select "100"
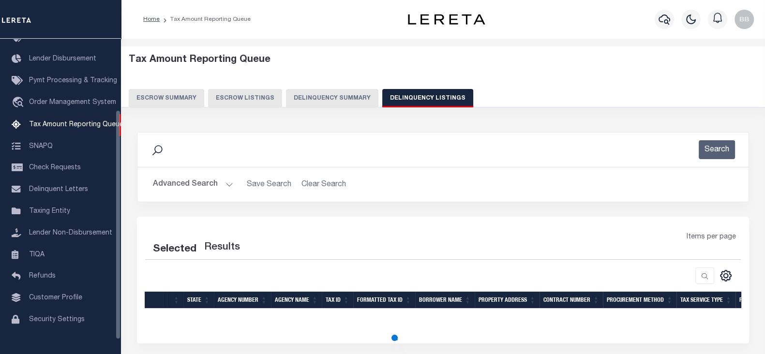
select select "100"
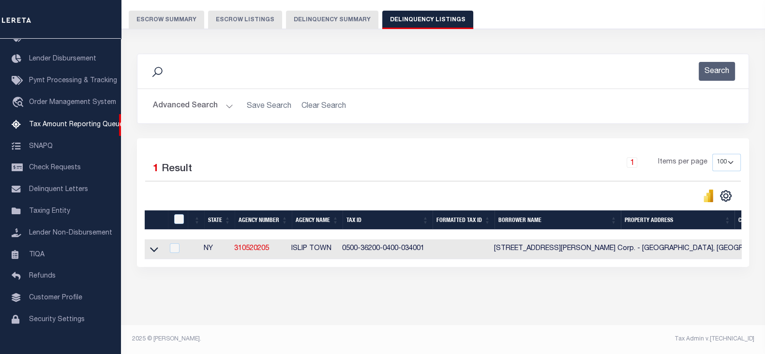
scroll to position [86, 0]
click at [153, 248] on icon at bounding box center [154, 250] width 8 height 5
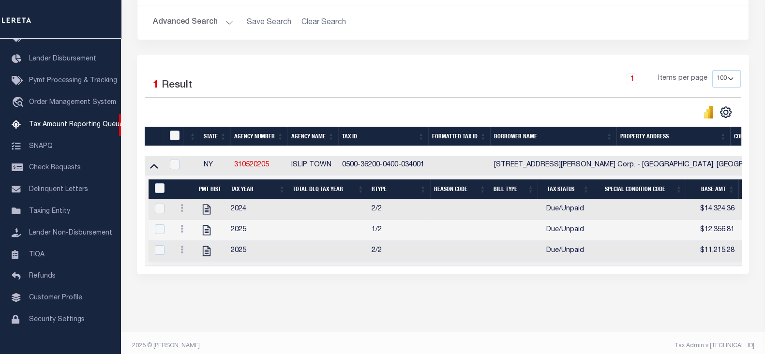
scroll to position [177, 0]
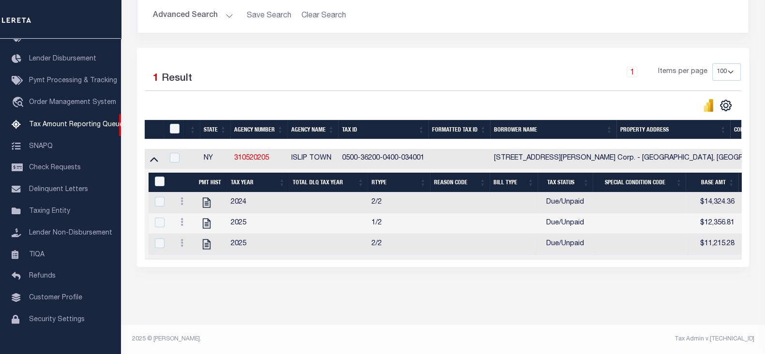
click at [179, 120] on th at bounding box center [174, 130] width 20 height 20
click at [173, 124] on input "checkbox" at bounding box center [175, 129] width 10 height 10
checkbox input "true"
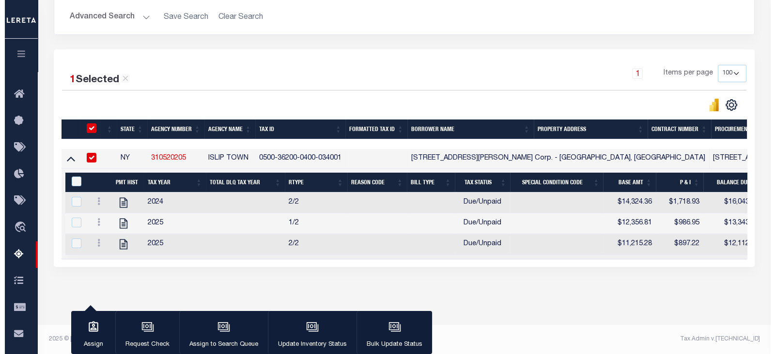
scroll to position [175, 0]
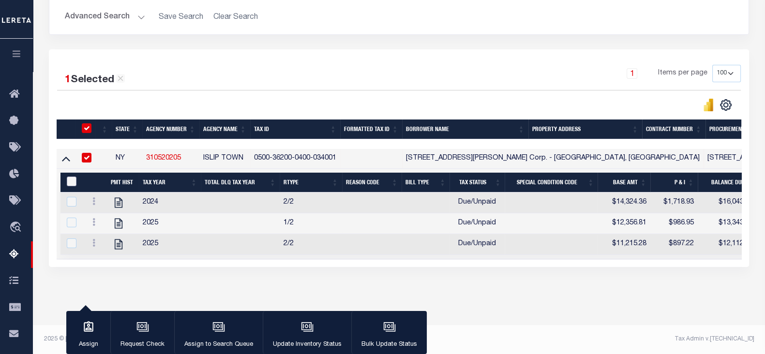
click at [69, 177] on input "&nbsp;" at bounding box center [72, 182] width 10 height 10
checkbox input "true"
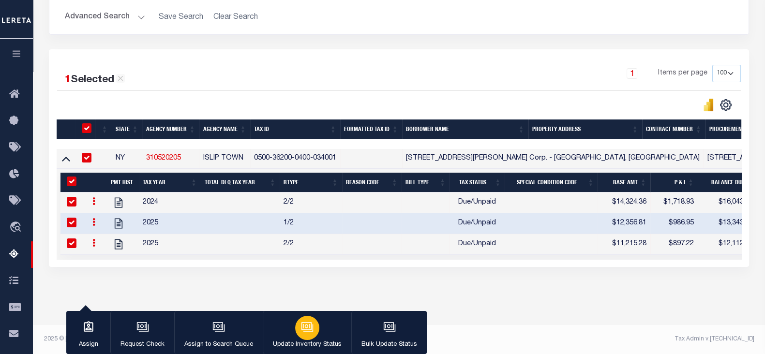
click at [297, 321] on div "button" at bounding box center [307, 328] width 24 height 24
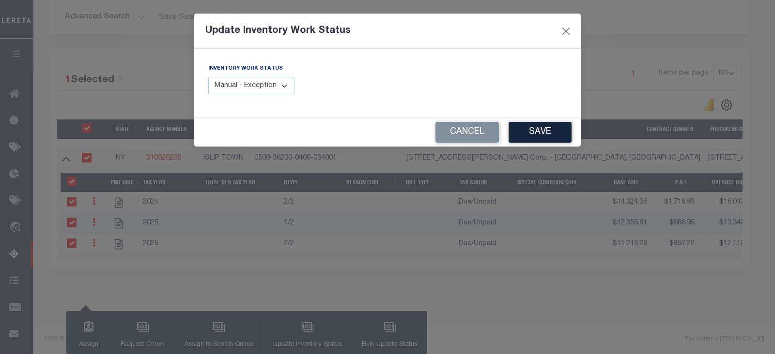
click at [255, 84] on select "Manual - Exception Pended - Awaiting Search Late Add Exception Completed" at bounding box center [251, 86] width 86 height 19
select select "4"
click at [208, 77] on select "Manual - Exception Pended - Awaiting Search Late Add Exception Completed" at bounding box center [251, 86] width 86 height 19
click at [556, 134] on button "Save" at bounding box center [539, 132] width 63 height 21
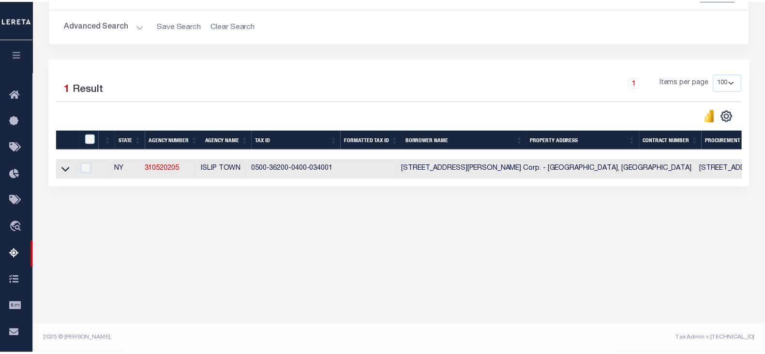
scroll to position [159, 0]
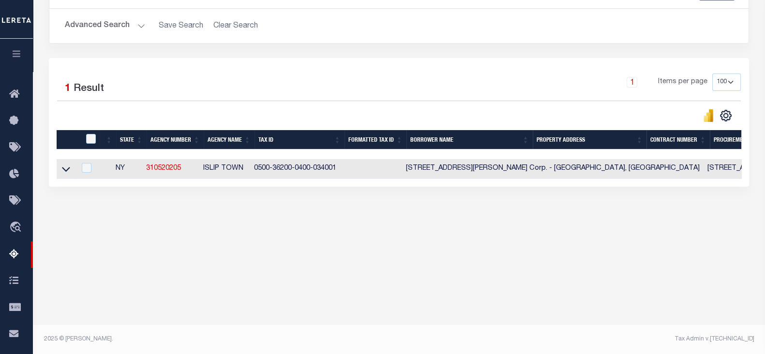
click at [102, 27] on button "Advanced Search" at bounding box center [105, 25] width 80 height 19
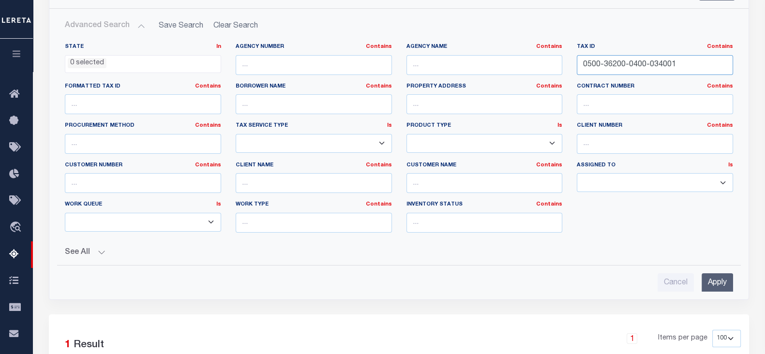
click at [666, 64] on input "0500-36200-0400-034001" at bounding box center [655, 65] width 156 height 20
paste input "[PHONE_NUMBER]"
type input "[PHONE_NUMBER]"
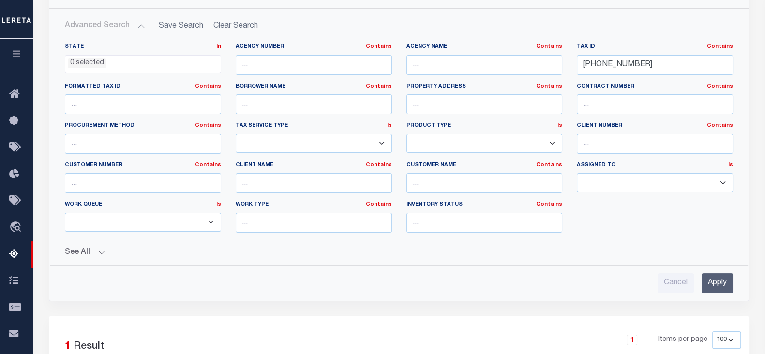
click at [716, 280] on input "Apply" at bounding box center [717, 284] width 31 height 20
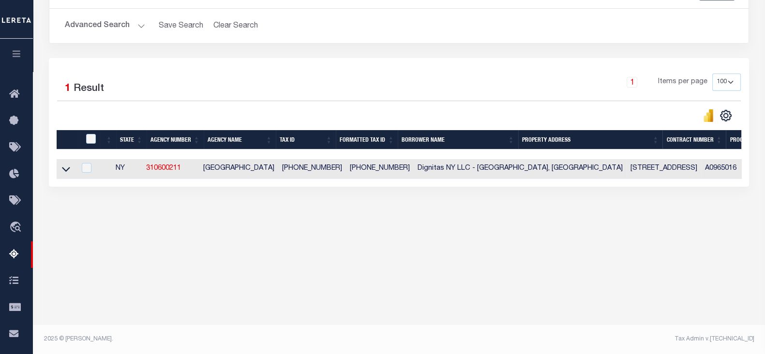
click at [61, 171] on link at bounding box center [66, 168] width 11 height 7
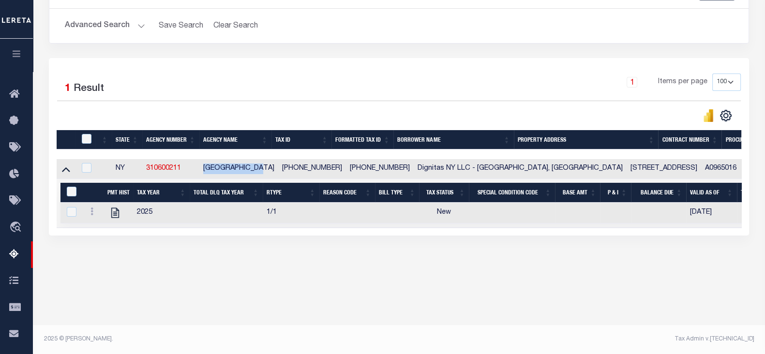
drag, startPoint x: 205, startPoint y: 169, endPoint x: 271, endPoint y: 170, distance: 66.3
click at [271, 170] on td "[GEOGRAPHIC_DATA]" at bounding box center [238, 169] width 79 height 20
checkbox input "true"
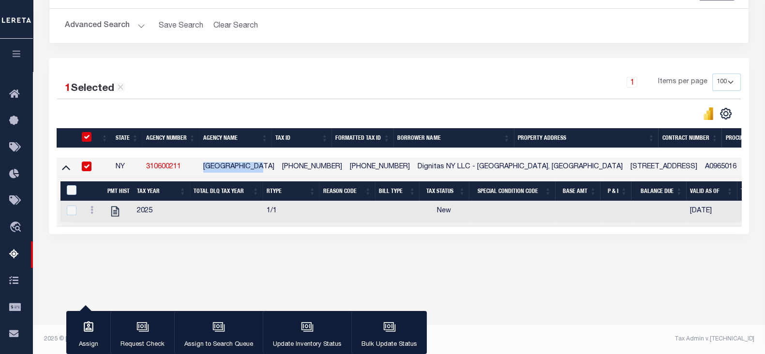
copy td "[GEOGRAPHIC_DATA]"
drag, startPoint x: 274, startPoint y: 165, endPoint x: 336, endPoint y: 168, distance: 61.6
click at [336, 168] on tr "NY 310600211 LEWISBORO TOWN 10056-038-0047 10056-038-0047 Dignitas NY LLC - Sou…" at bounding box center [765, 168] width 1417 height 20
copy td "[PHONE_NUMBER]"
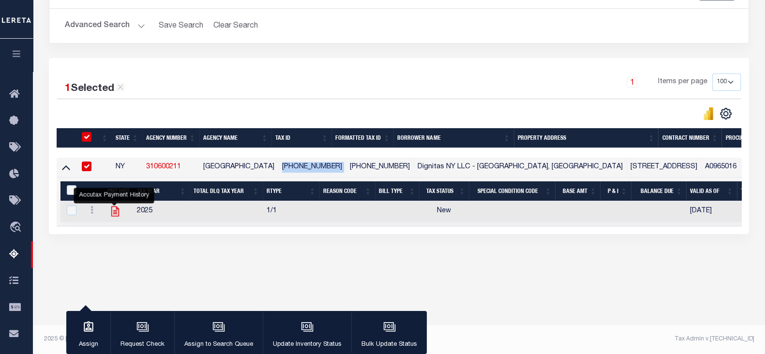
click at [118, 214] on icon "" at bounding box center [115, 211] width 13 height 13
checkbox input "true"
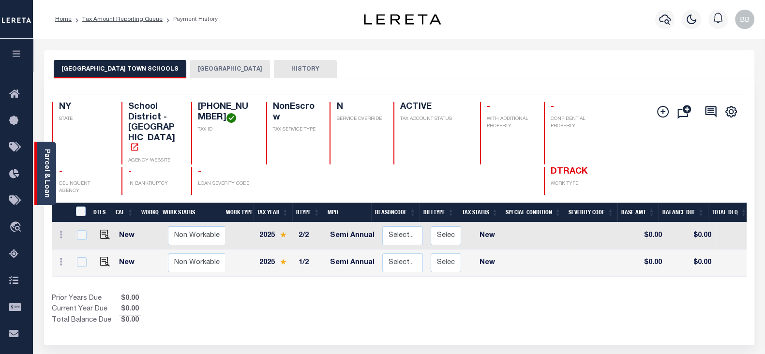
click at [43, 178] on link "Parcel & Loan" at bounding box center [46, 173] width 7 height 49
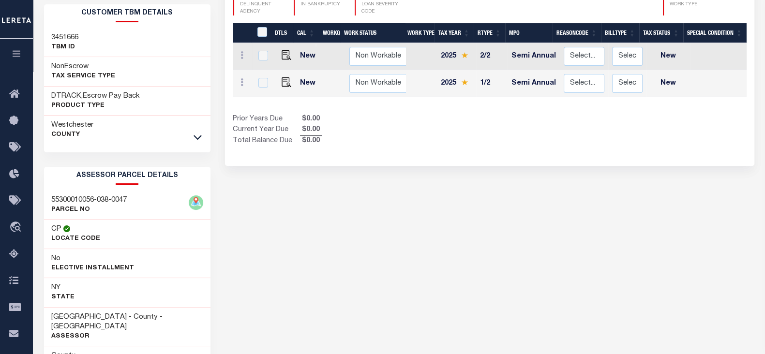
scroll to position [242, 0]
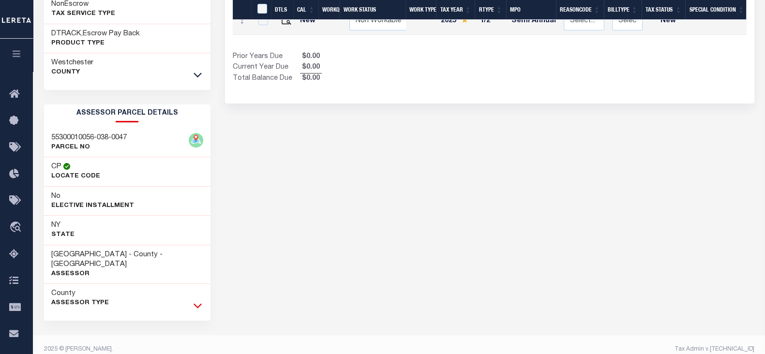
click at [196, 304] on icon at bounding box center [198, 306] width 8 height 5
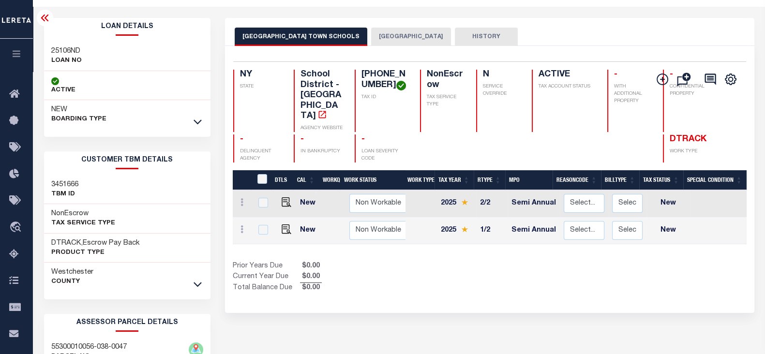
scroll to position [0, 0]
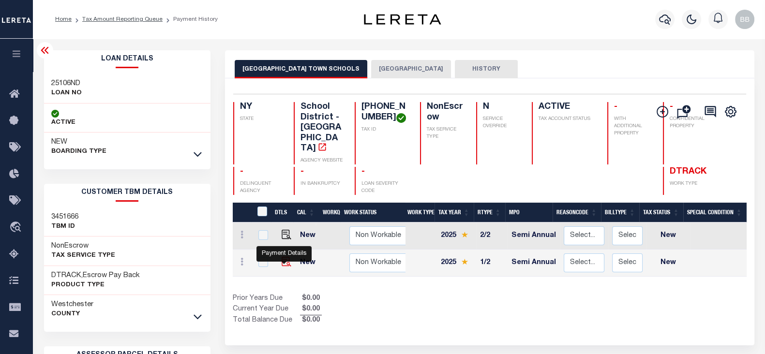
click at [282, 257] on img "" at bounding box center [287, 262] width 10 height 10
checkbox input "true"
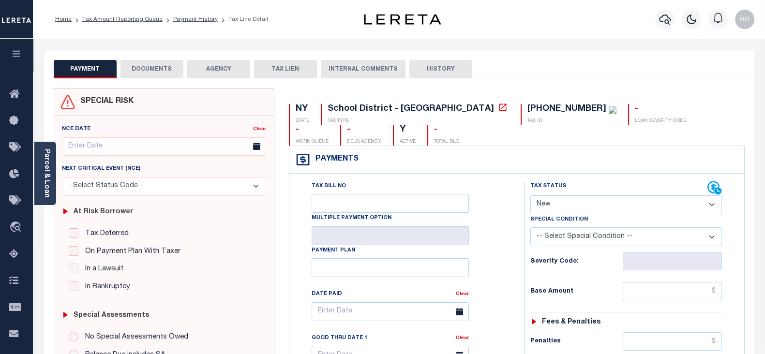
click at [579, 201] on select "- Select Status Code - Open Due/Unpaid Paid Incomplete No Tax Due Internal Refu…" at bounding box center [627, 205] width 192 height 19
select select "PYD"
click at [531, 196] on select "- Select Status Code - Open Due/Unpaid Paid Incomplete No Tax Due Internal Refu…" at bounding box center [627, 205] width 192 height 19
type input "[DATE]"
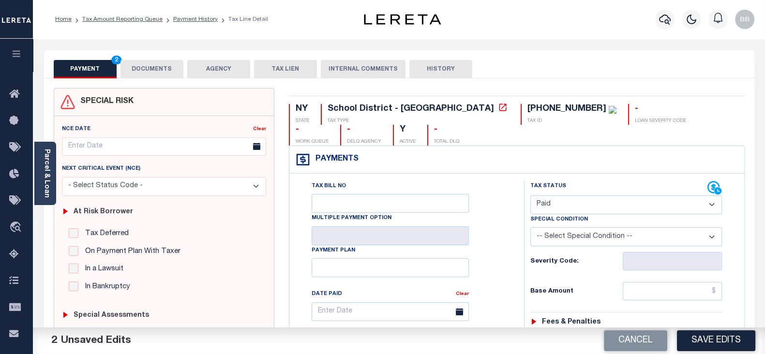
click at [562, 206] on select "- Select Status Code - Open Due/Unpaid Paid Incomplete No Tax Due Internal Refu…" at bounding box center [627, 205] width 192 height 19
select select "NTX"
click at [531, 196] on select "- Select Status Code - Open Due/Unpaid Paid Incomplete No Tax Due Internal Refu…" at bounding box center [627, 205] width 192 height 19
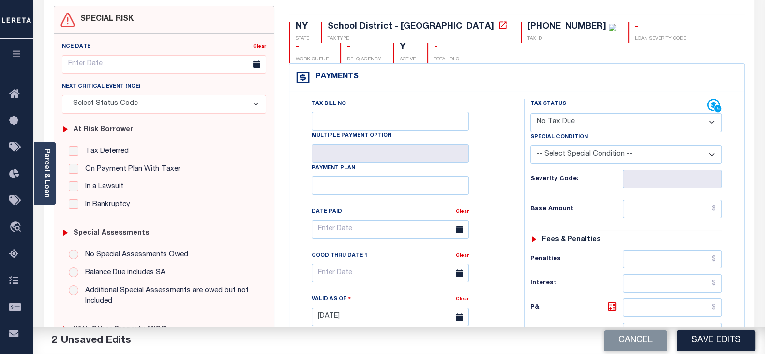
scroll to position [121, 0]
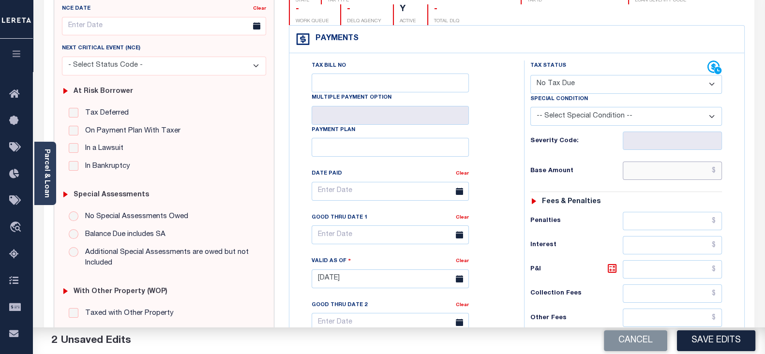
click at [653, 168] on input "text" at bounding box center [672, 171] width 99 height 18
type input "$0.00"
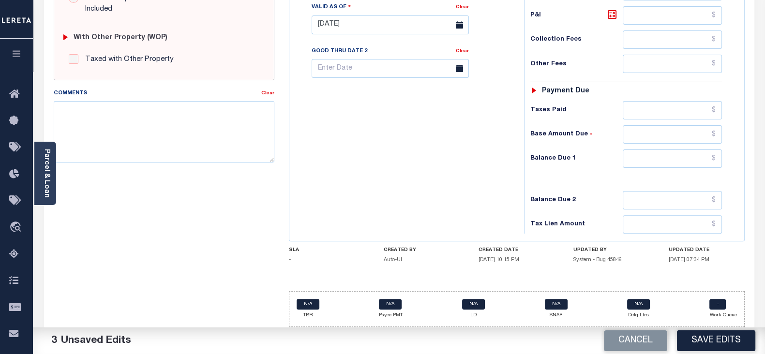
scroll to position [376, 0]
click at [654, 159] on input "text" at bounding box center [672, 158] width 99 height 18
type input "$0.00"
click at [202, 146] on textarea "Comments" at bounding box center [164, 130] width 221 height 61
paste textarea "As per Laura taxes are paid - BB"
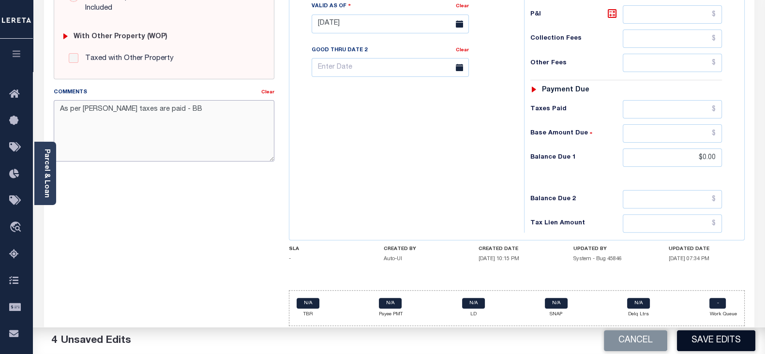
type textarea "As per Laura taxes are paid - BB"
click at [713, 344] on button "Save Edits" at bounding box center [716, 341] width 78 height 21
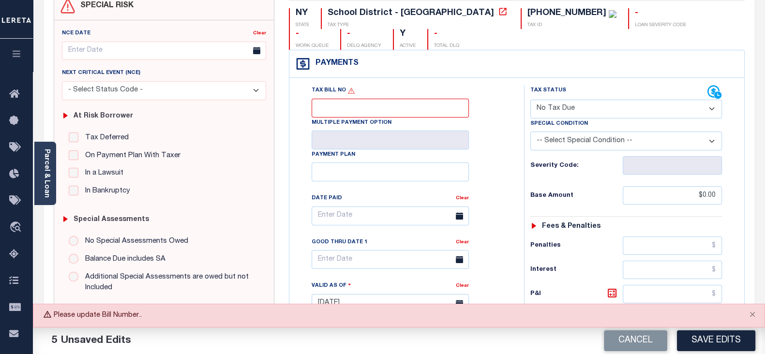
scroll to position [13, 0]
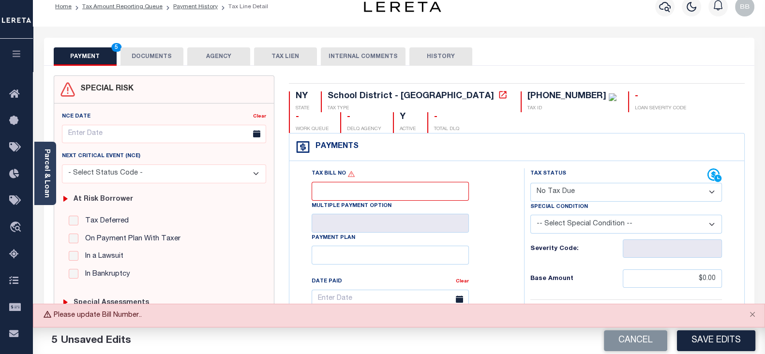
click at [598, 232] on select "-- Select Special Condition -- 3RD PARTY TAX LIEN AGENCY TAX LIEN (A.K.A Inside…" at bounding box center [627, 224] width 192 height 19
select select "7"
click at [531, 215] on select "-- Select Special Condition -- 3RD PARTY TAX LIEN AGENCY TAX LIEN (A.K.A Inside…" at bounding box center [627, 224] width 192 height 19
click at [731, 343] on button "Save Edits" at bounding box center [716, 341] width 78 height 21
click at [368, 183] on input "Tax Bill No" at bounding box center [390, 191] width 157 height 19
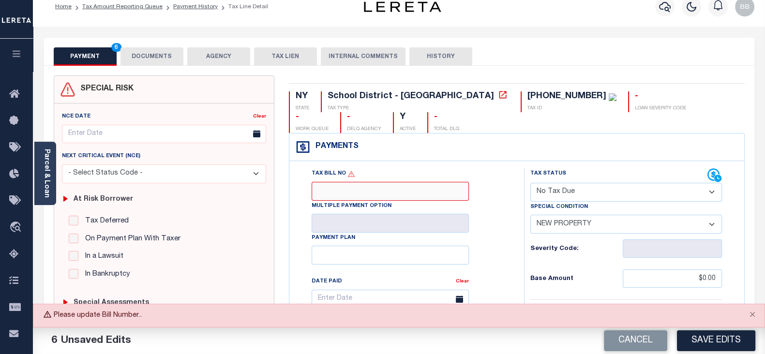
paste input "100004007"
type input "100004007"
click at [710, 346] on button "Save Edits" at bounding box center [716, 341] width 78 height 21
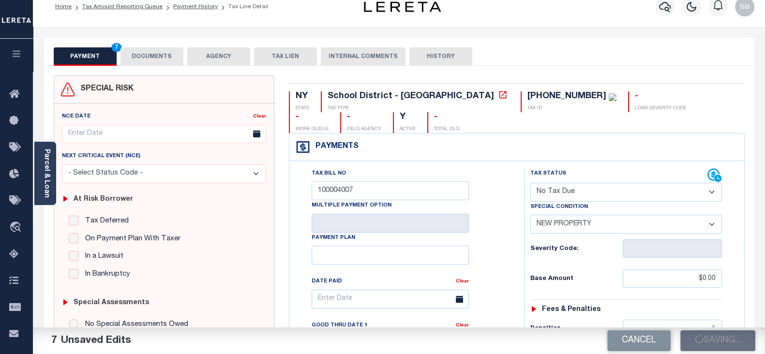
checkbox input "false"
type textarea "As per Laura taxes are paid - BB"
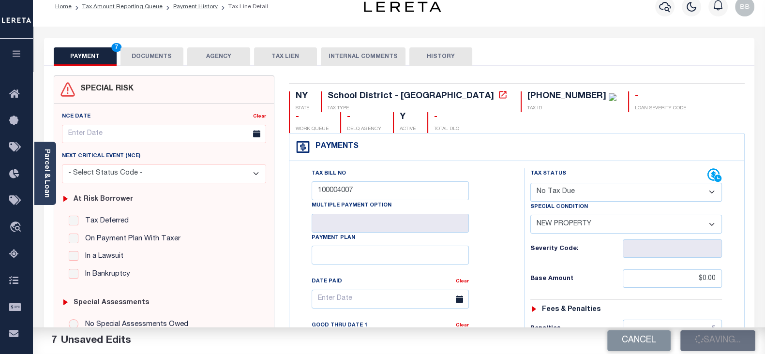
type input "$0"
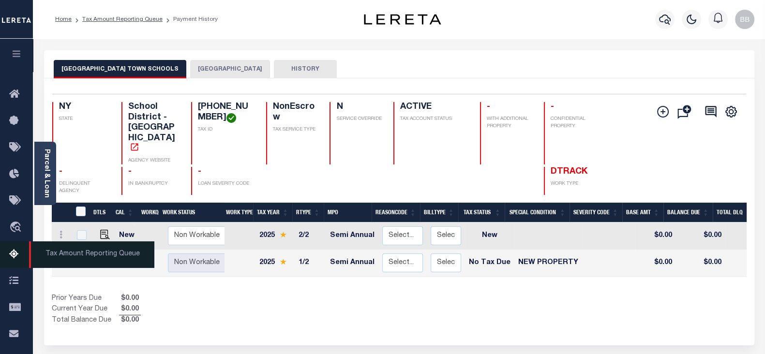
click at [16, 257] on icon at bounding box center [16, 255] width 15 height 12
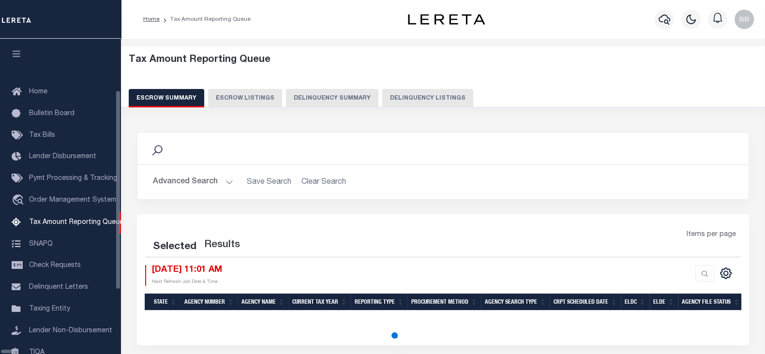
click at [382, 102] on button "Delinquency Listings" at bounding box center [427, 98] width 91 height 18
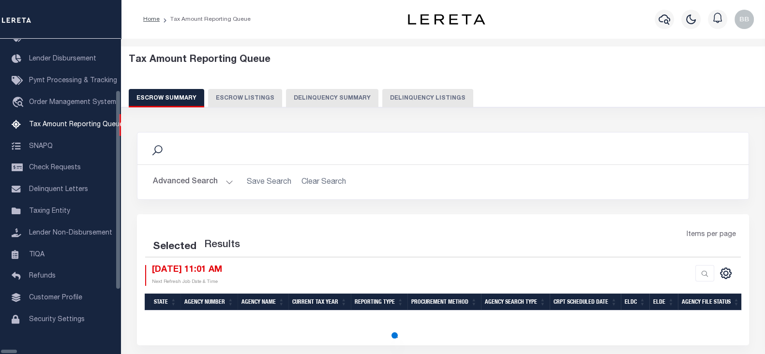
select select "100"
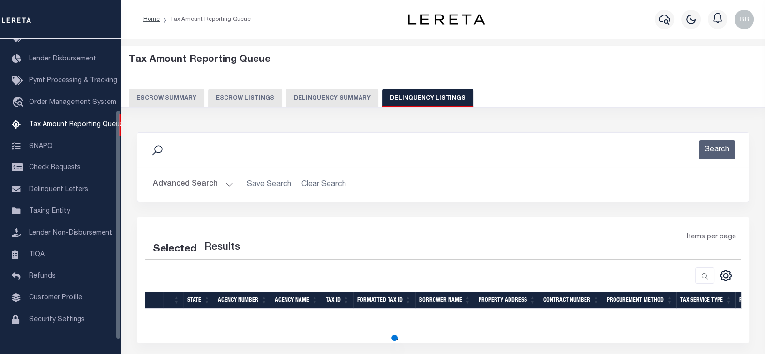
select select "100"
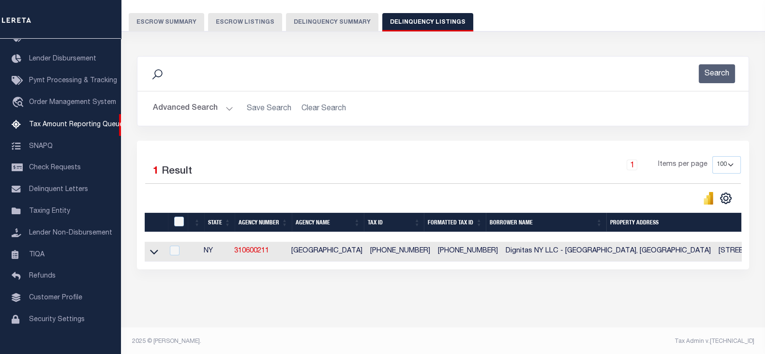
scroll to position [86, 0]
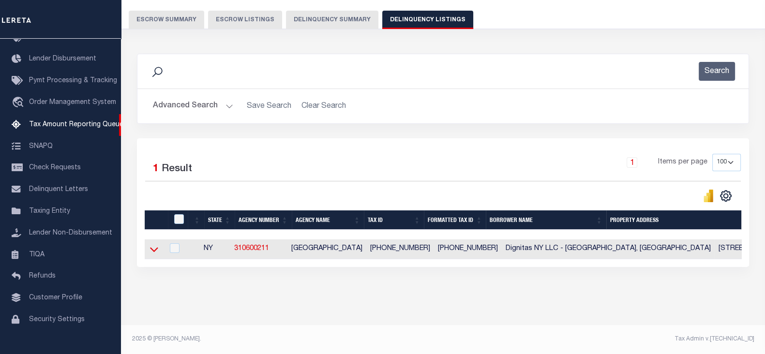
click at [152, 248] on icon at bounding box center [154, 250] width 8 height 5
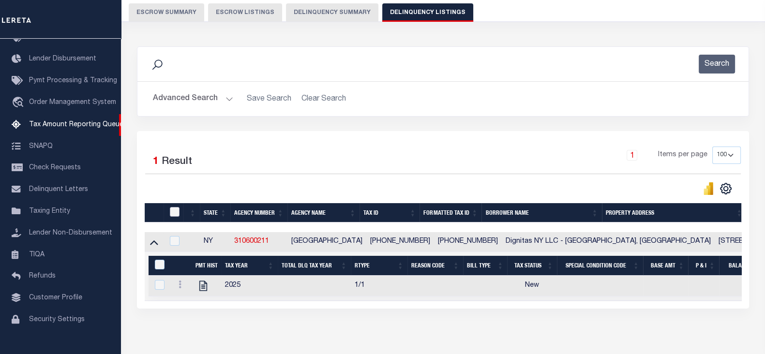
click at [178, 211] on input "checkbox" at bounding box center [175, 212] width 10 height 10
checkbox input "true"
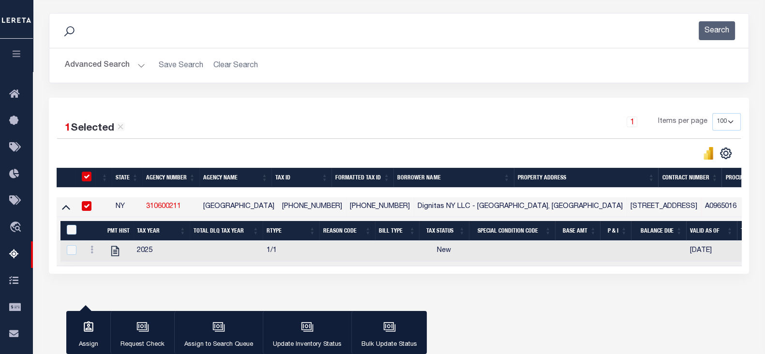
scroll to position [146, 0]
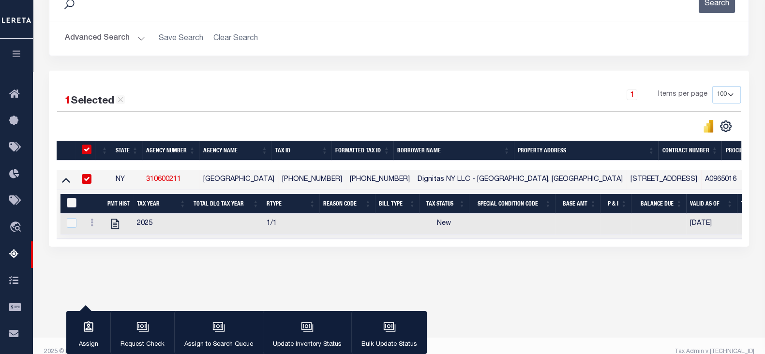
click at [74, 202] on input "&nbsp;" at bounding box center [72, 203] width 10 height 10
checkbox input "true"
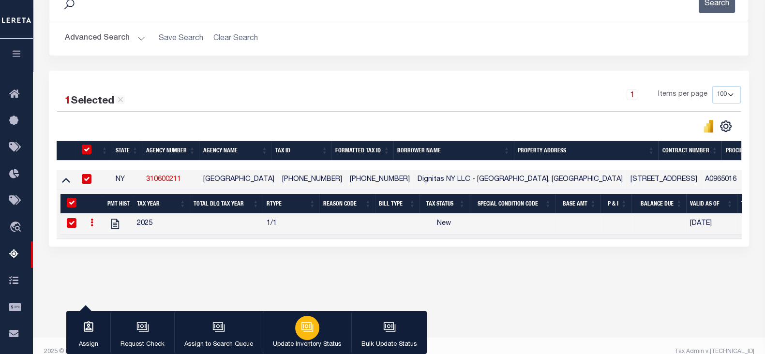
click at [289, 337] on button "Update Inventory Status" at bounding box center [307, 333] width 89 height 44
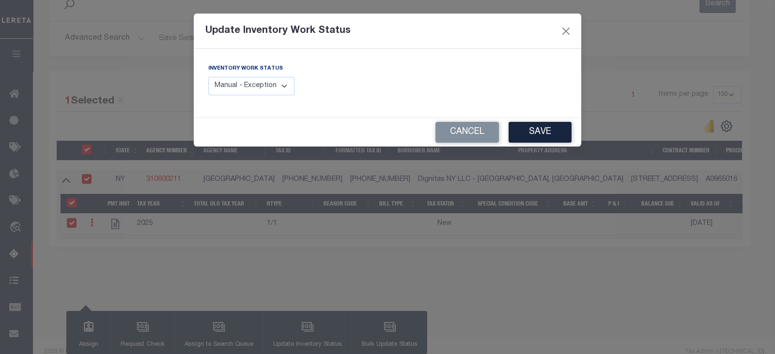
click at [261, 90] on select "Manual - Exception Pended - Awaiting Search Late Add Exception Completed" at bounding box center [251, 86] width 86 height 19
select select "4"
click at [208, 77] on select "Manual - Exception Pended - Awaiting Search Late Add Exception Completed" at bounding box center [251, 86] width 86 height 19
click at [548, 130] on button "Save" at bounding box center [539, 132] width 63 height 21
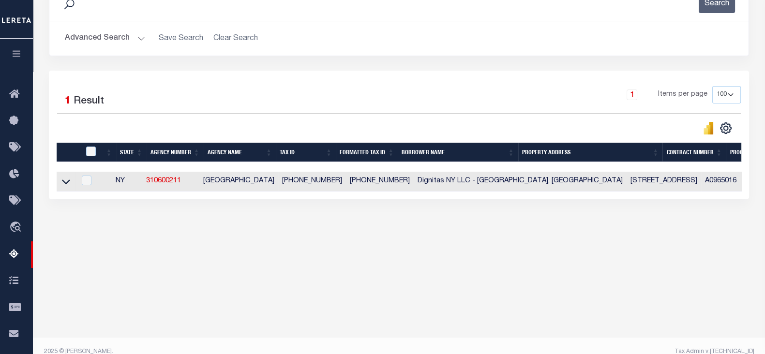
click at [100, 37] on button "Advanced Search" at bounding box center [105, 38] width 80 height 19
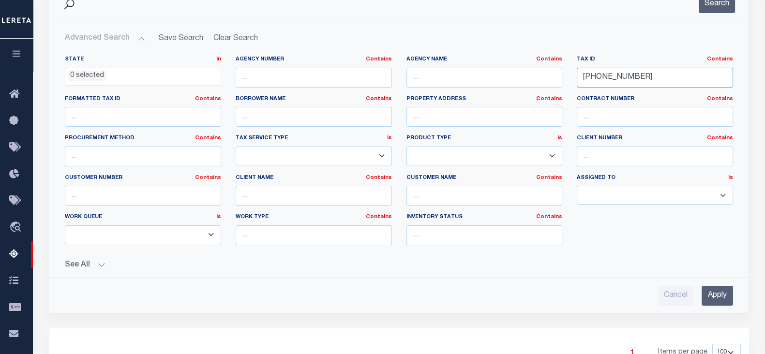
click at [651, 82] on input "[PHONE_NUMBER]" at bounding box center [655, 78] width 156 height 20
paste input "12471022"
type input "1012471022"
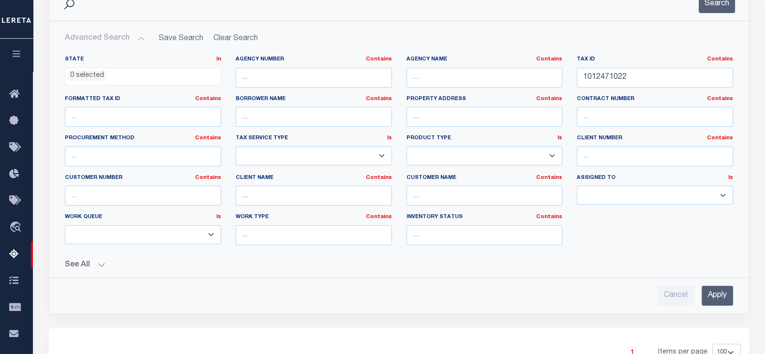
click at [714, 292] on input "Apply" at bounding box center [717, 296] width 31 height 20
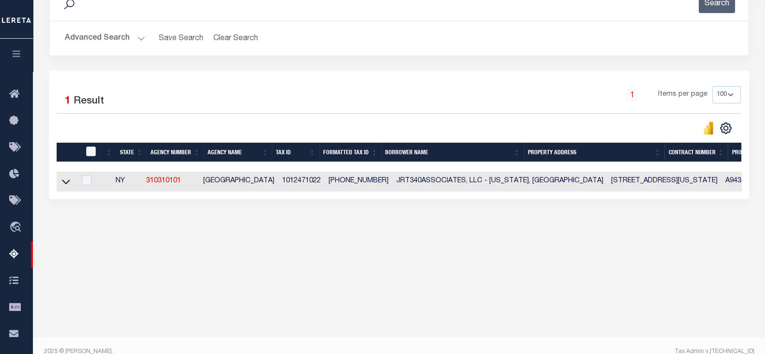
scroll to position [159, 0]
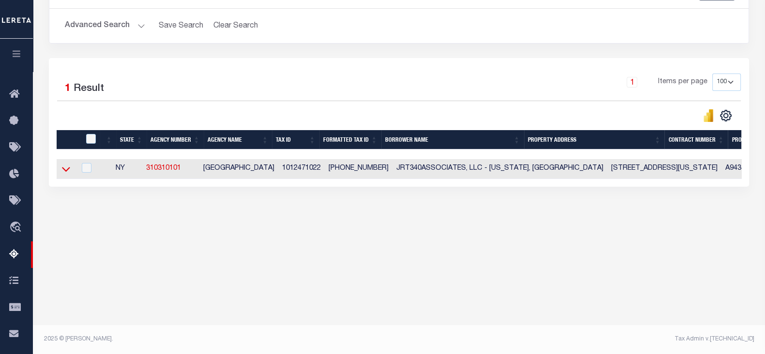
click at [65, 168] on icon at bounding box center [66, 169] width 8 height 10
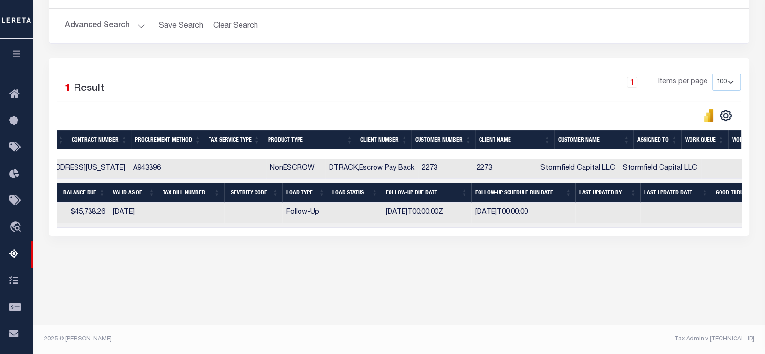
scroll to position [0, 0]
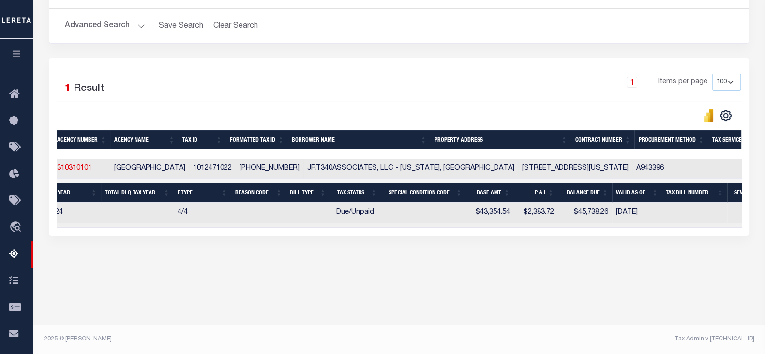
click at [519, 167] on td "[STREET_ADDRESS][US_STATE]" at bounding box center [576, 169] width 114 height 20
checkbox input "true"
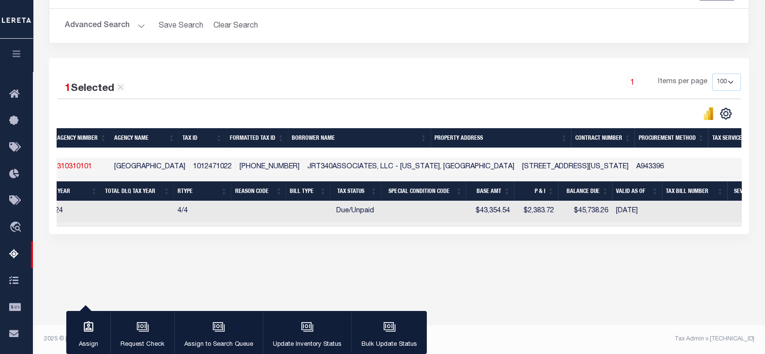
click at [457, 247] on div "Data sync process is currently running, you may face some response delays. Sear…" at bounding box center [400, 114] width 714 height 300
drag, startPoint x: 258, startPoint y: 169, endPoint x: 286, endPoint y: 168, distance: 28.1
click at [286, 168] on td "[PHONE_NUMBER]" at bounding box center [270, 168] width 68 height 20
checkbox input "false"
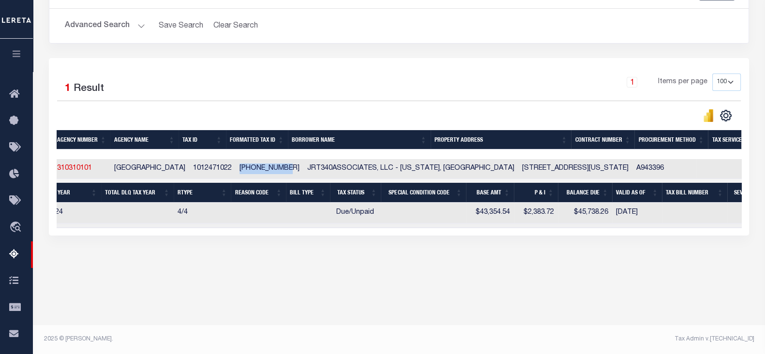
copy td "[PHONE_NUMBER]"
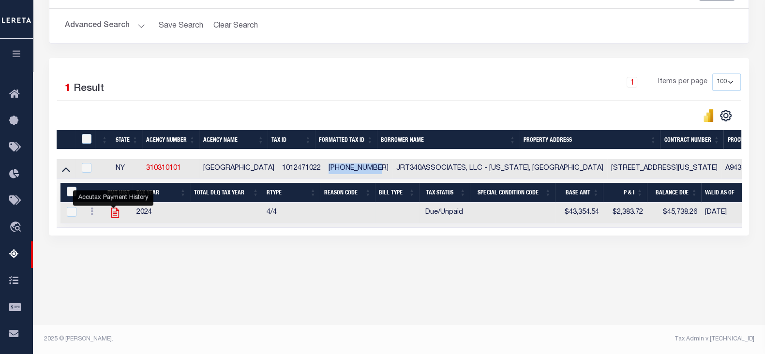
click at [116, 214] on icon "" at bounding box center [115, 213] width 13 height 13
checkbox input "true"
